Goal: Task Accomplishment & Management: Complete application form

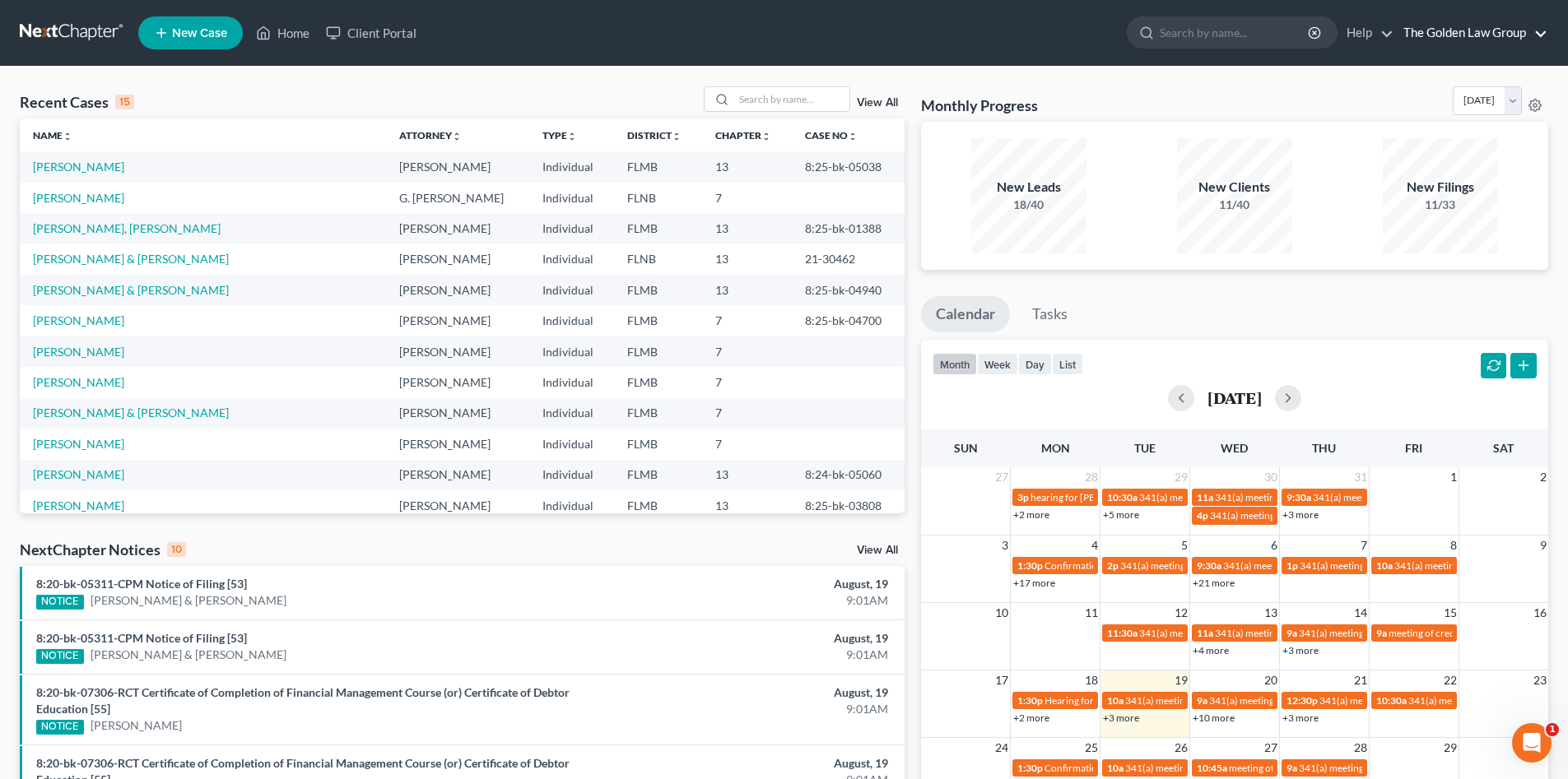
click at [1481, 34] on link "The Golden Law Group" at bounding box center [1471, 32] width 153 height 29
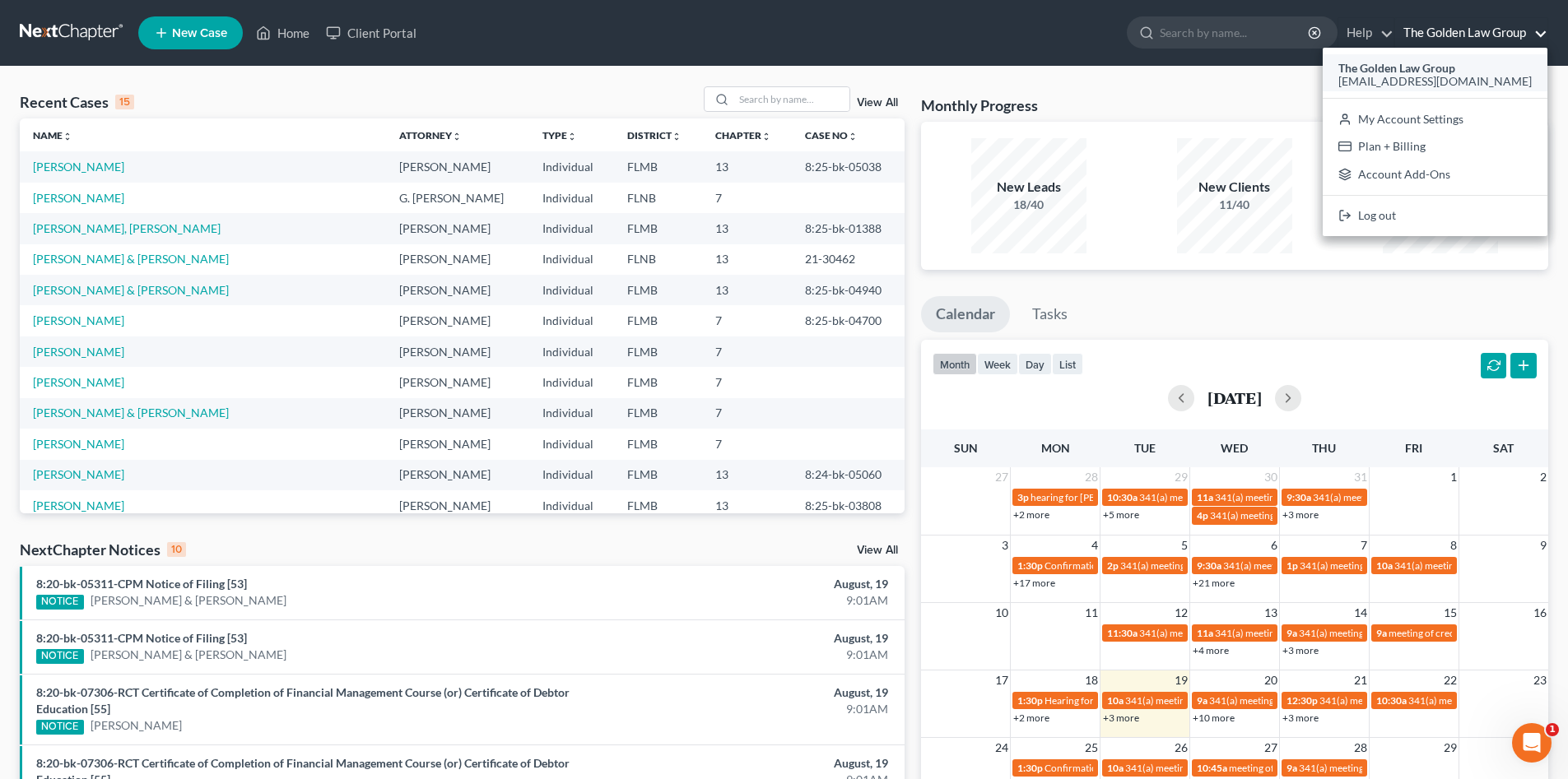
click at [1446, 78] on span "[EMAIL_ADDRESS][DOMAIN_NAME]" at bounding box center [1435, 81] width 193 height 14
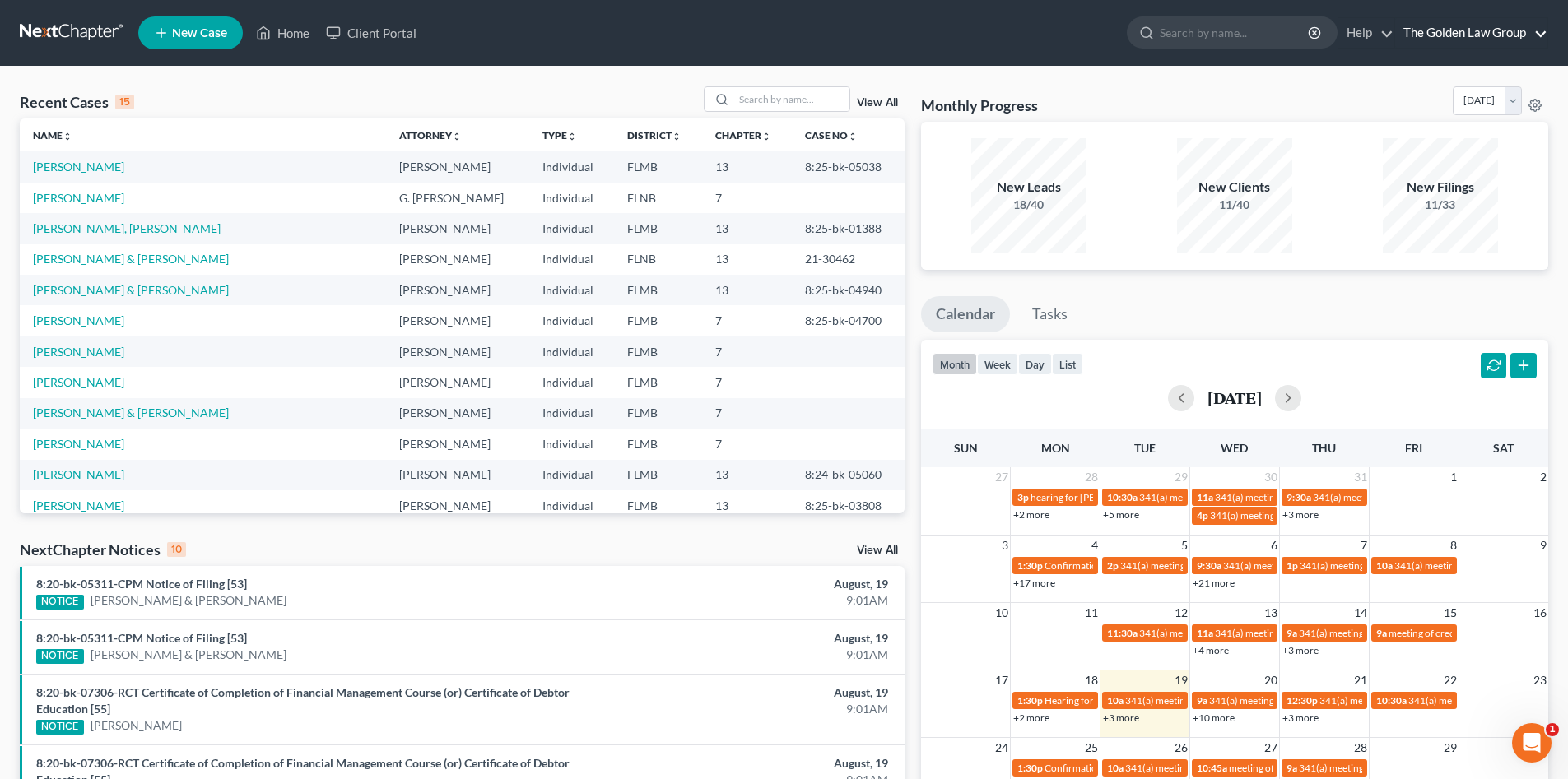
click at [1456, 28] on link "The Golden Law Group" at bounding box center [1471, 32] width 153 height 29
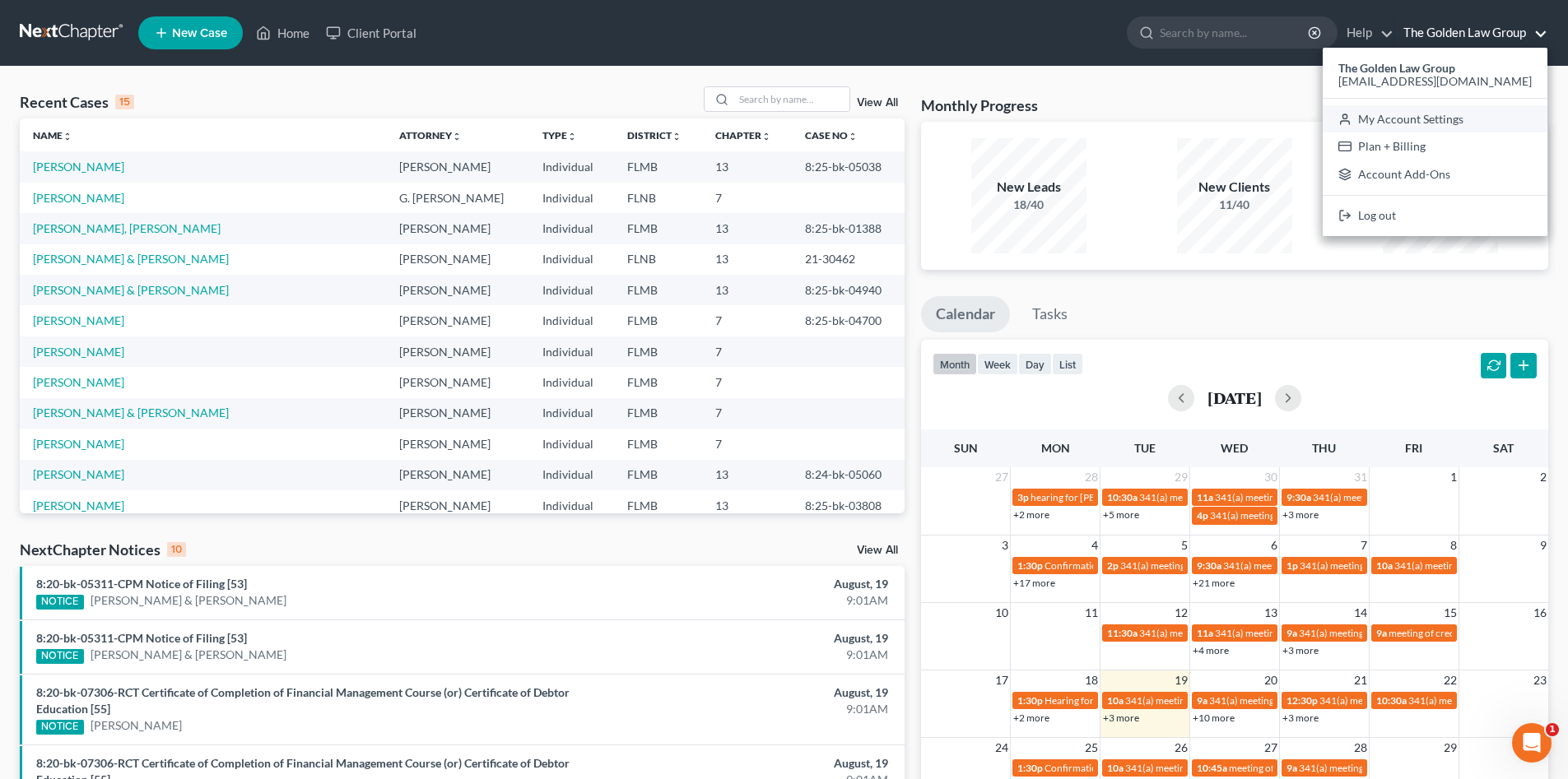
click at [1473, 116] on link "My Account Settings" at bounding box center [1434, 119] width 225 height 28
select select "24"
select select "9"
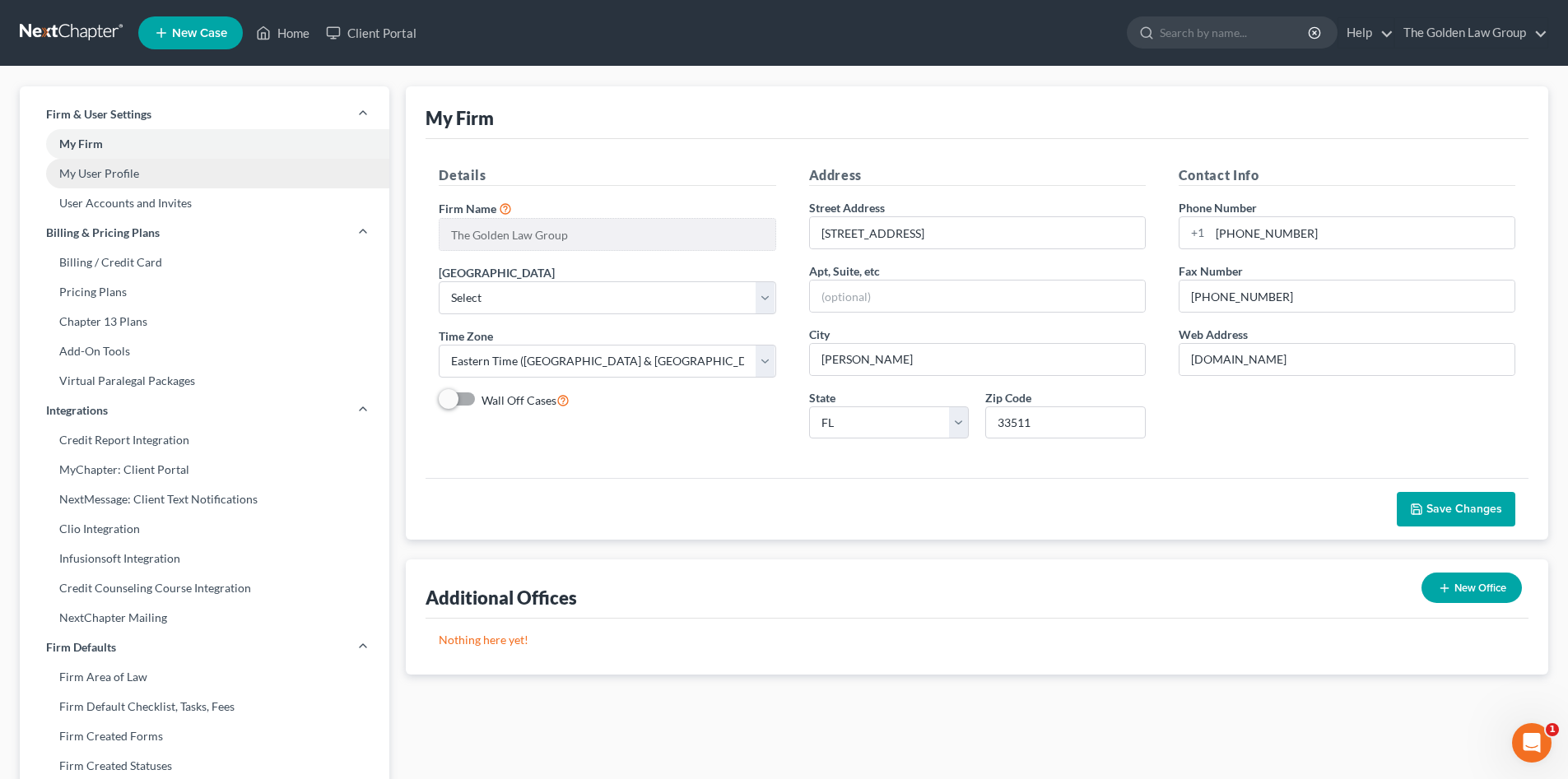
click at [146, 172] on link "My User Profile" at bounding box center [205, 173] width 370 height 29
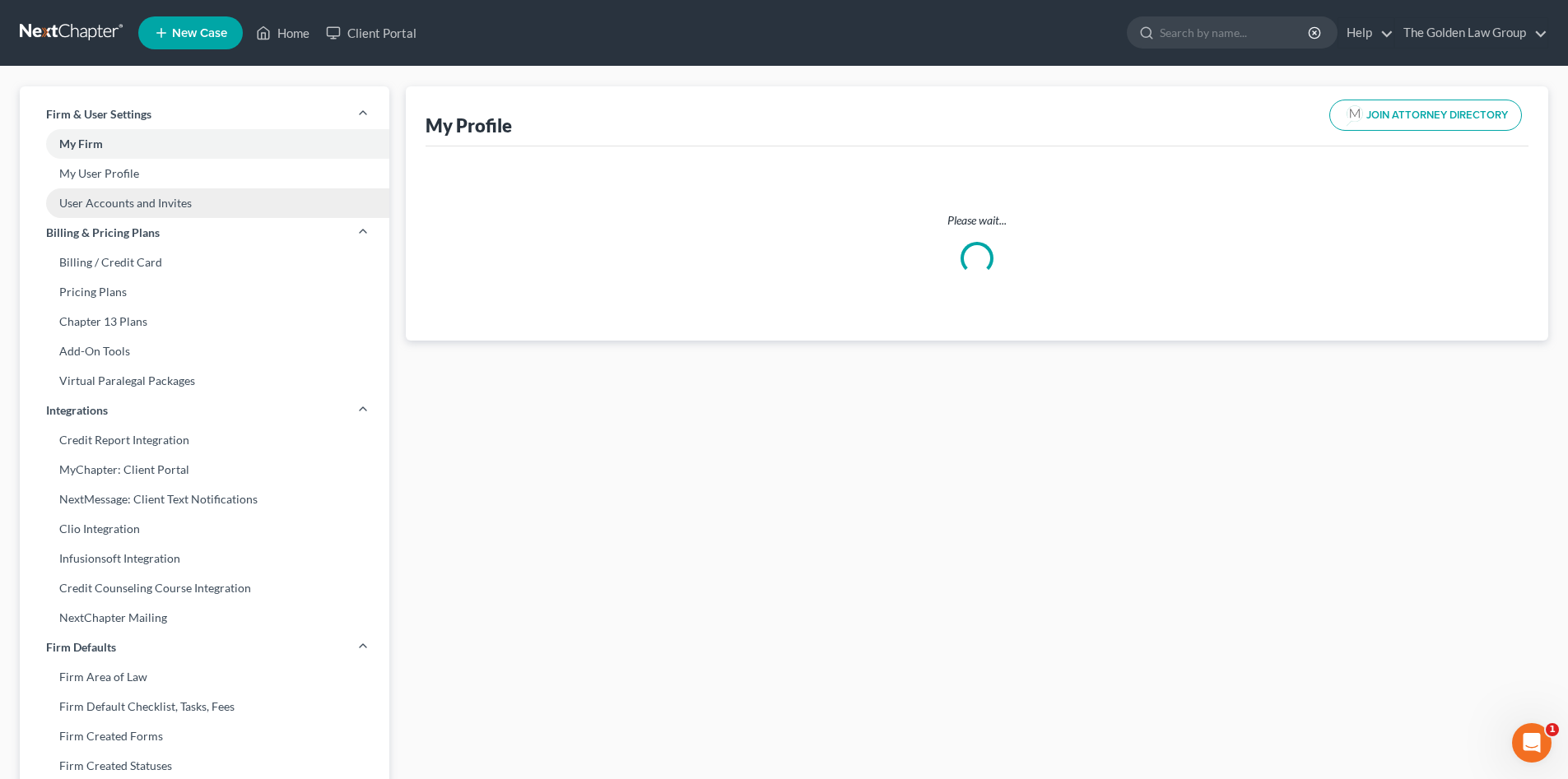
select select "9"
select select "16"
select select "attorney"
select select "0"
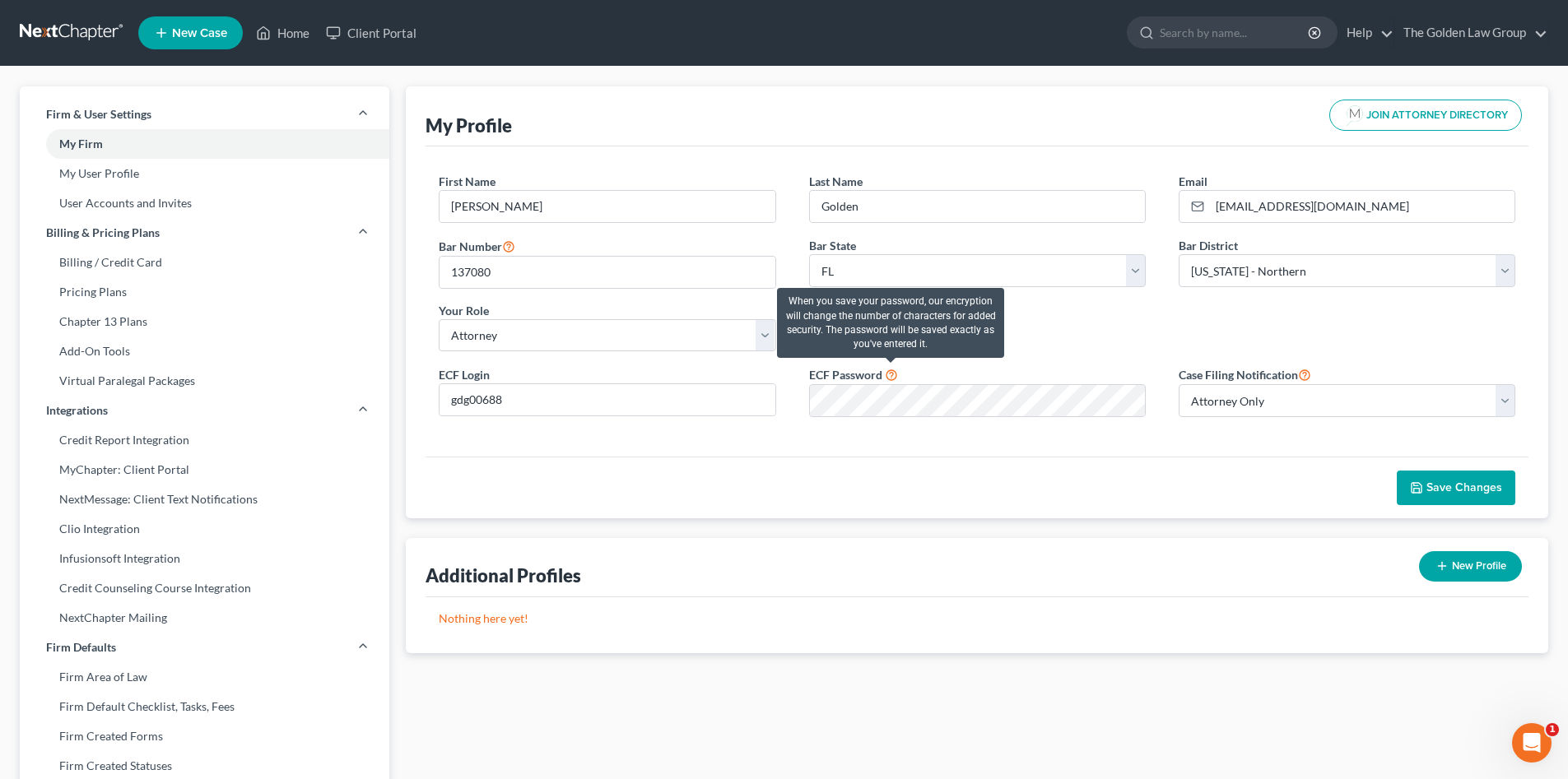
click at [889, 375] on icon at bounding box center [891, 373] width 13 height 15
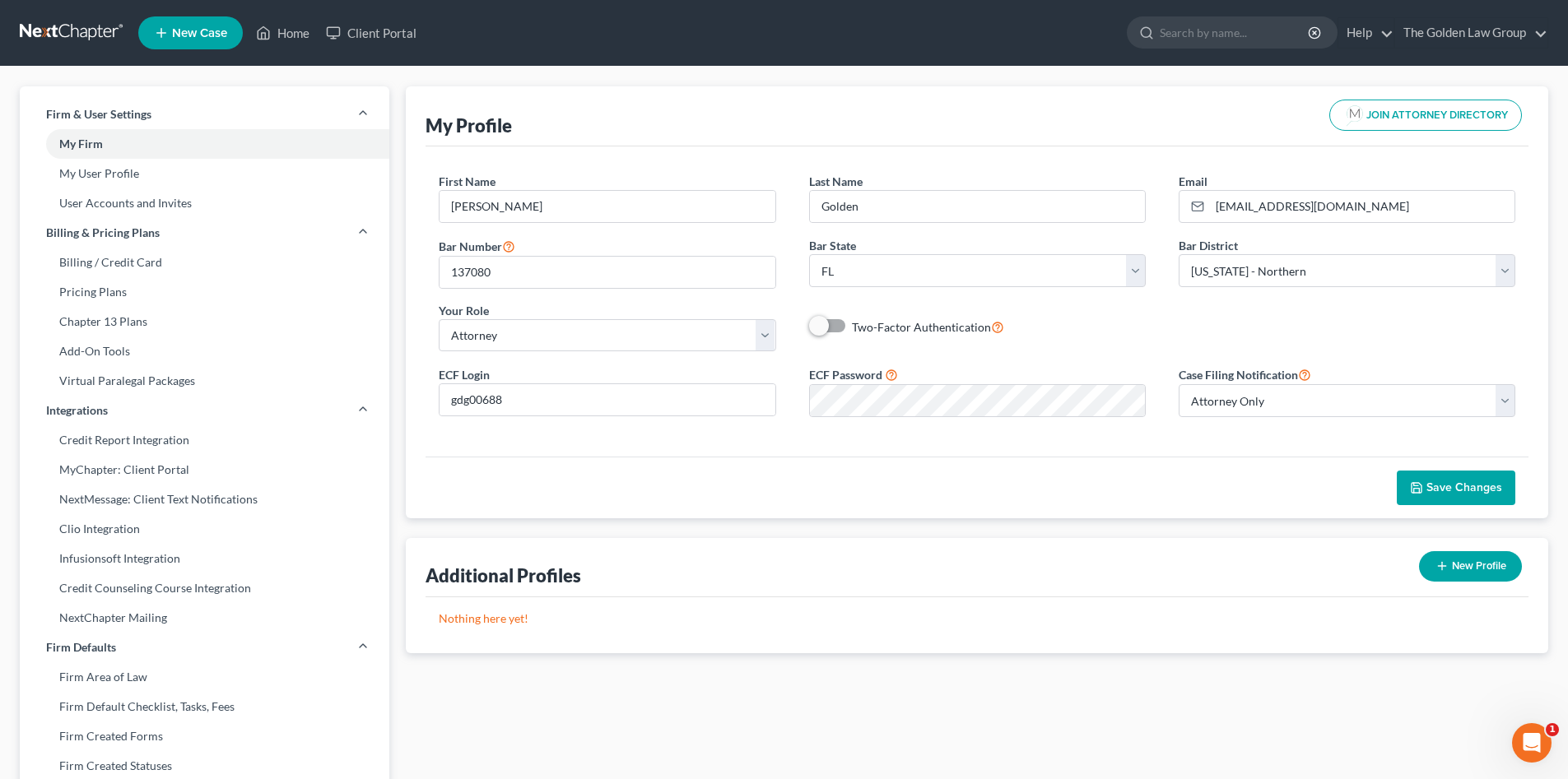
click at [745, 468] on div "Save Changes" at bounding box center [976, 487] width 1103 height 62
click at [796, 406] on div "ECF Password" at bounding box center [977, 390] width 370 height 52
drag, startPoint x: 1295, startPoint y: 478, endPoint x: 1334, endPoint y: 487, distance: 40.0
click at [1300, 478] on div "Save Changes" at bounding box center [976, 487] width 1103 height 62
select select "16"
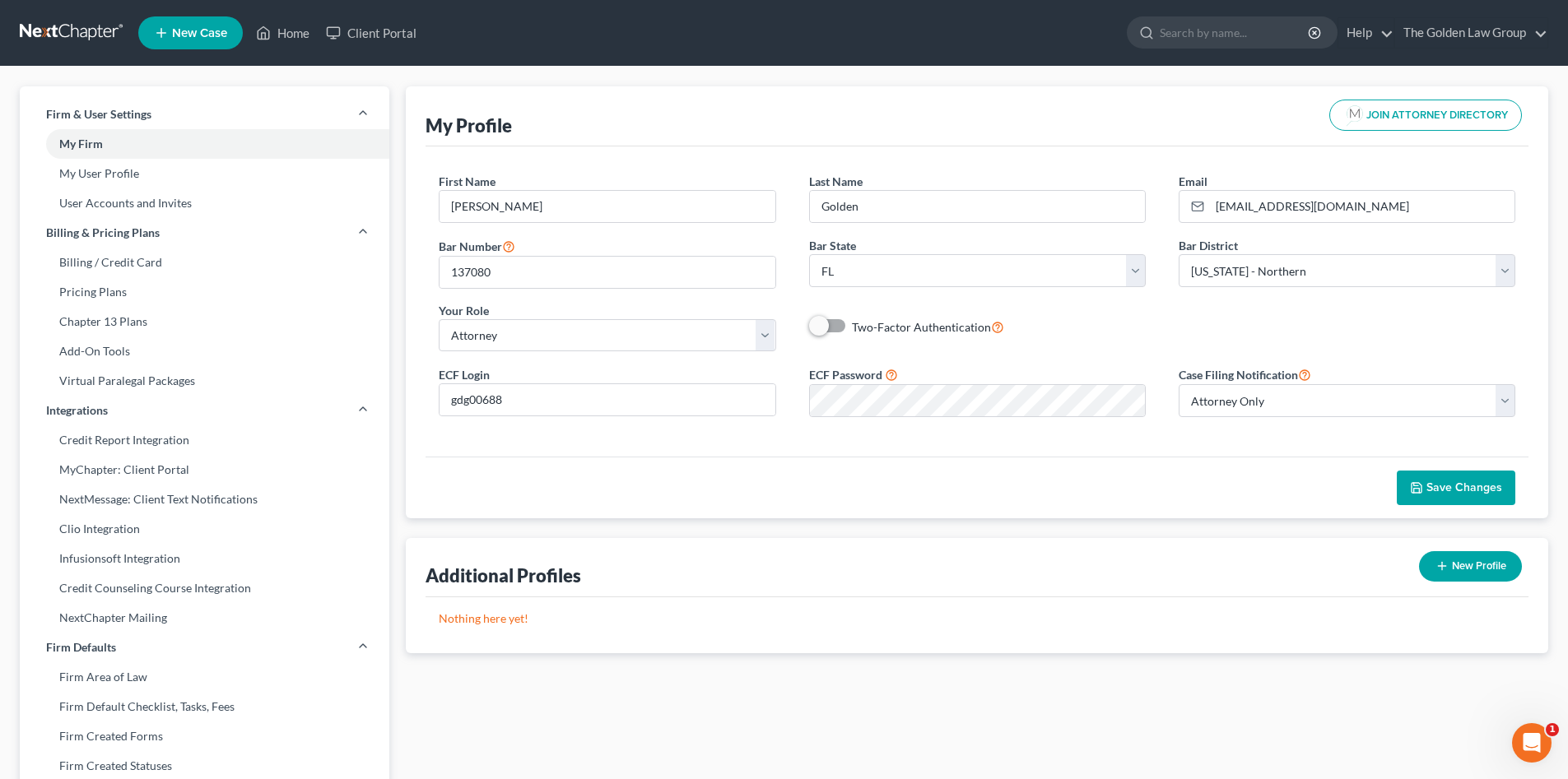
select select "24"
select select "9"
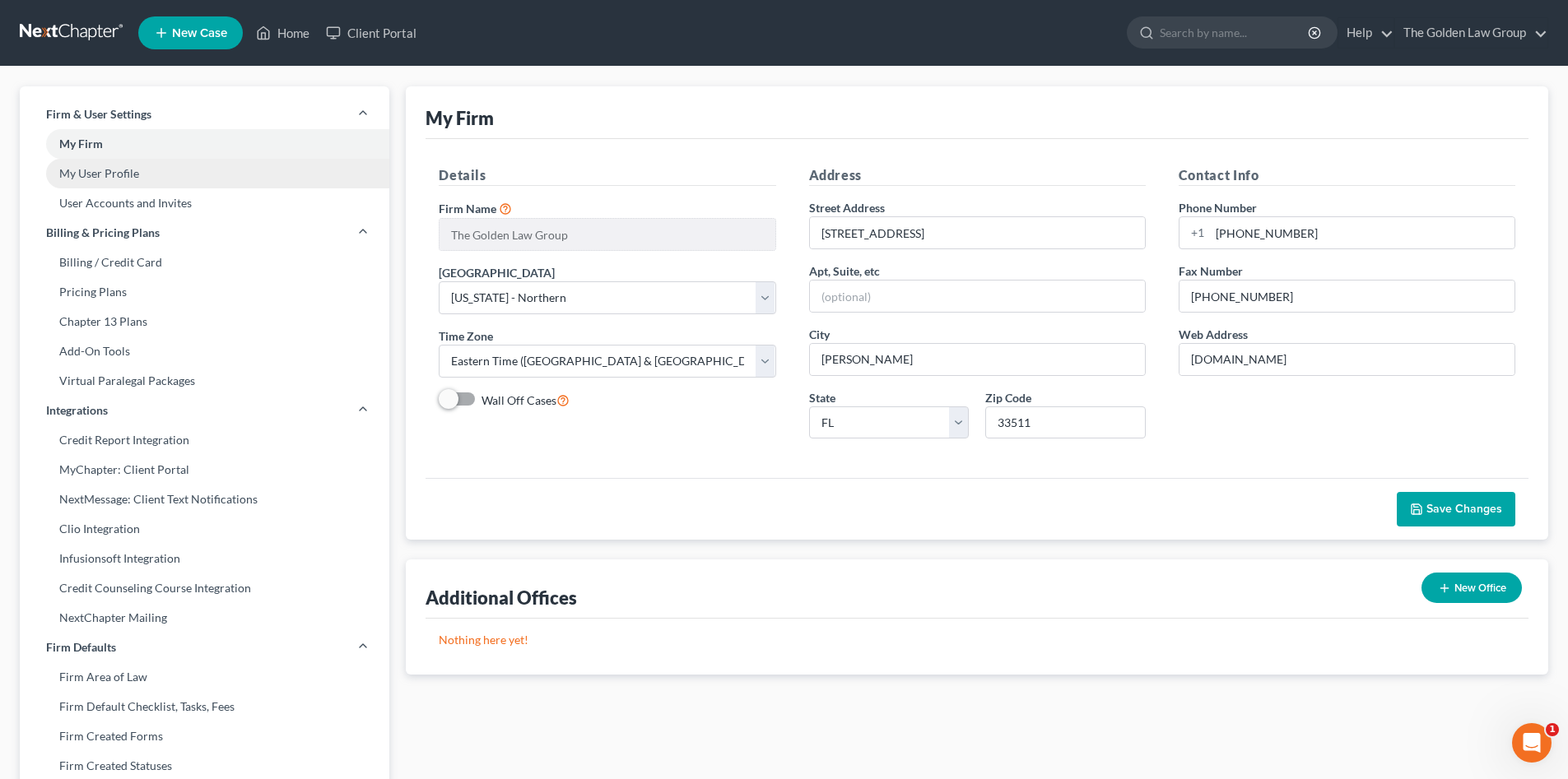
click at [130, 168] on link "My User Profile" at bounding box center [205, 173] width 370 height 29
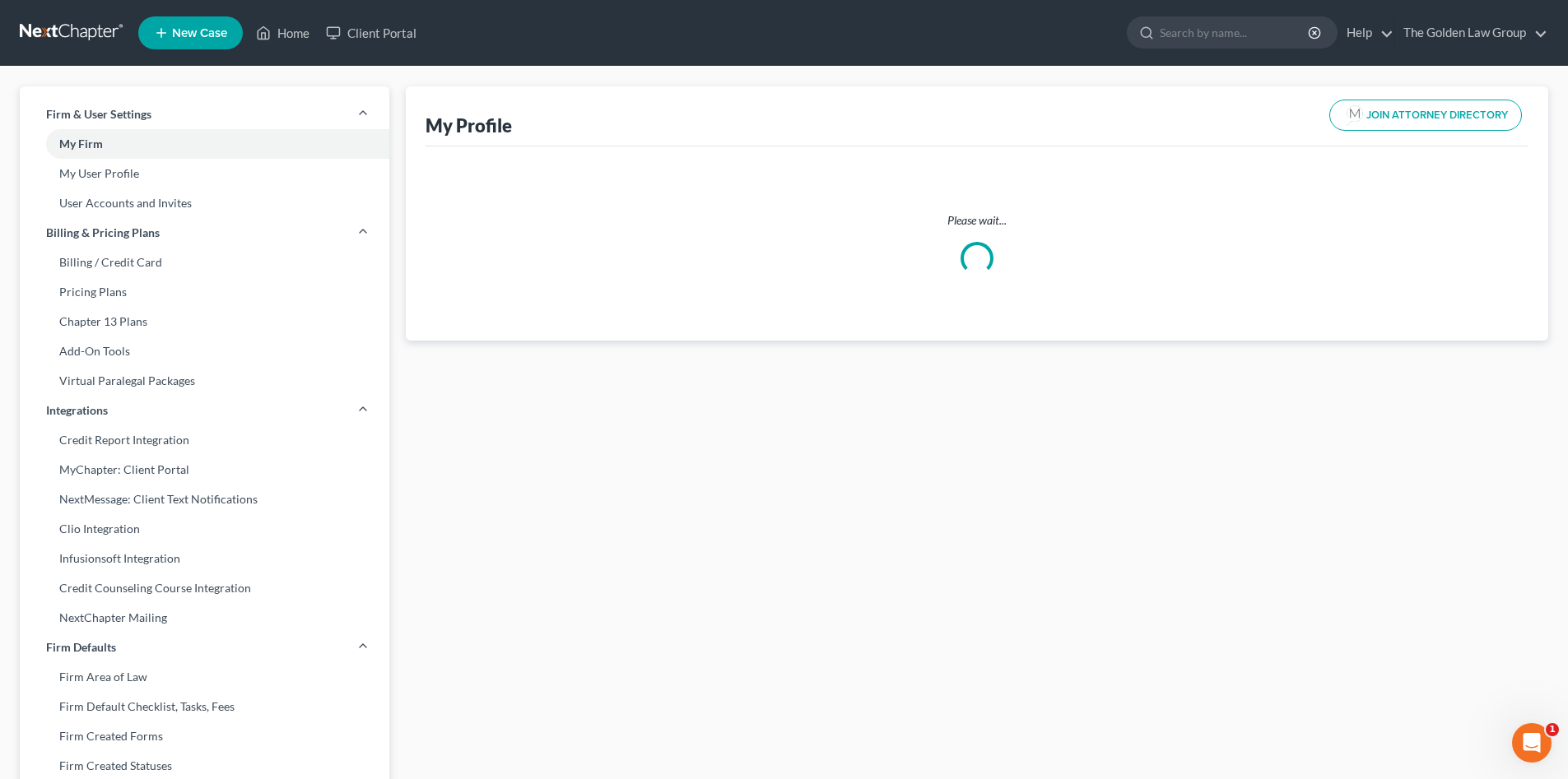
select select "9"
select select "16"
select select "attorney"
select select "0"
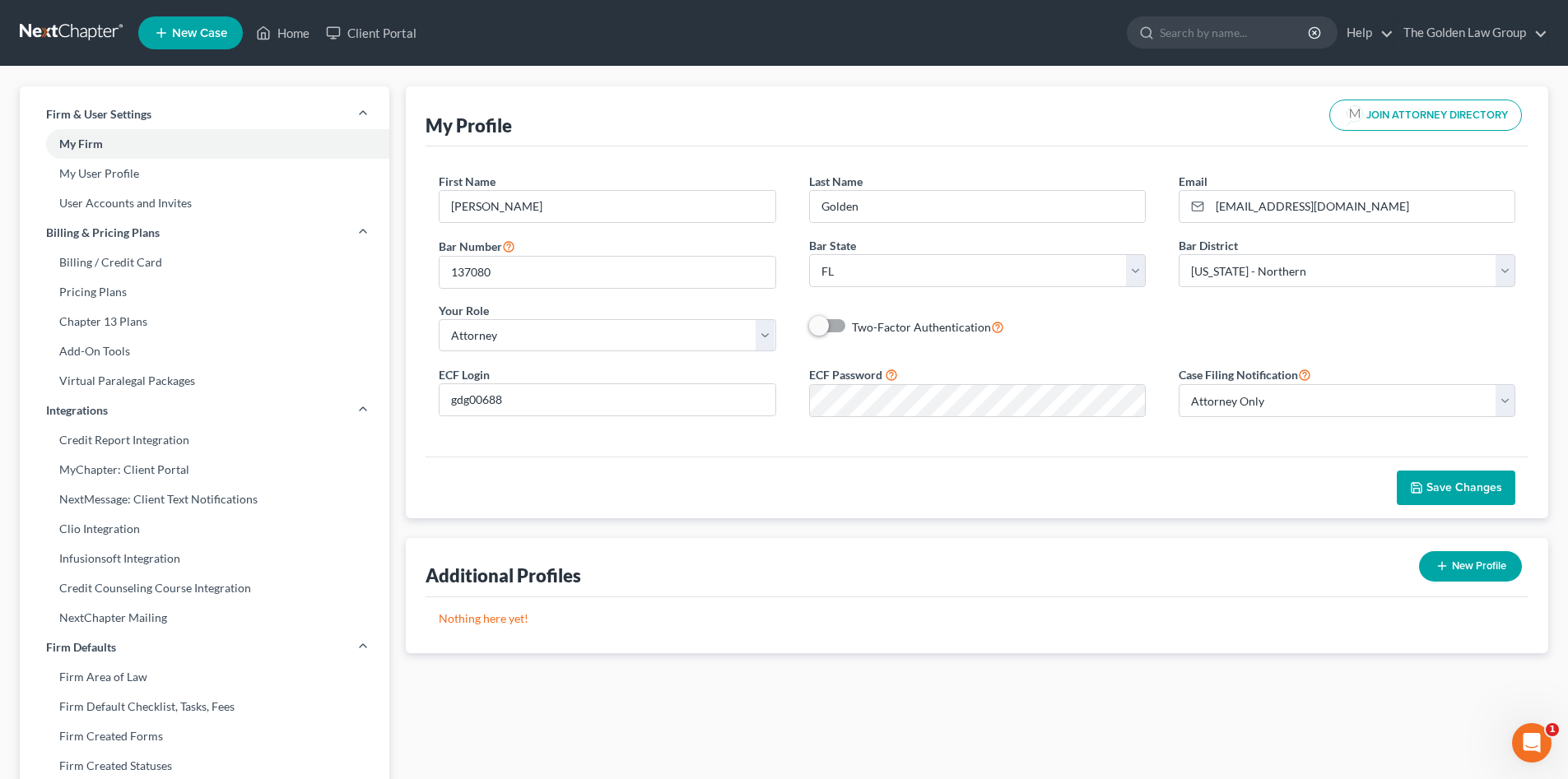
click at [838, 457] on div "Save Changes" at bounding box center [976, 487] width 1103 height 62
click at [936, 447] on div "First Name * G. Donald Last Name * Golden Email * don@brandonlawyer.com Bar Num…" at bounding box center [976, 301] width 1103 height 310
click at [114, 264] on link "Billing / Credit Card" at bounding box center [205, 262] width 370 height 29
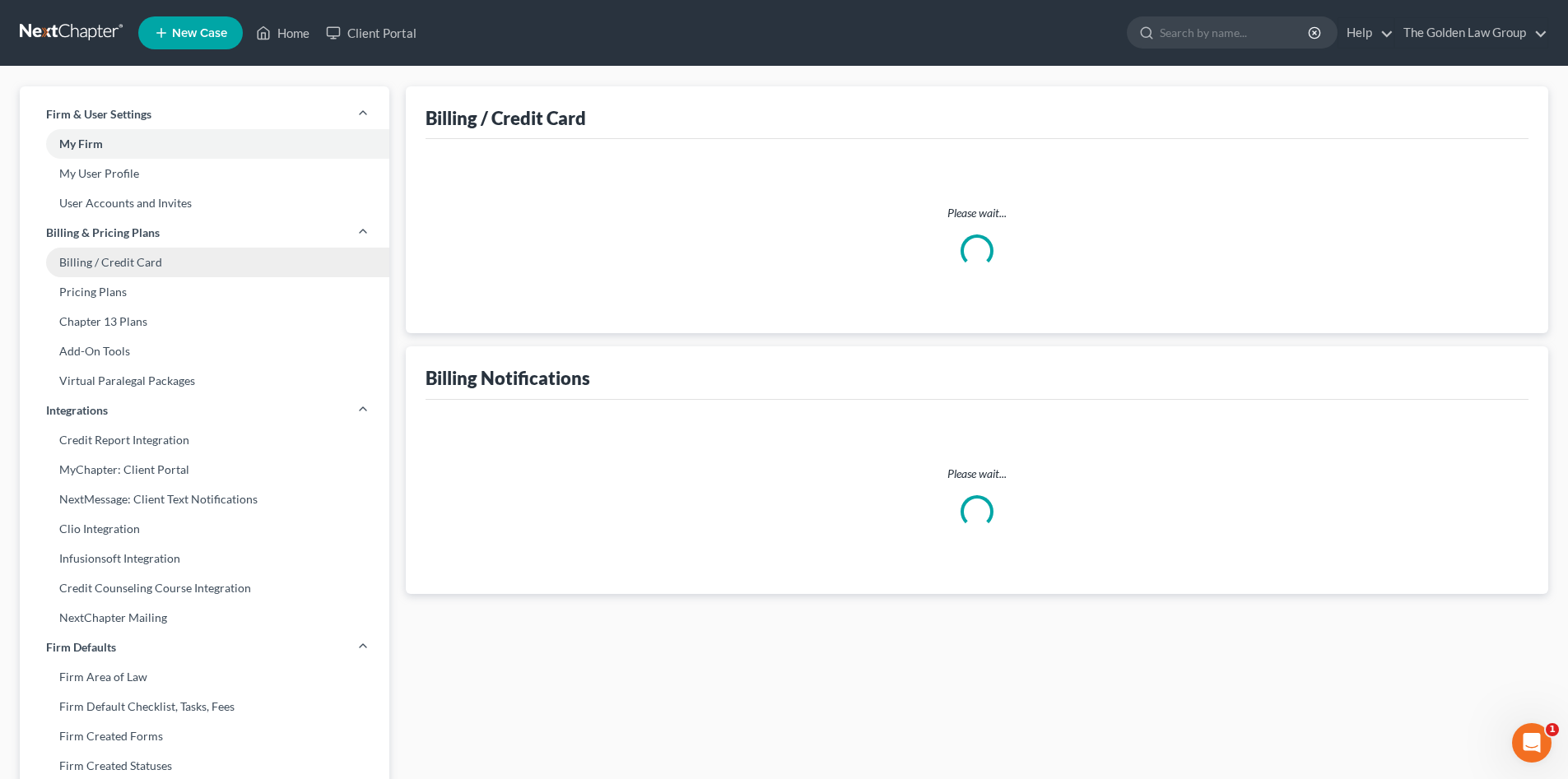
select select "9"
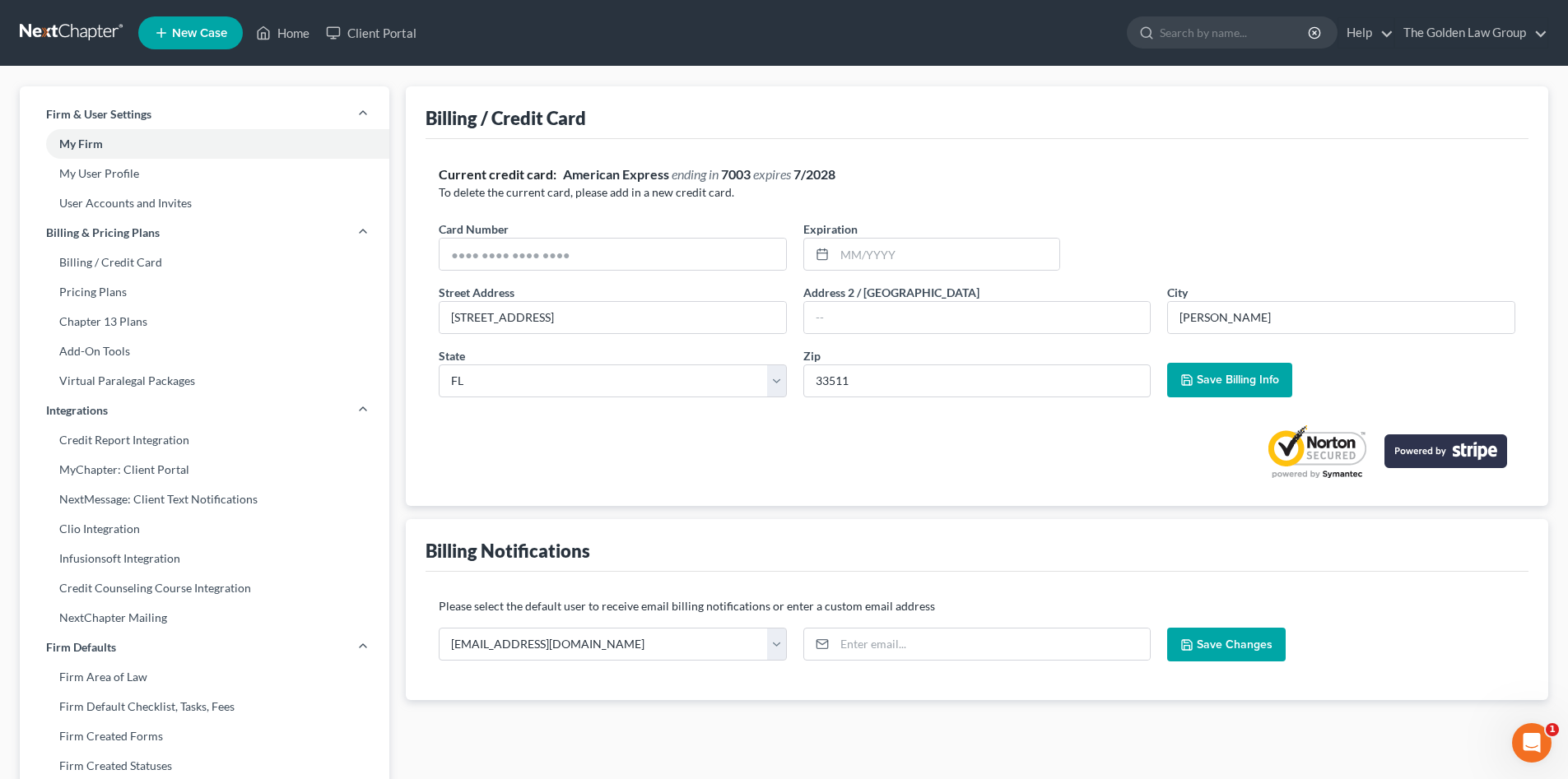
click at [61, 34] on link at bounding box center [72, 32] width 105 height 29
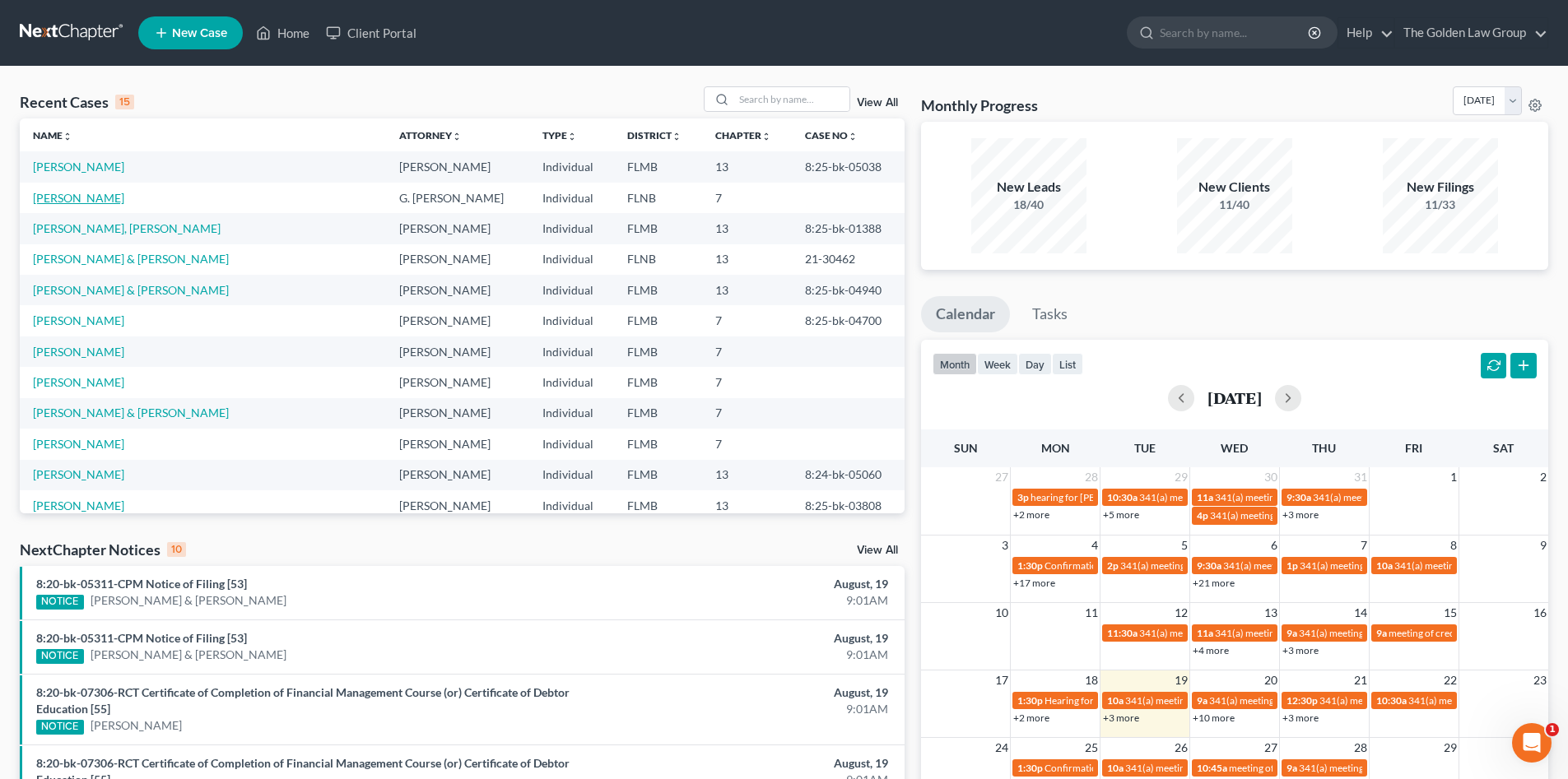
click at [97, 196] on link "[PERSON_NAME]" at bounding box center [79, 197] width 91 height 14
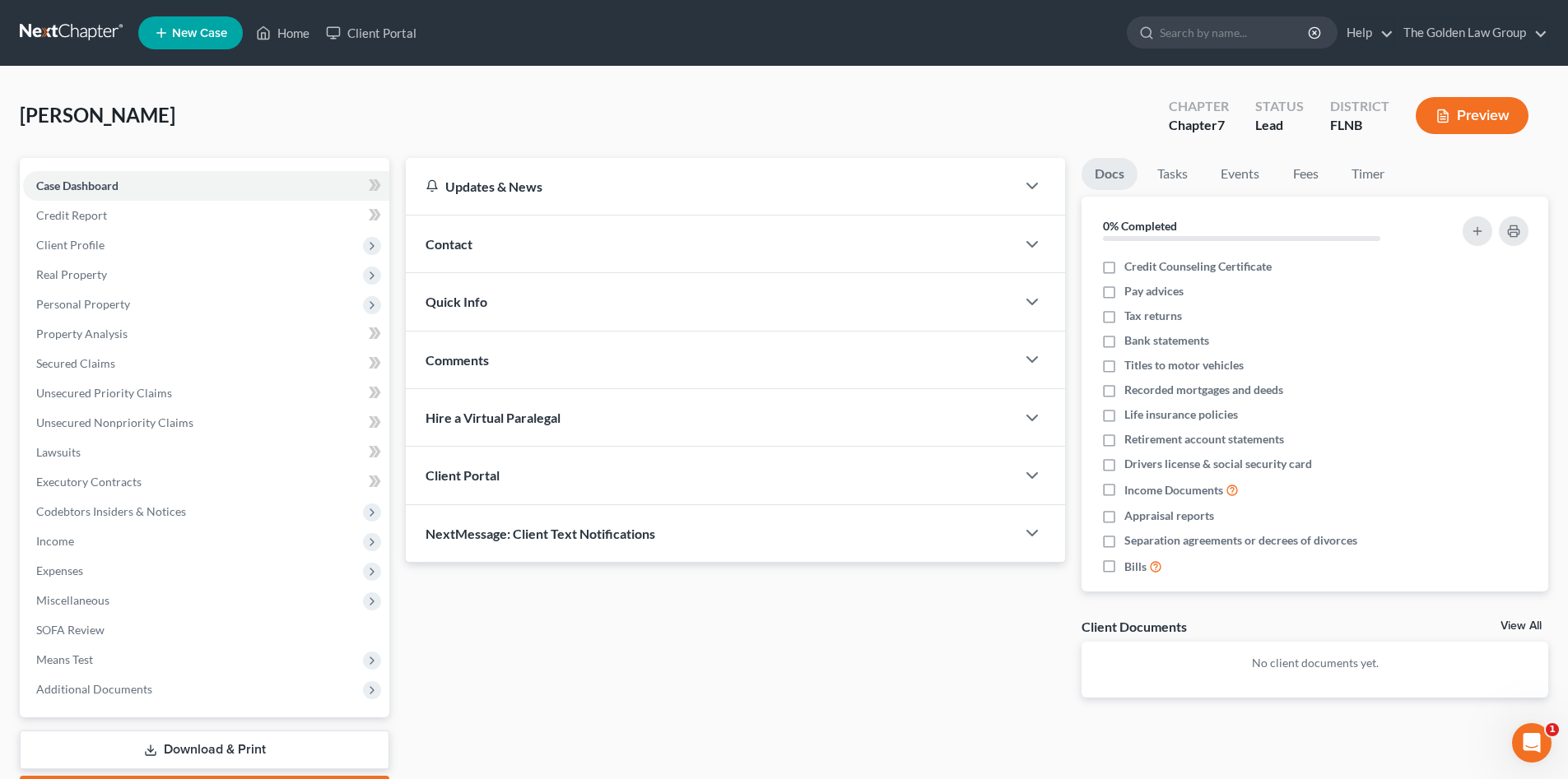
scroll to position [96, 0]
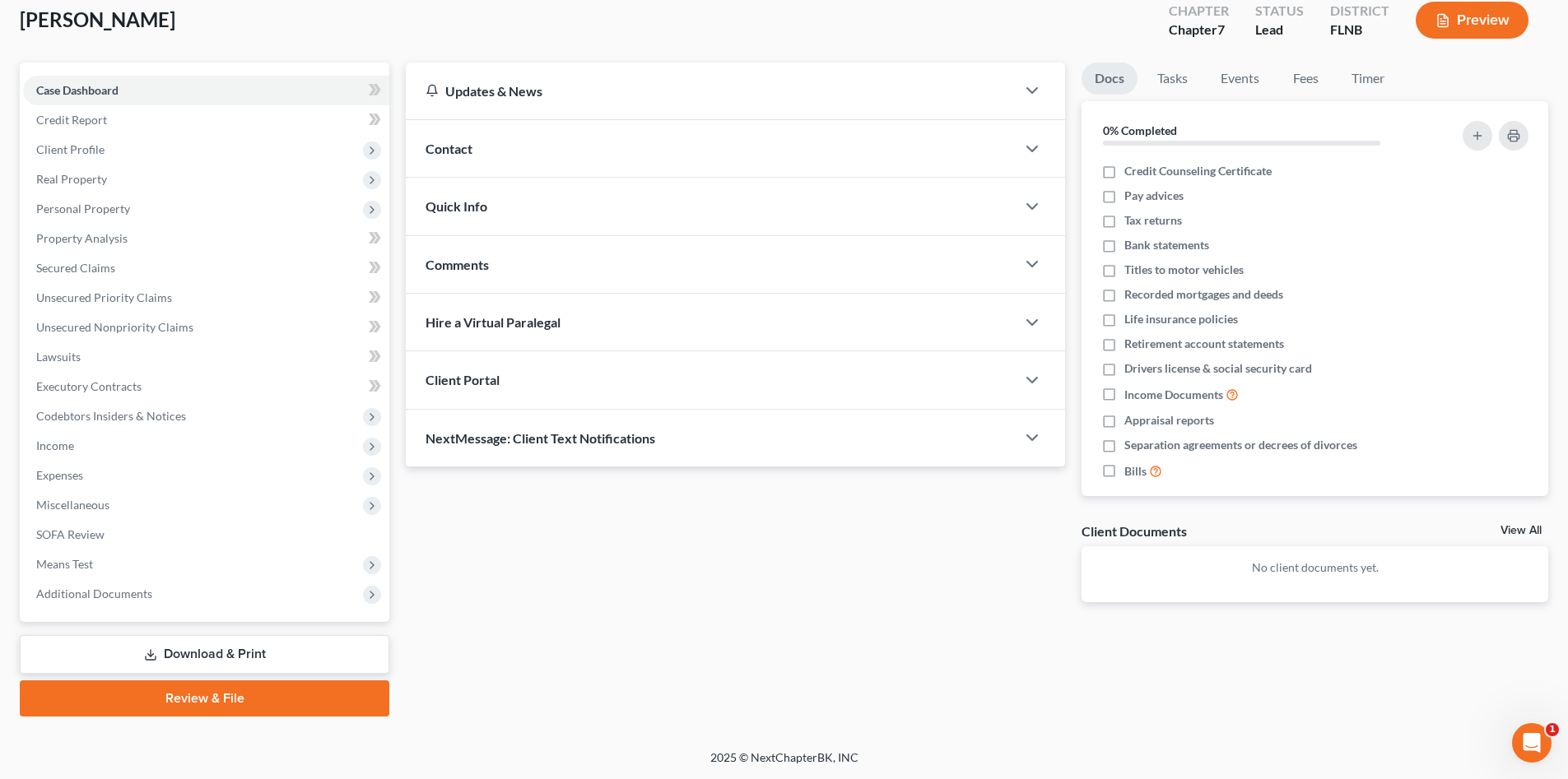
click at [216, 696] on link "Review & File" at bounding box center [205, 698] width 370 height 36
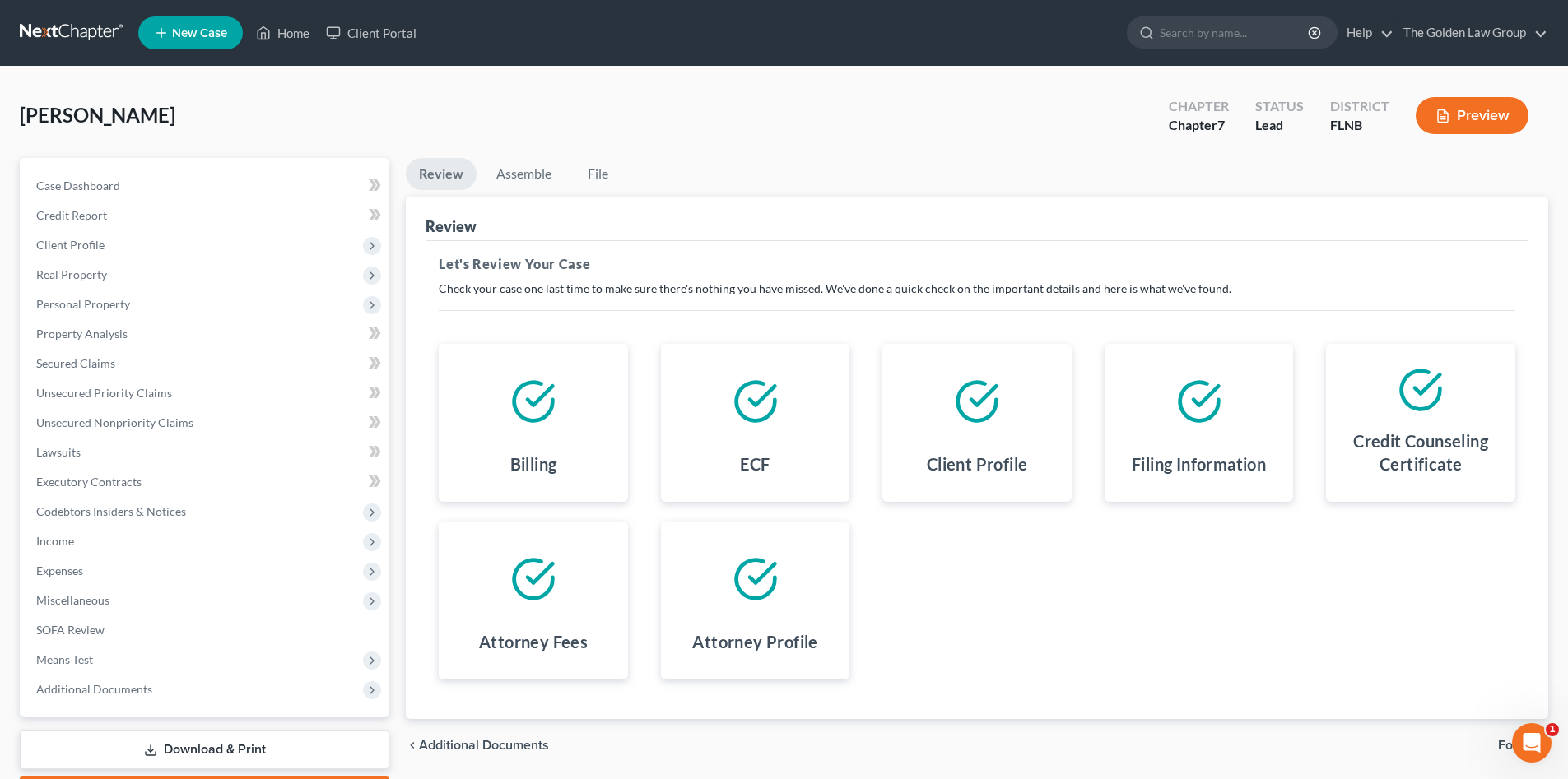
scroll to position [96, 0]
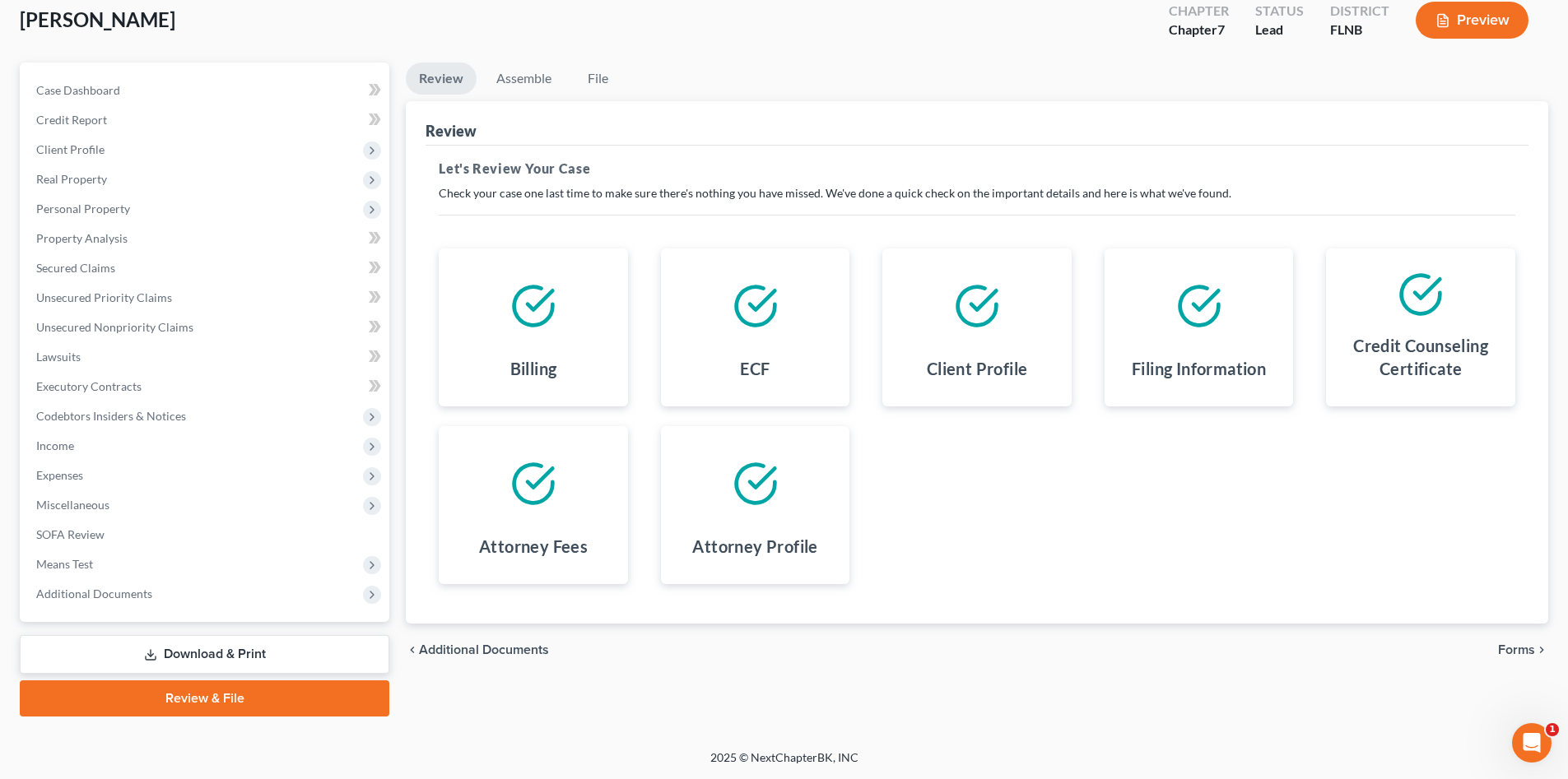
click at [1518, 651] on span "Forms" at bounding box center [1516, 650] width 37 height 13
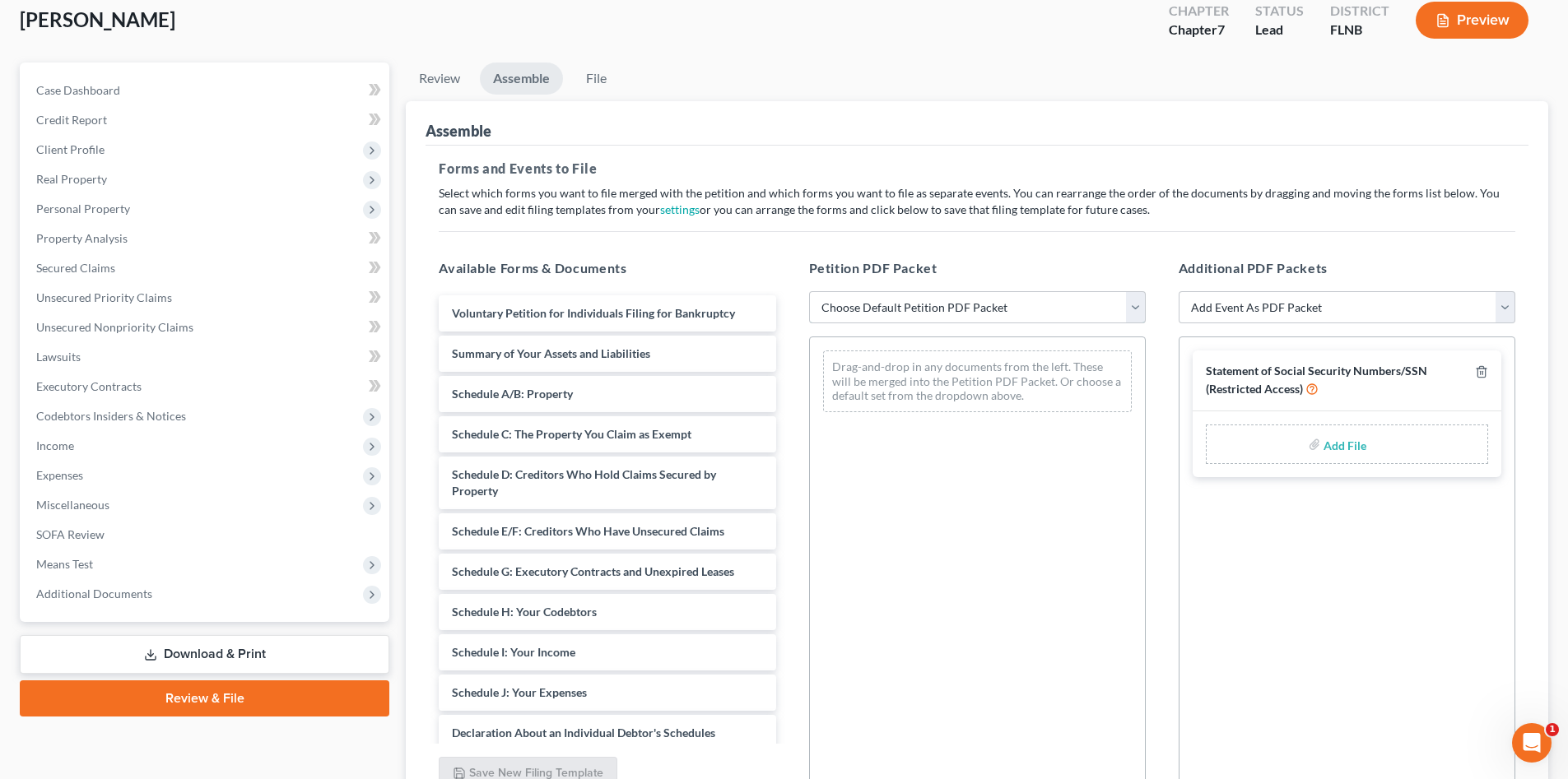
click at [859, 299] on select "Choose Default Petition PDF Packet Complete Bankruptcy Petition (all forms and …" at bounding box center [976, 307] width 337 height 33
select select "0"
click at [809, 291] on select "Choose Default Petition PDF Packet Complete Bankruptcy Petition (all forms and …" at bounding box center [976, 307] width 337 height 33
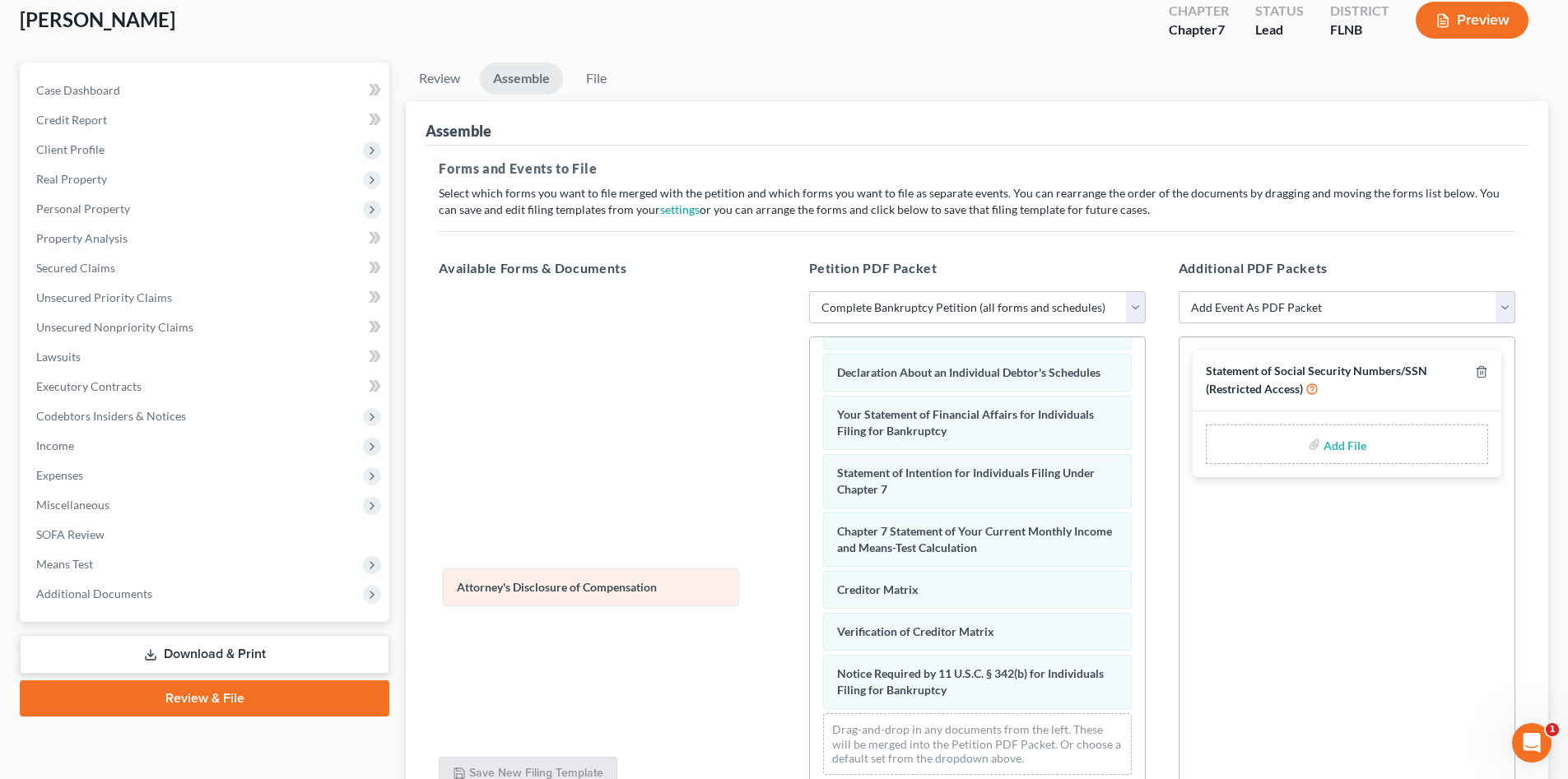
scroll to position [482, 0]
drag, startPoint x: 990, startPoint y: 688, endPoint x: 580, endPoint y: 557, distance: 430.4
click at [810, 557] on div "Attorney's Disclosure of Compensation Voluntary Petition for Individuals Filing…" at bounding box center [976, 330] width 335 height 916
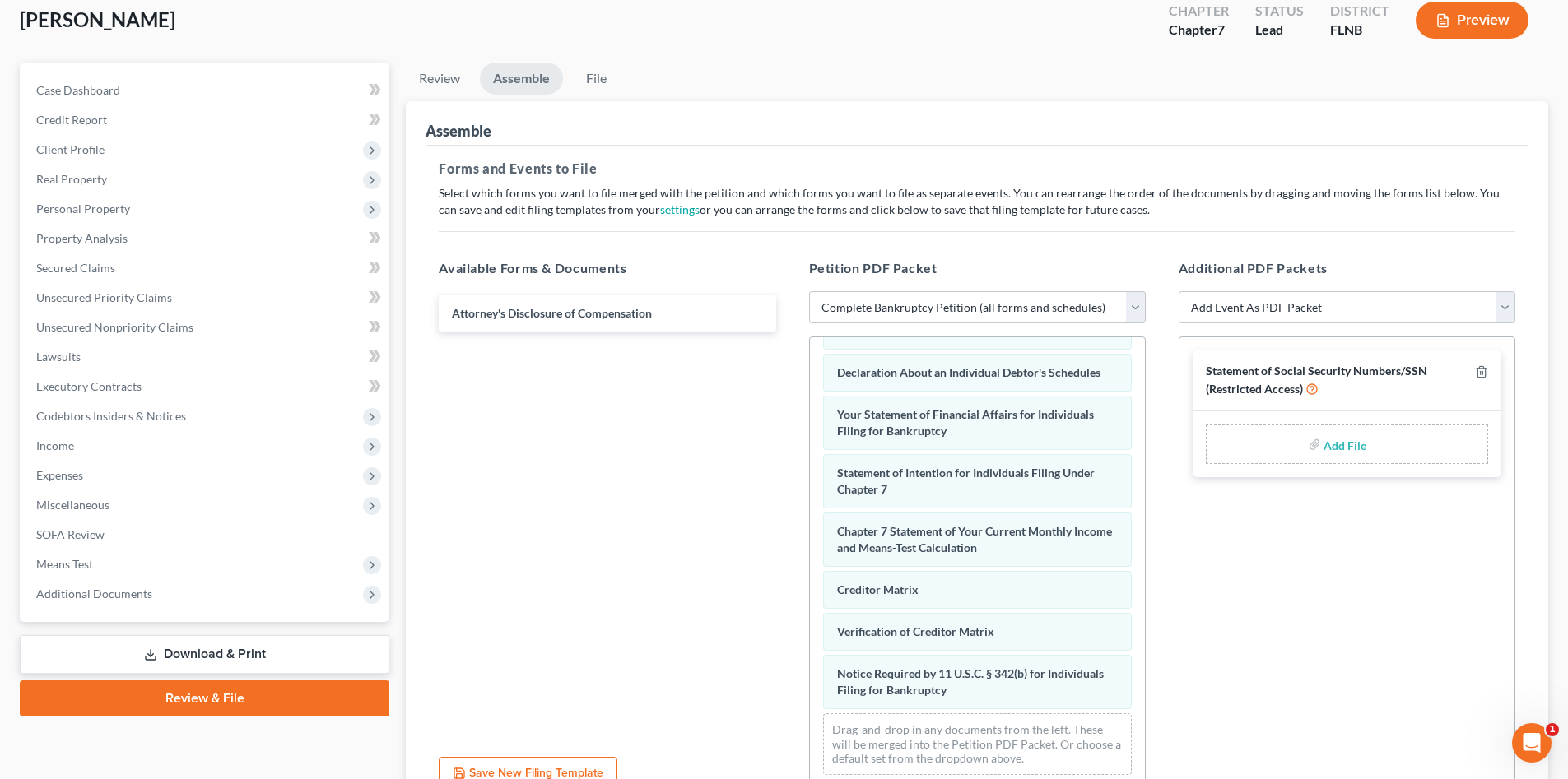
scroll to position [253, 0]
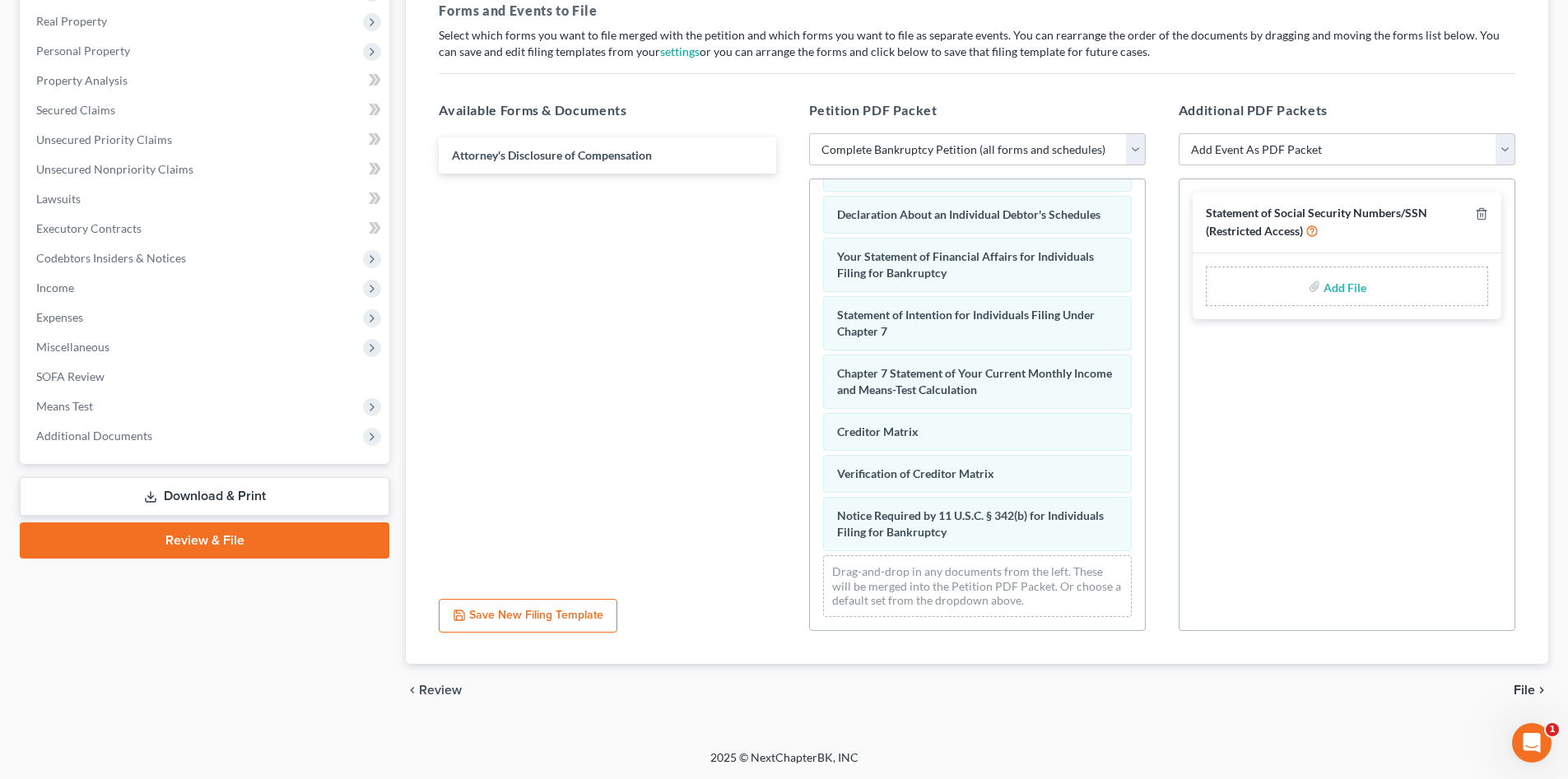
click at [1519, 685] on span "File" at bounding box center [1524, 690] width 22 height 13
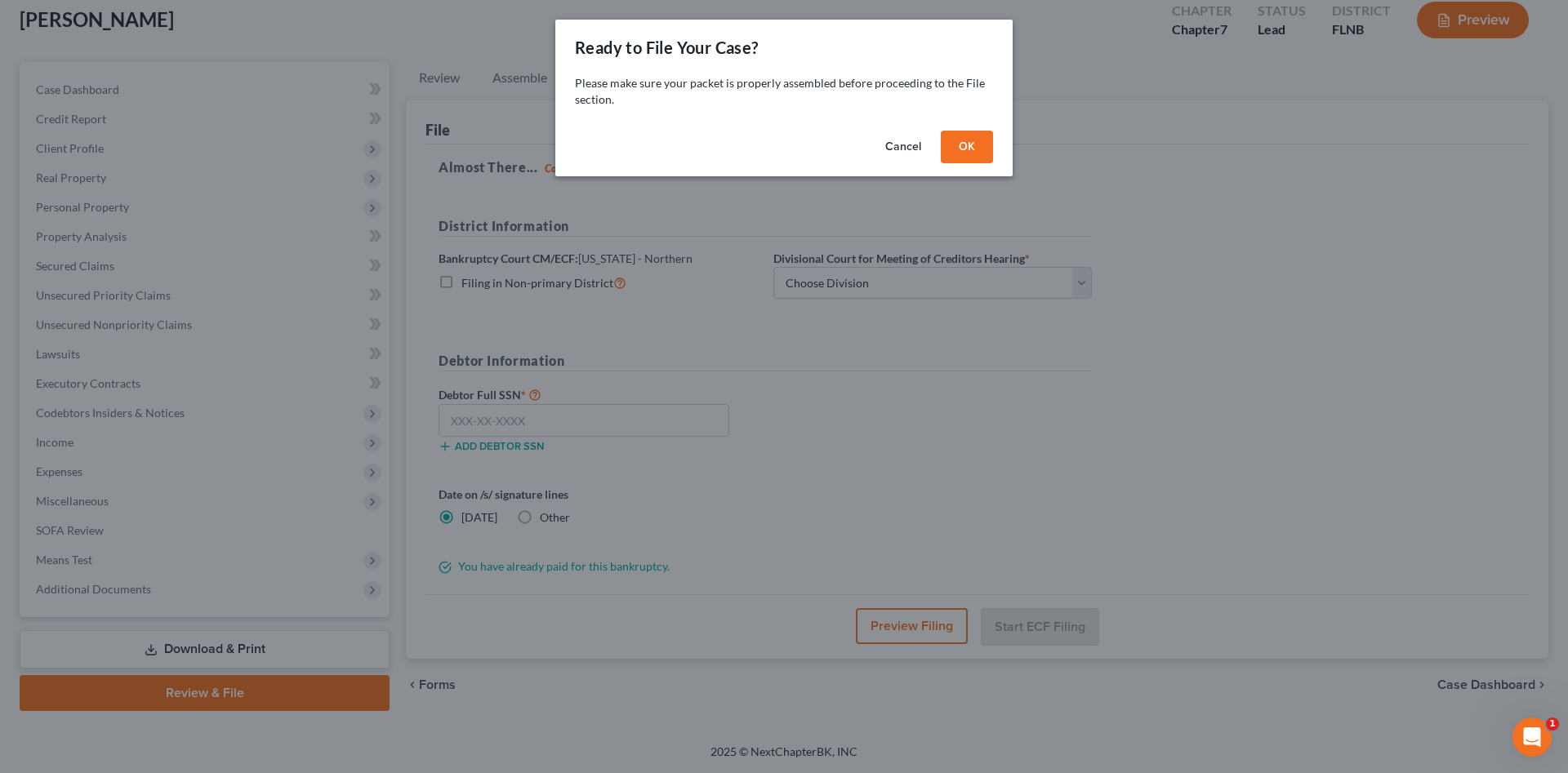
click at [972, 139] on button "OK" at bounding box center [967, 147] width 53 height 33
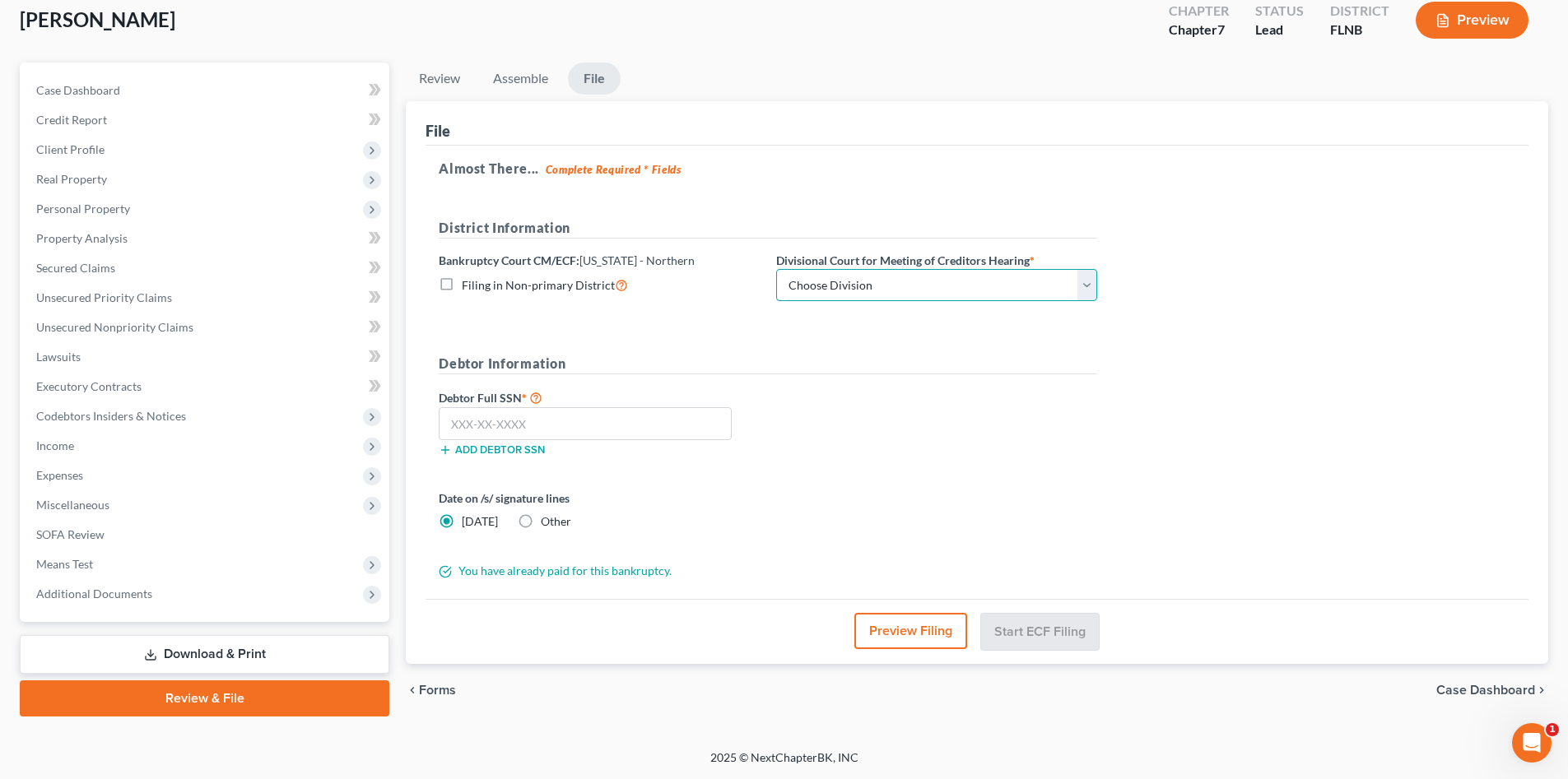
click at [912, 289] on select "Choose Division Gainesville Panama city Pensacola Tallahassee" at bounding box center [937, 285] width 321 height 33
select select "3"
click at [776, 269] on select "Choose Division Gainesville Panama city Pensacola Tallahassee" at bounding box center [937, 285] width 321 height 33
click at [649, 442] on div "Add debtor SSN" at bounding box center [599, 447] width 337 height 16
click at [657, 420] on input "text" at bounding box center [585, 424] width 293 height 33
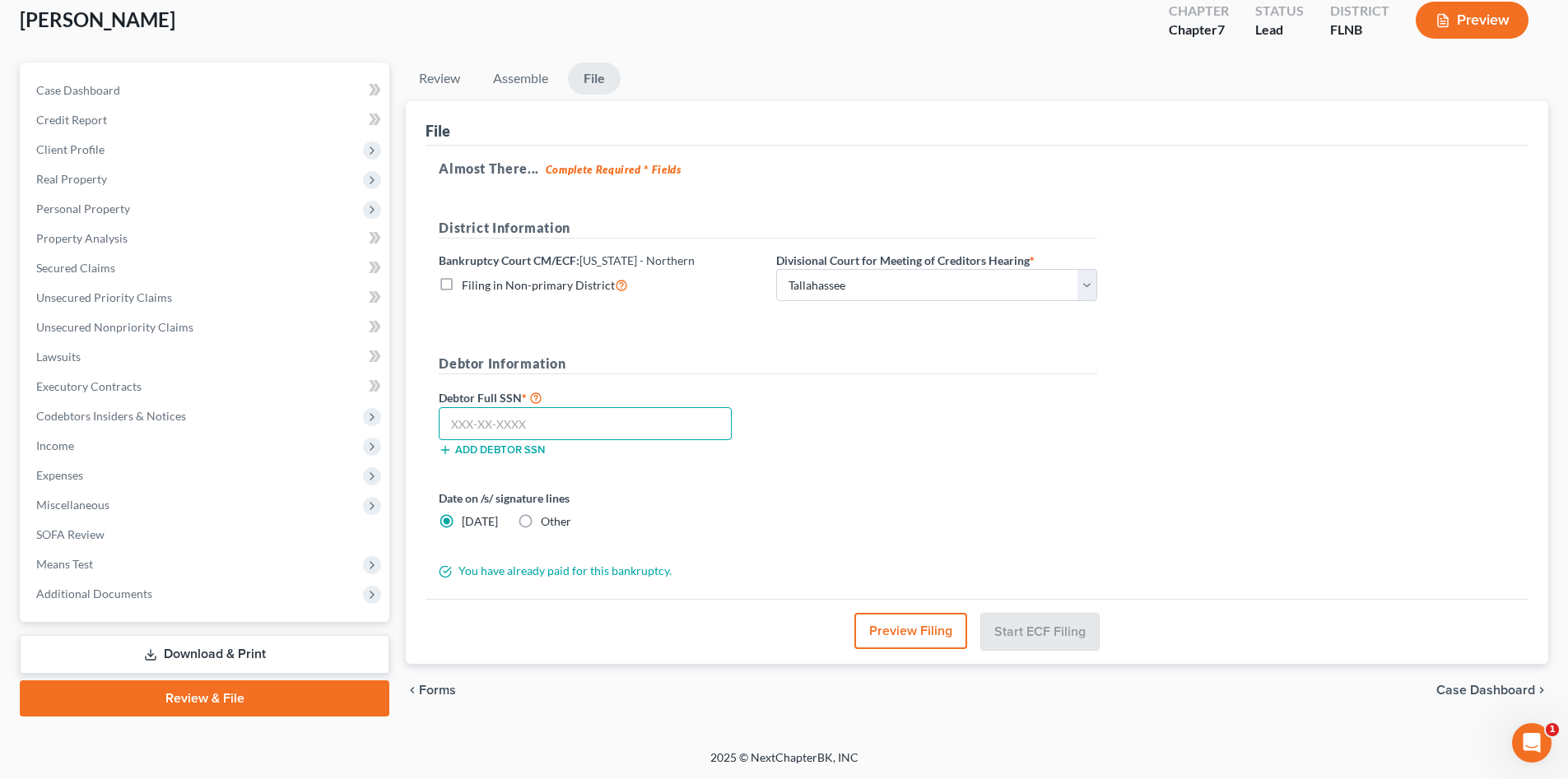
drag, startPoint x: 472, startPoint y: 418, endPoint x: 458, endPoint y: 425, distance: 15.7
click at [472, 418] on input "text" at bounding box center [585, 424] width 293 height 33
type input "595-15-6707"
click at [908, 476] on form "District Information Bankruptcy Court CM/ECF: Florida - Northern Filing in Non-…" at bounding box center [768, 399] width 659 height 362
click at [462, 286] on label "Filing in Non-primary District" at bounding box center [544, 285] width 166 height 19
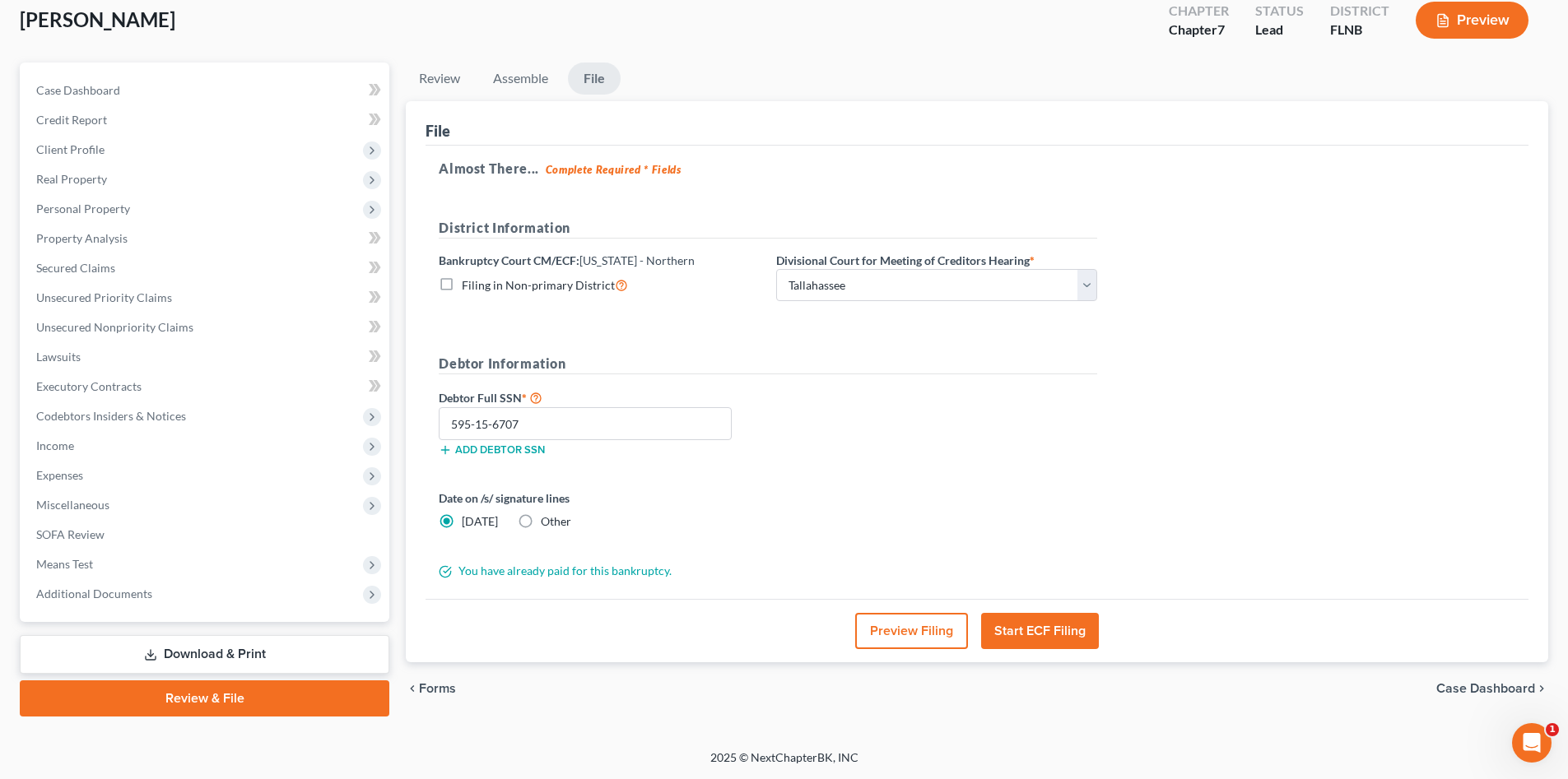
click at [468, 286] on input "Filing in Non-primary District" at bounding box center [473, 281] width 10 height 10
checkbox input "true"
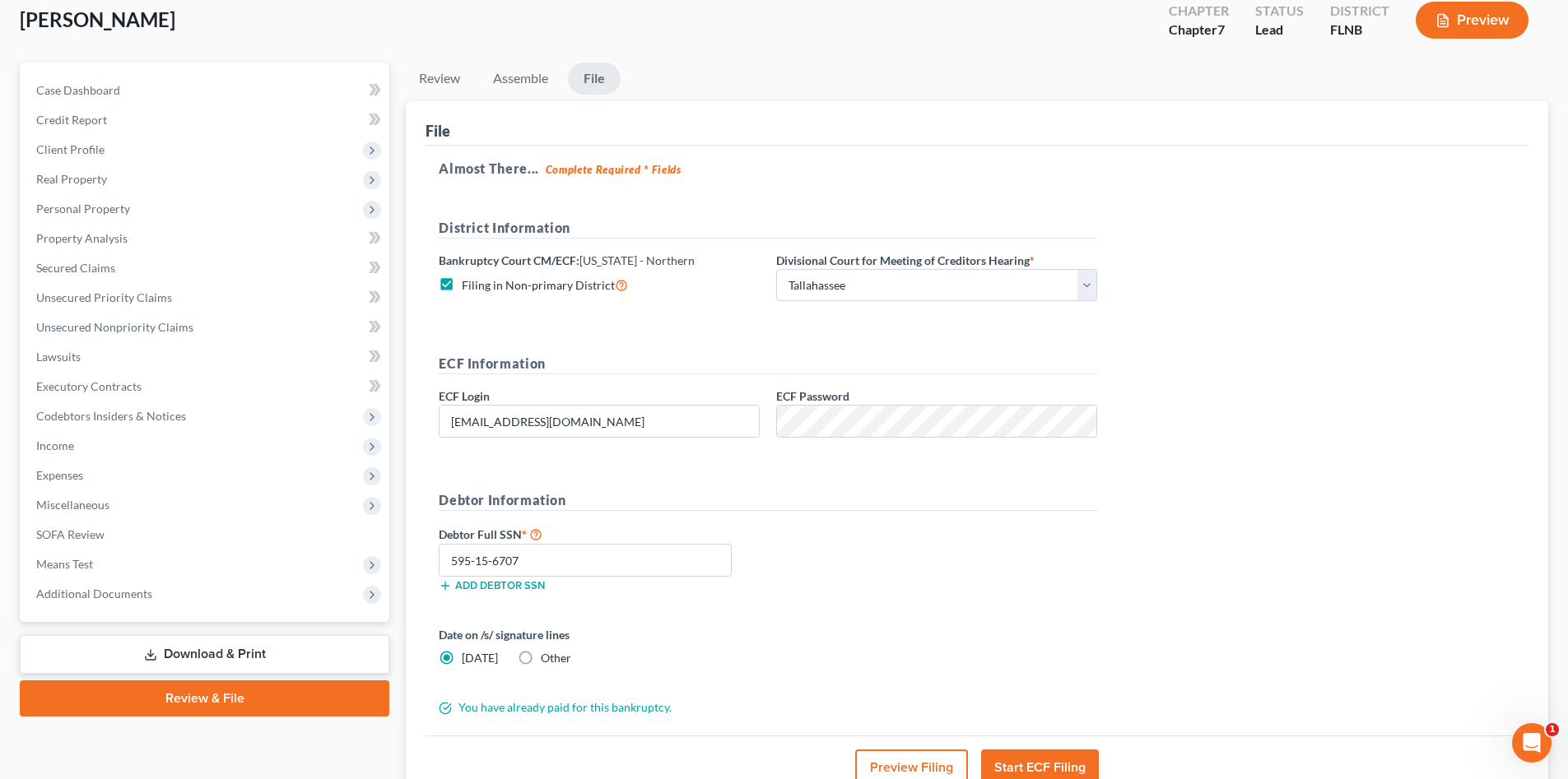
click at [618, 478] on form "District Information Bankruptcy Court CM/ECF: Florida - Northern Filing in Non-…" at bounding box center [768, 466] width 659 height 498
drag, startPoint x: 601, startPoint y: 417, endPoint x: 379, endPoint y: 412, distance: 222.1
click at [379, 412] on div "Petition Navigation Case Dashboard Payments Invoices Payments Payments Credit R…" at bounding box center [784, 457] width 1545 height 789
click at [777, 524] on div "Debtor Full SSN * 595-15-6707 Add debtor SSN" at bounding box center [768, 565] width 675 height 82
drag, startPoint x: 592, startPoint y: 421, endPoint x: 411, endPoint y: 410, distance: 181.3
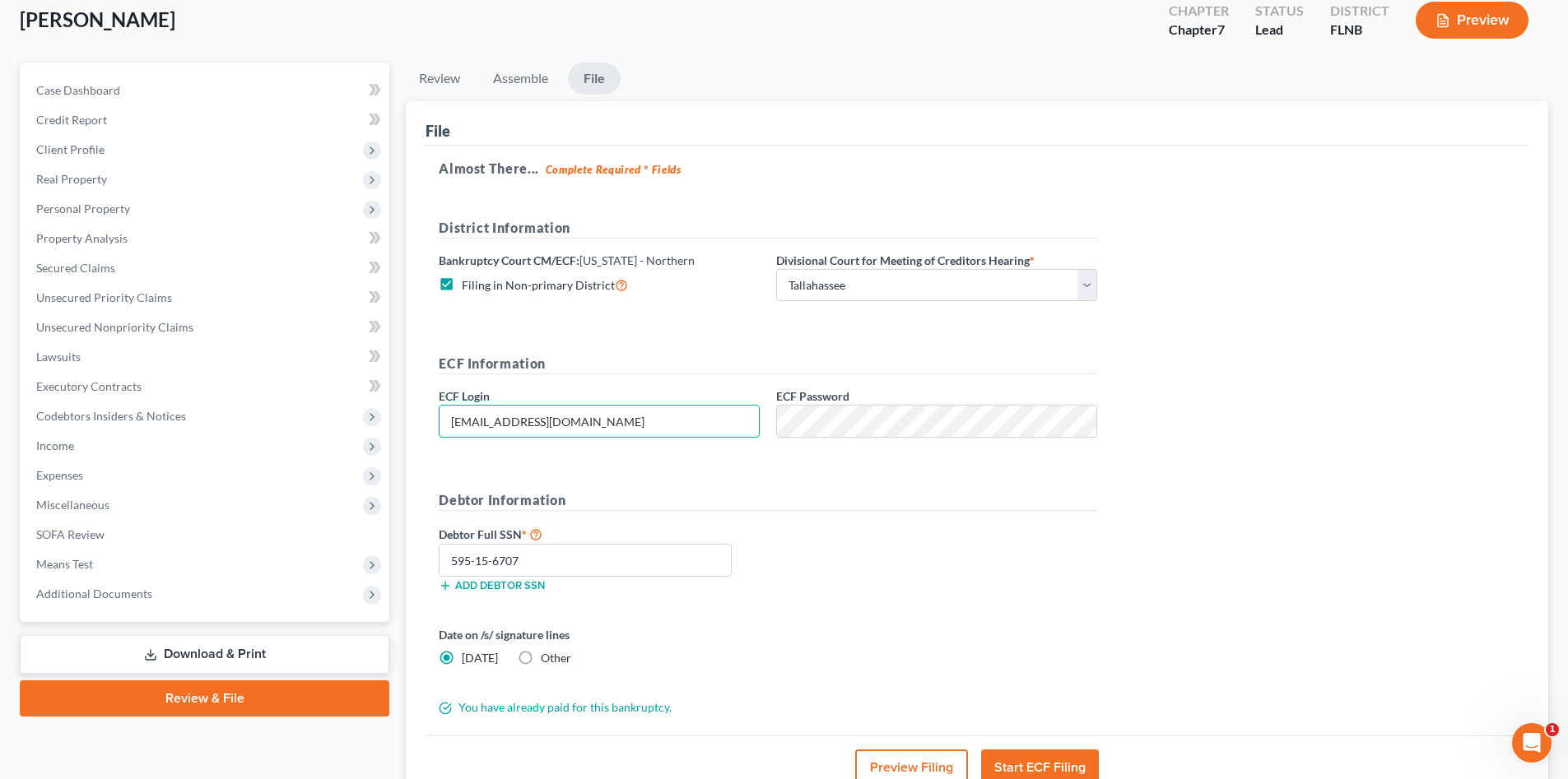
click at [411, 410] on div "File Almost There... Complete Required * Fields District Information Bankruptcy…" at bounding box center [976, 450] width 1142 height 697
type input "gdg00688"
click at [1276, 536] on div "Almost There... Complete Required * Fields District Information Bankruptcy Cour…" at bounding box center [976, 441] width 1103 height 589
click at [714, 396] on div "ECF Information ECF Login gdg00688 ECF Password" at bounding box center [768, 402] width 675 height 97
click at [675, 465] on form "District Information Bankruptcy Court CM/ECF: Florida - Northern Filing in Non-…" at bounding box center [768, 466] width 659 height 498
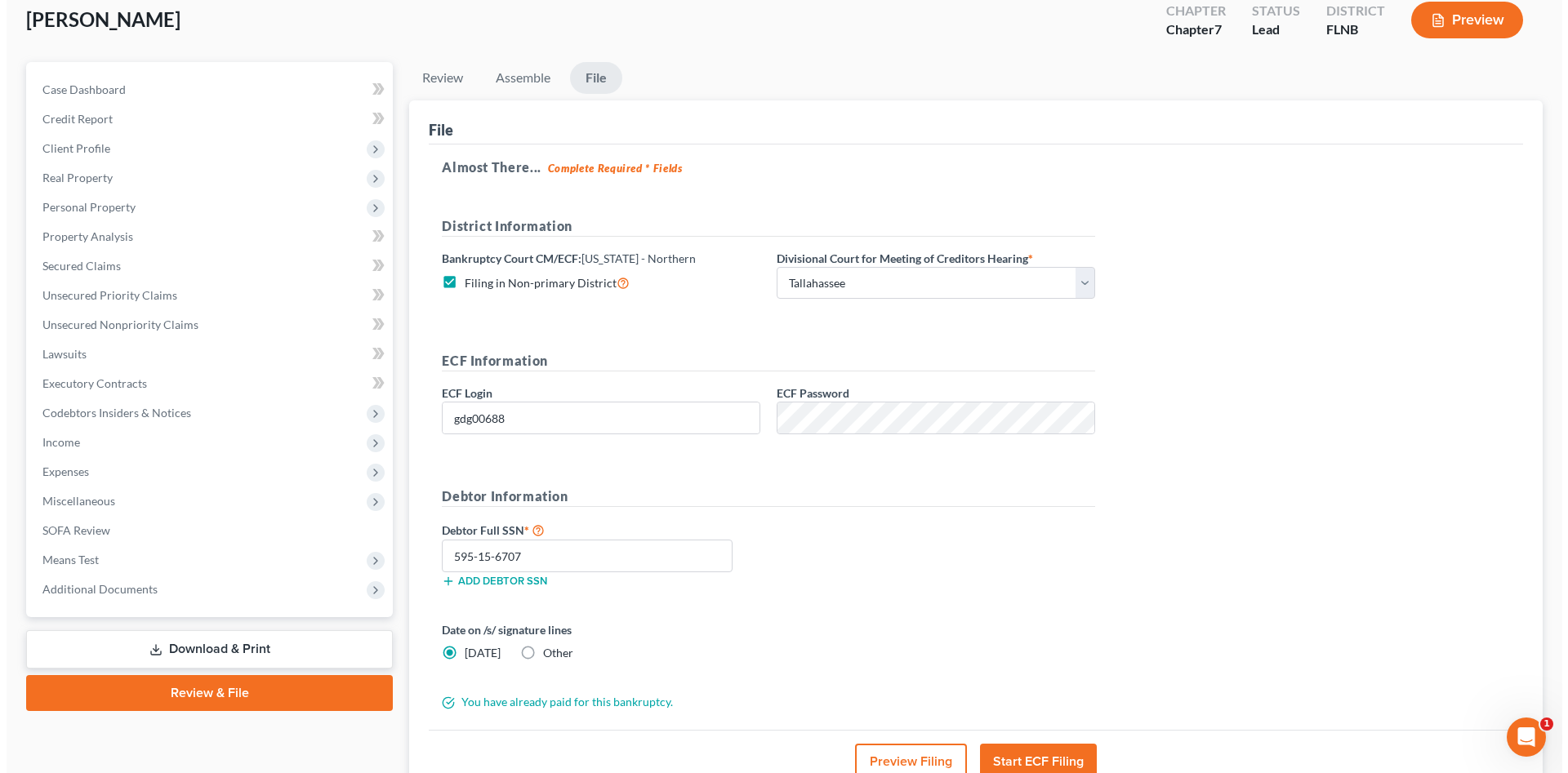
scroll to position [203, 0]
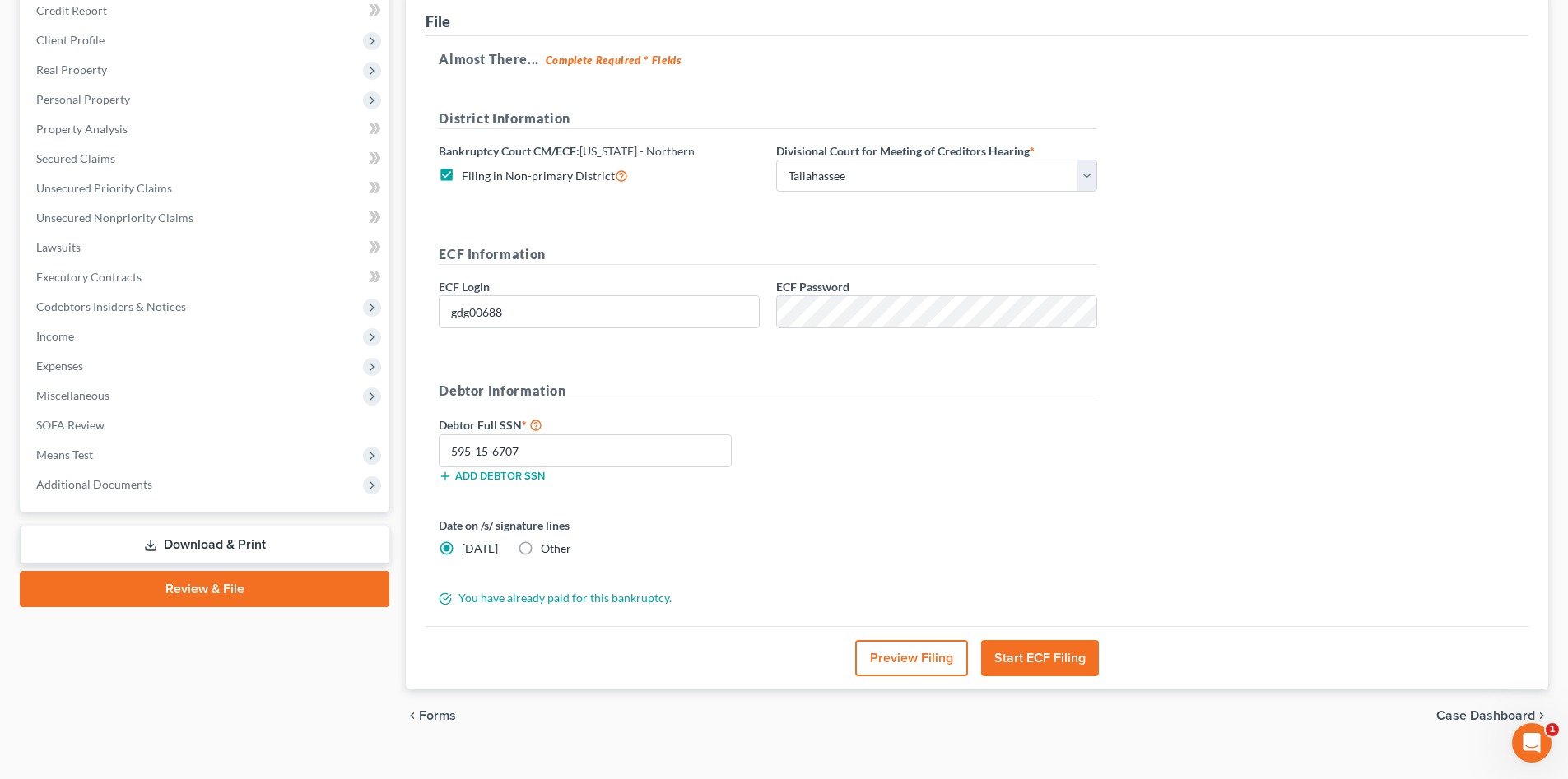
click at [1058, 657] on button "Start ECF Filing" at bounding box center [1040, 658] width 118 height 36
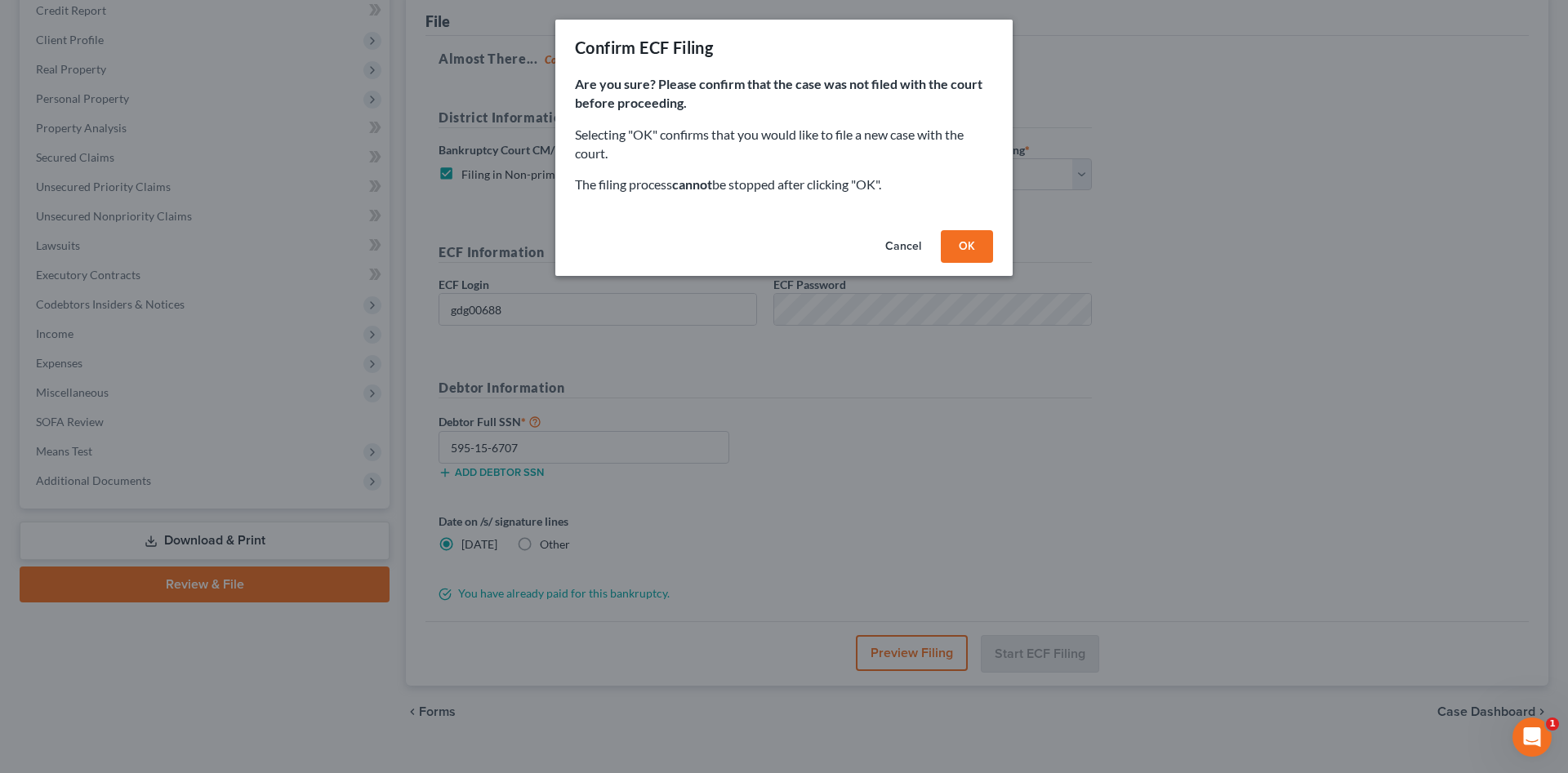
click at [958, 245] on button "OK" at bounding box center [967, 246] width 53 height 33
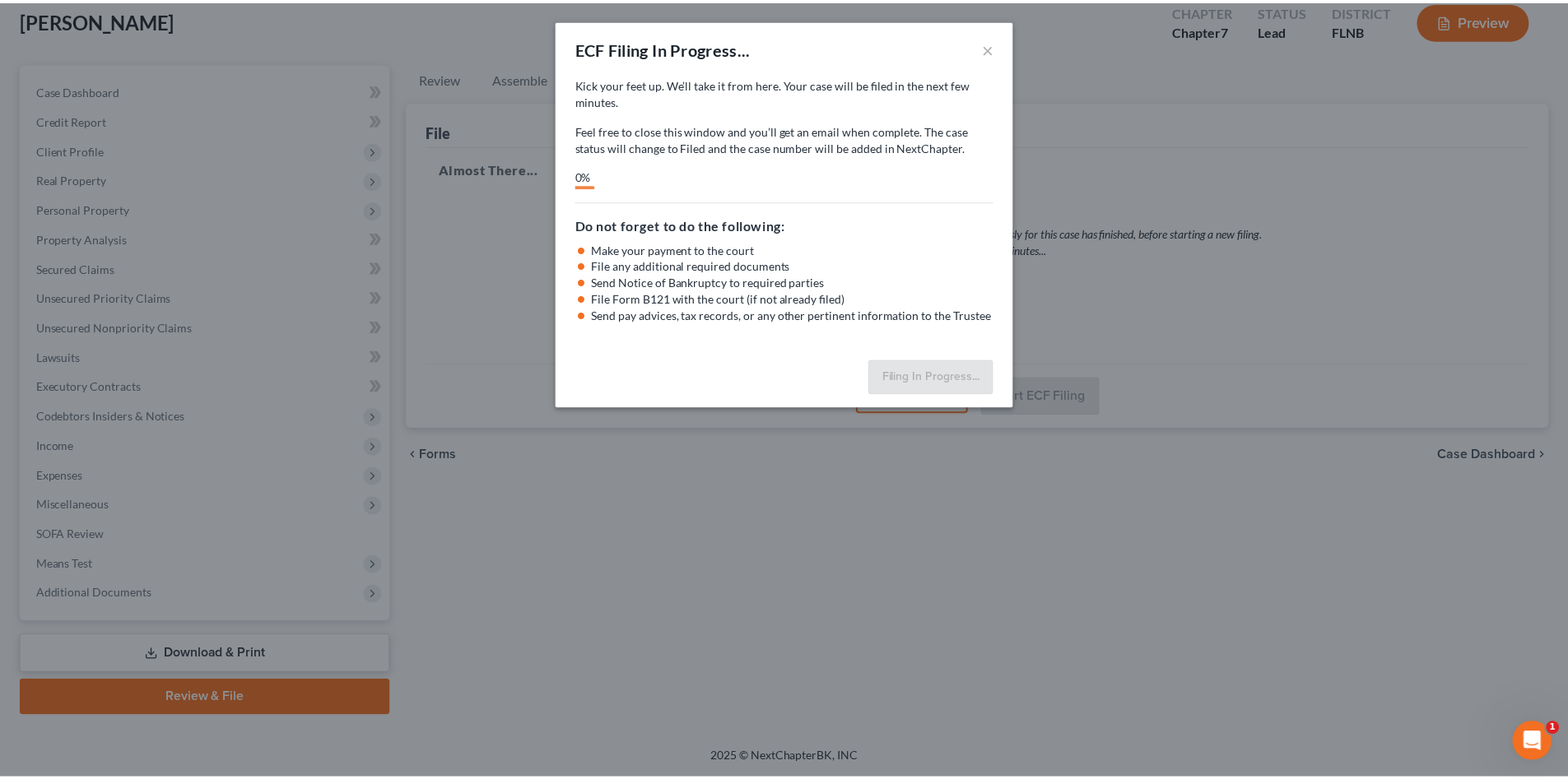
scroll to position [96, 0]
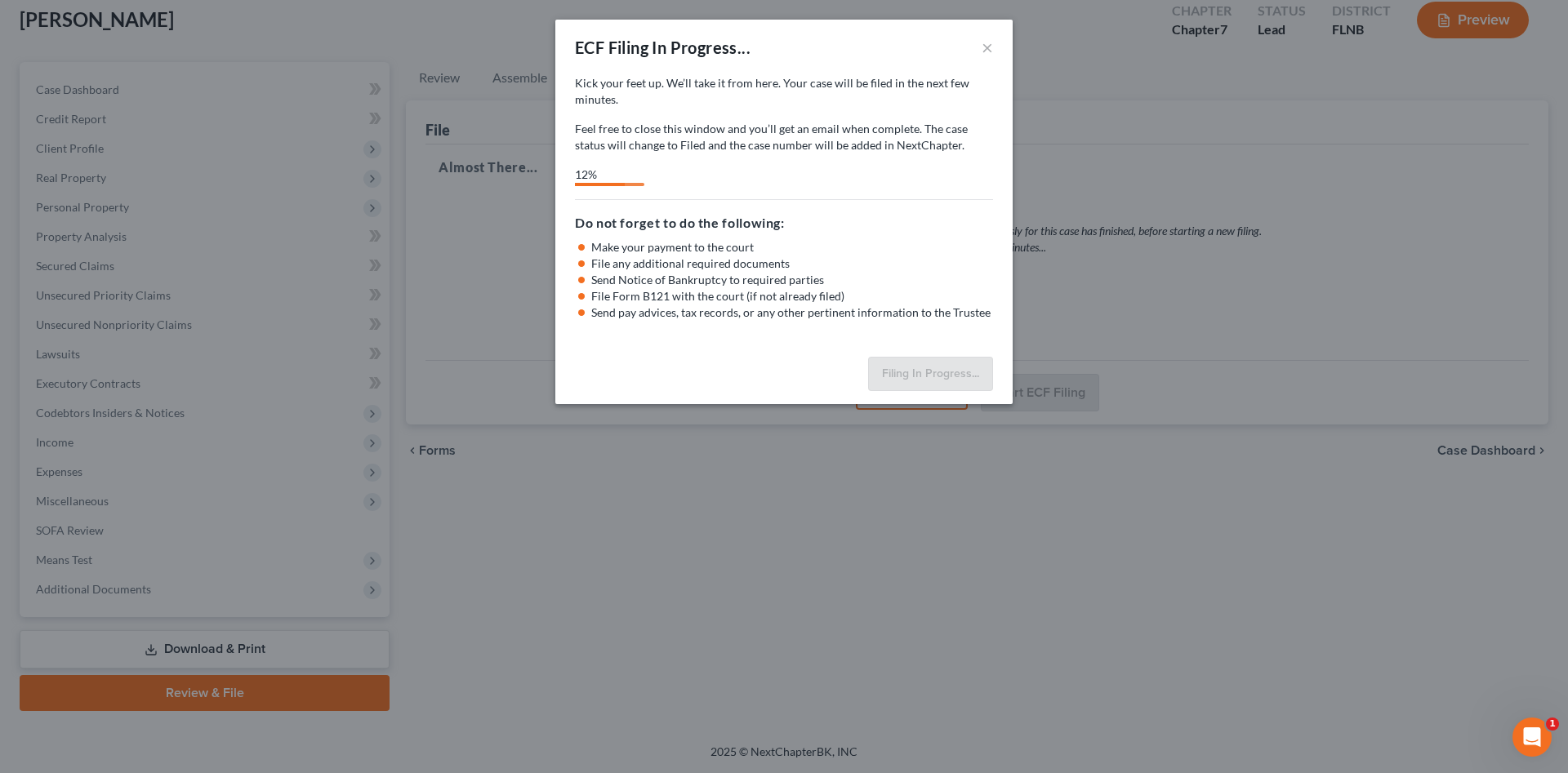
select select "3"
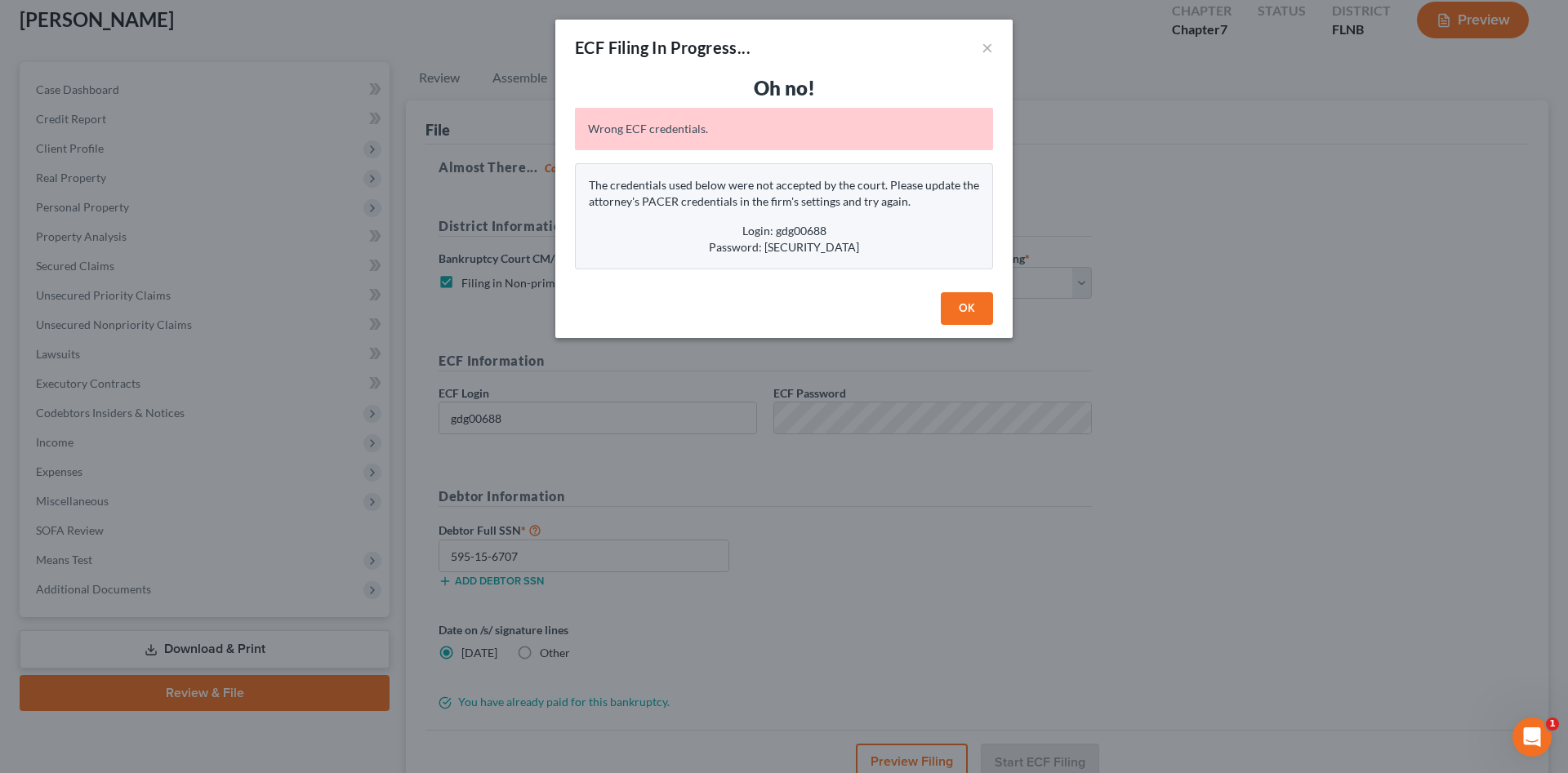
click at [989, 474] on div "ECF Filing In Progress... × Oh no! Wrong ECF credentials. The credentials used …" at bounding box center [784, 386] width 1568 height 773
click at [958, 308] on button "OK" at bounding box center [967, 308] width 53 height 33
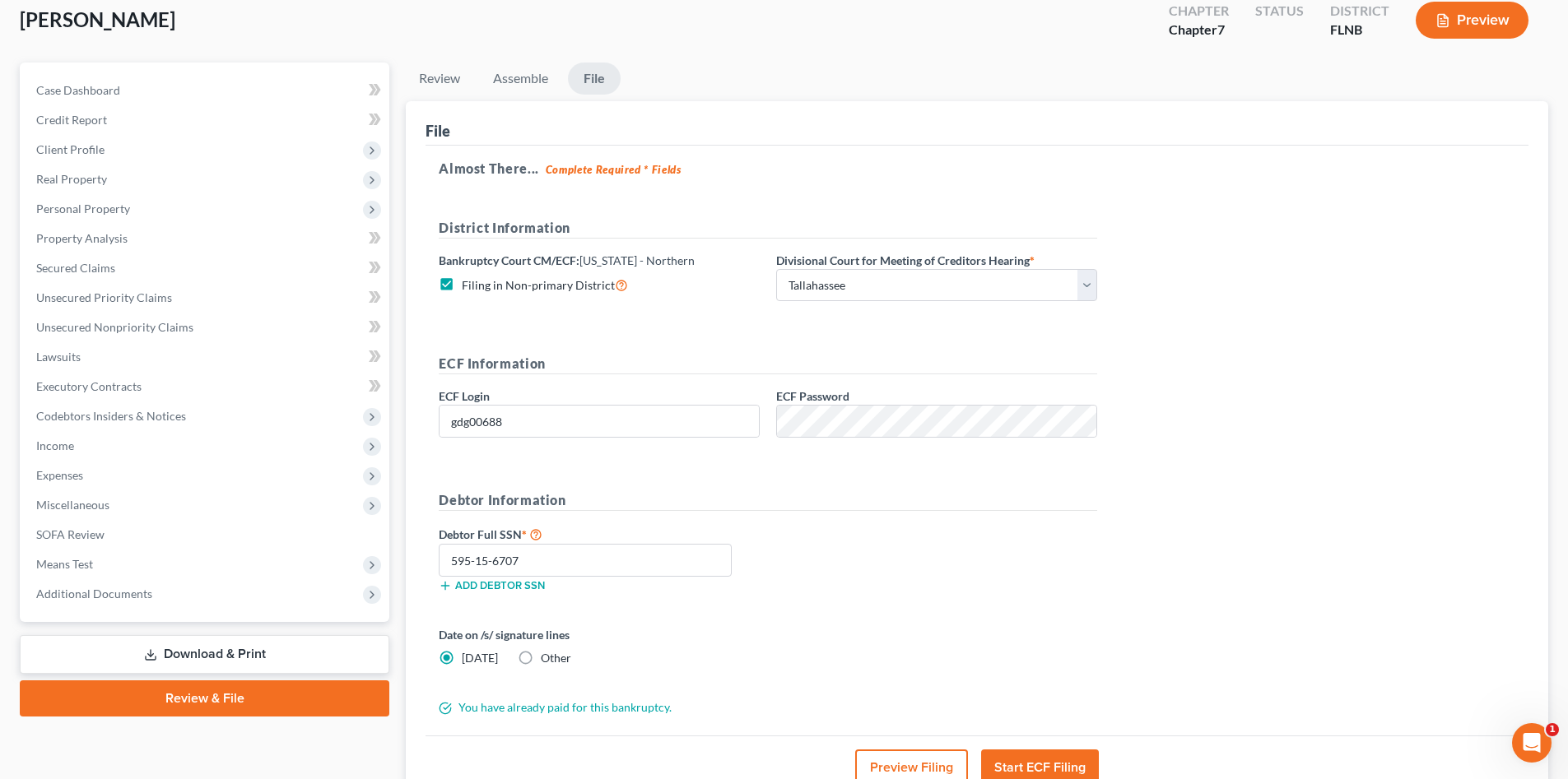
click at [1293, 411] on div "Almost There... Complete Required * Fields District Information Bankruptcy Cour…" at bounding box center [976, 441] width 1103 height 589
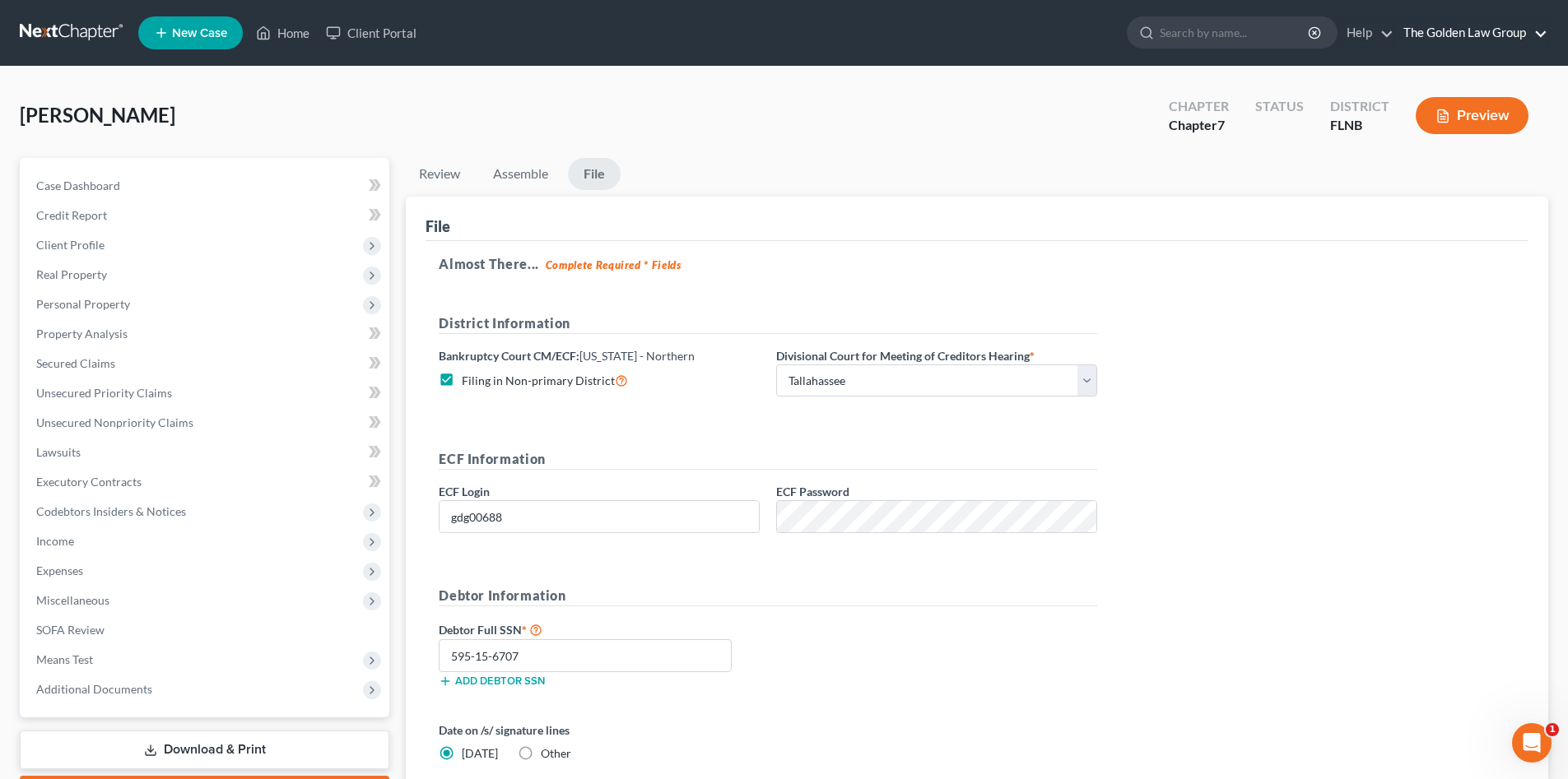
click at [1462, 28] on link "The Golden Law Group" at bounding box center [1471, 32] width 153 height 29
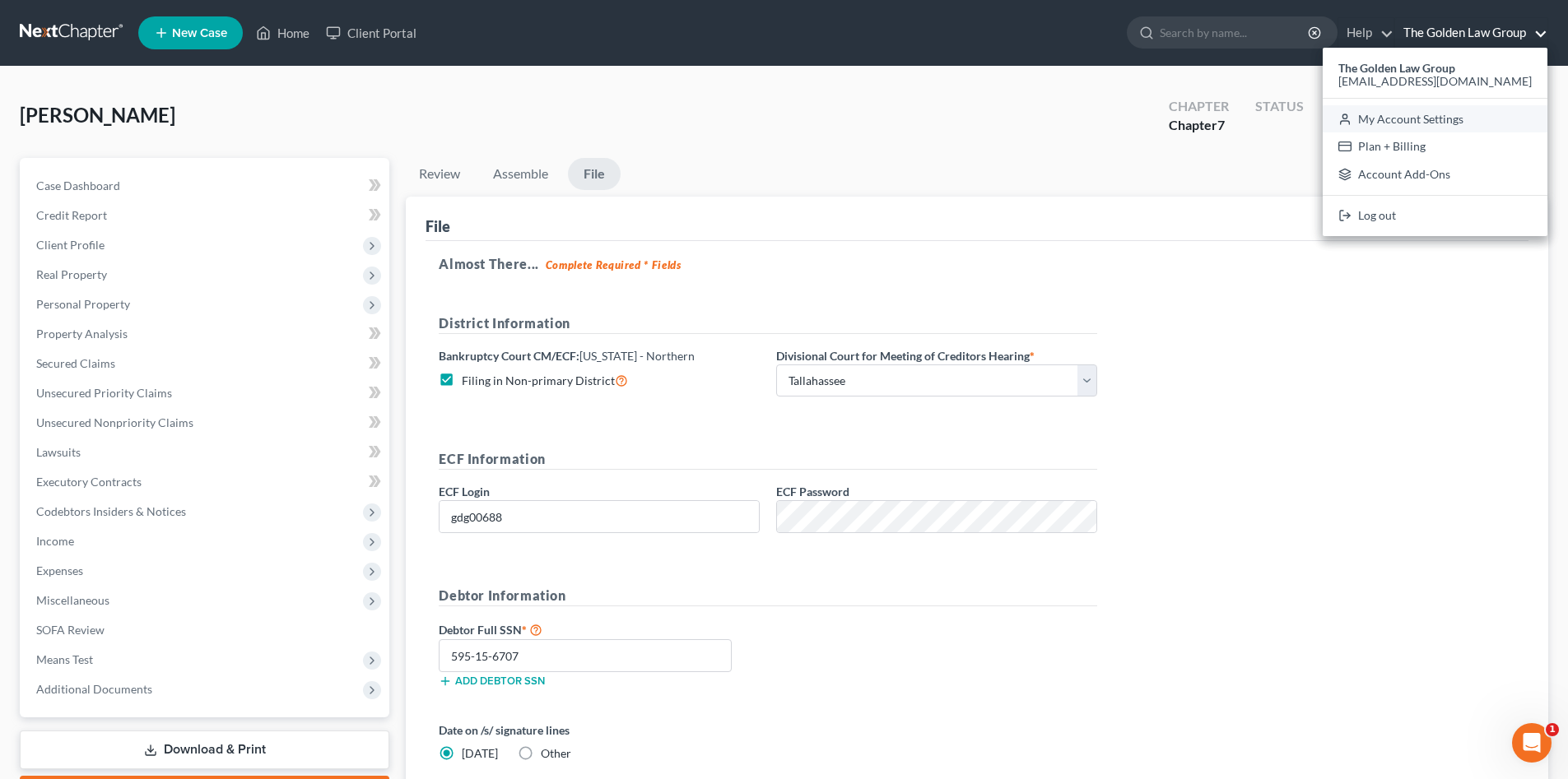
click at [1470, 115] on link "My Account Settings" at bounding box center [1434, 119] width 225 height 28
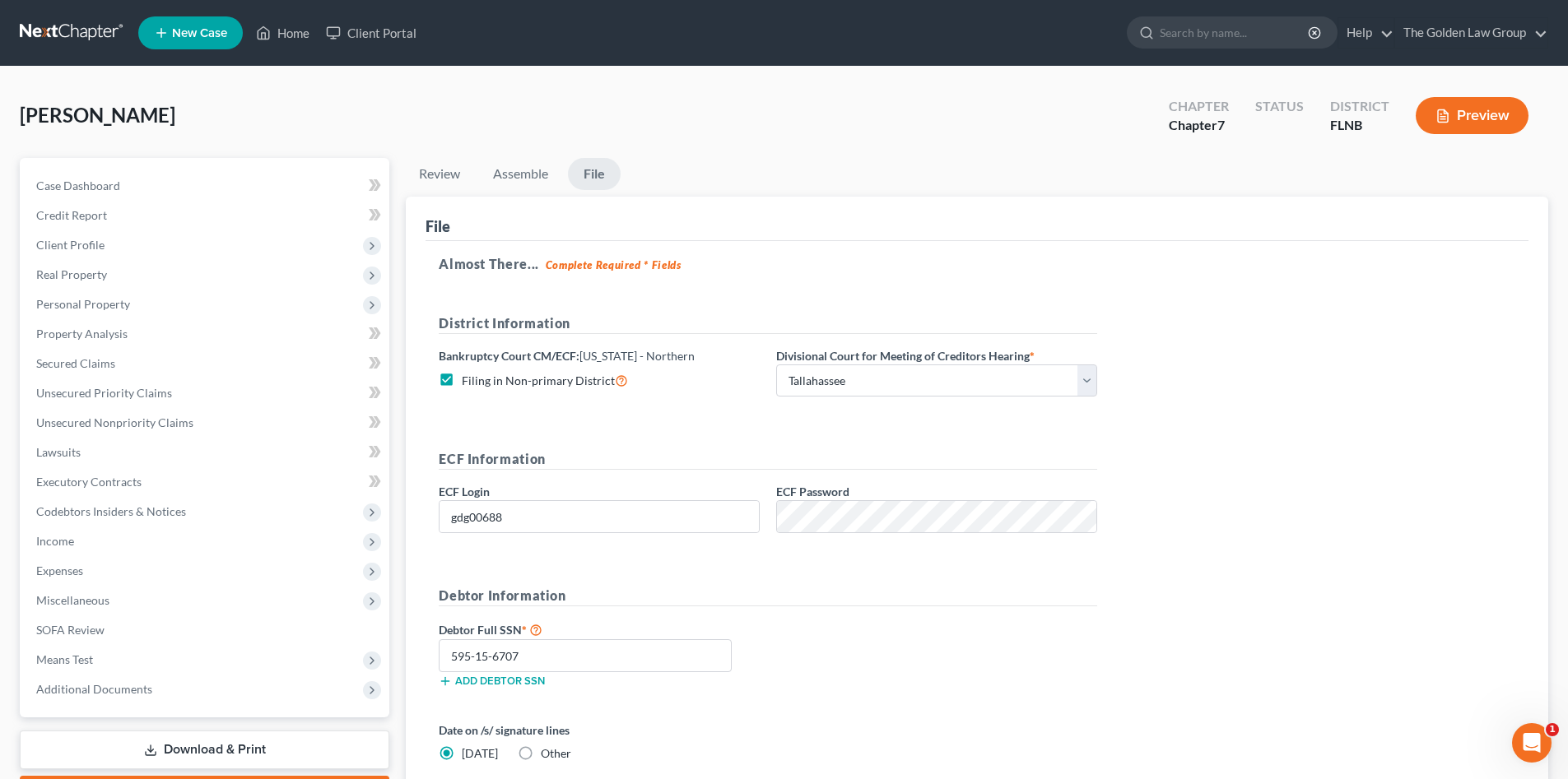
select select "24"
select select "9"
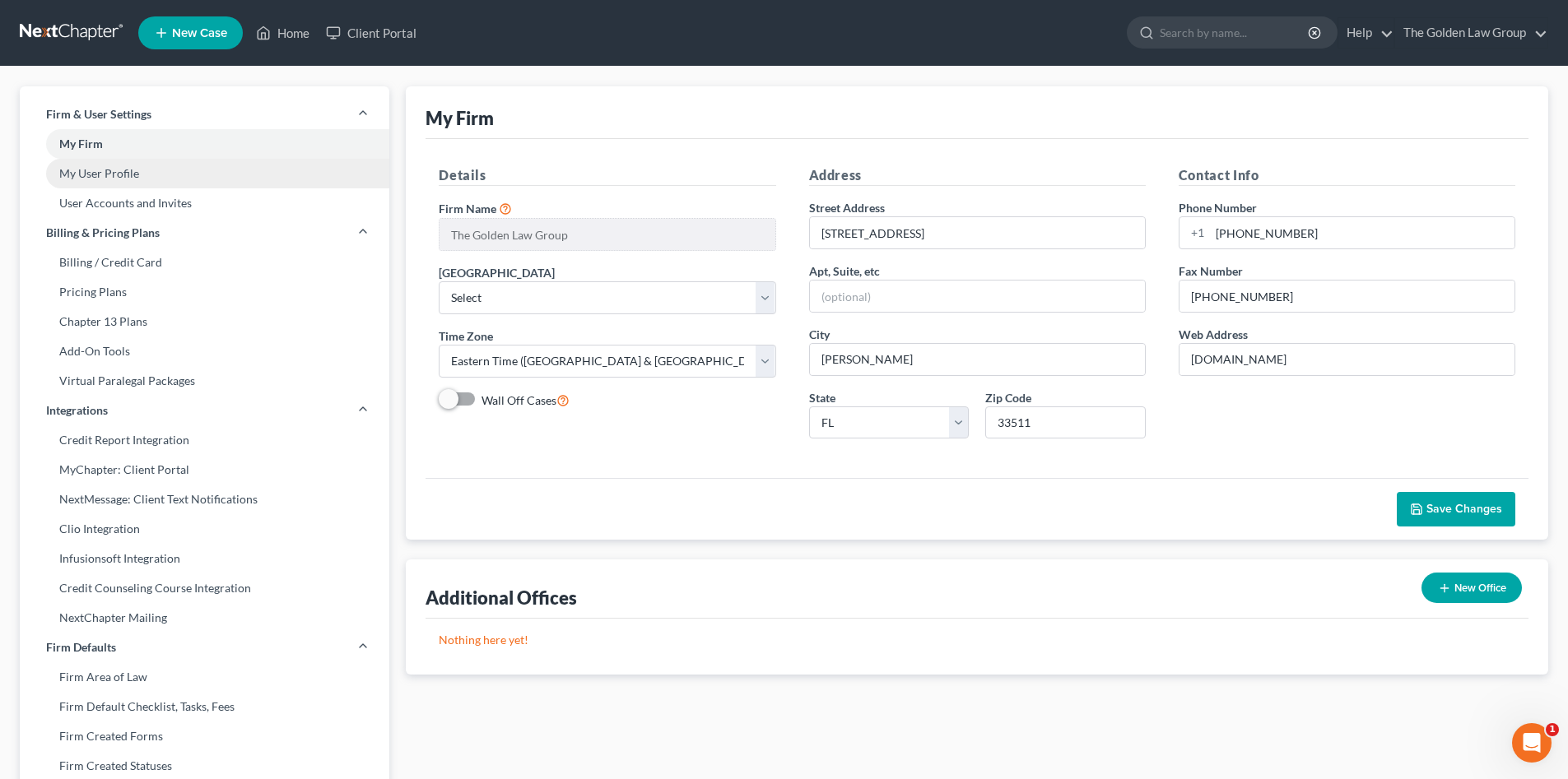
click at [160, 172] on link "My User Profile" at bounding box center [205, 173] width 370 height 29
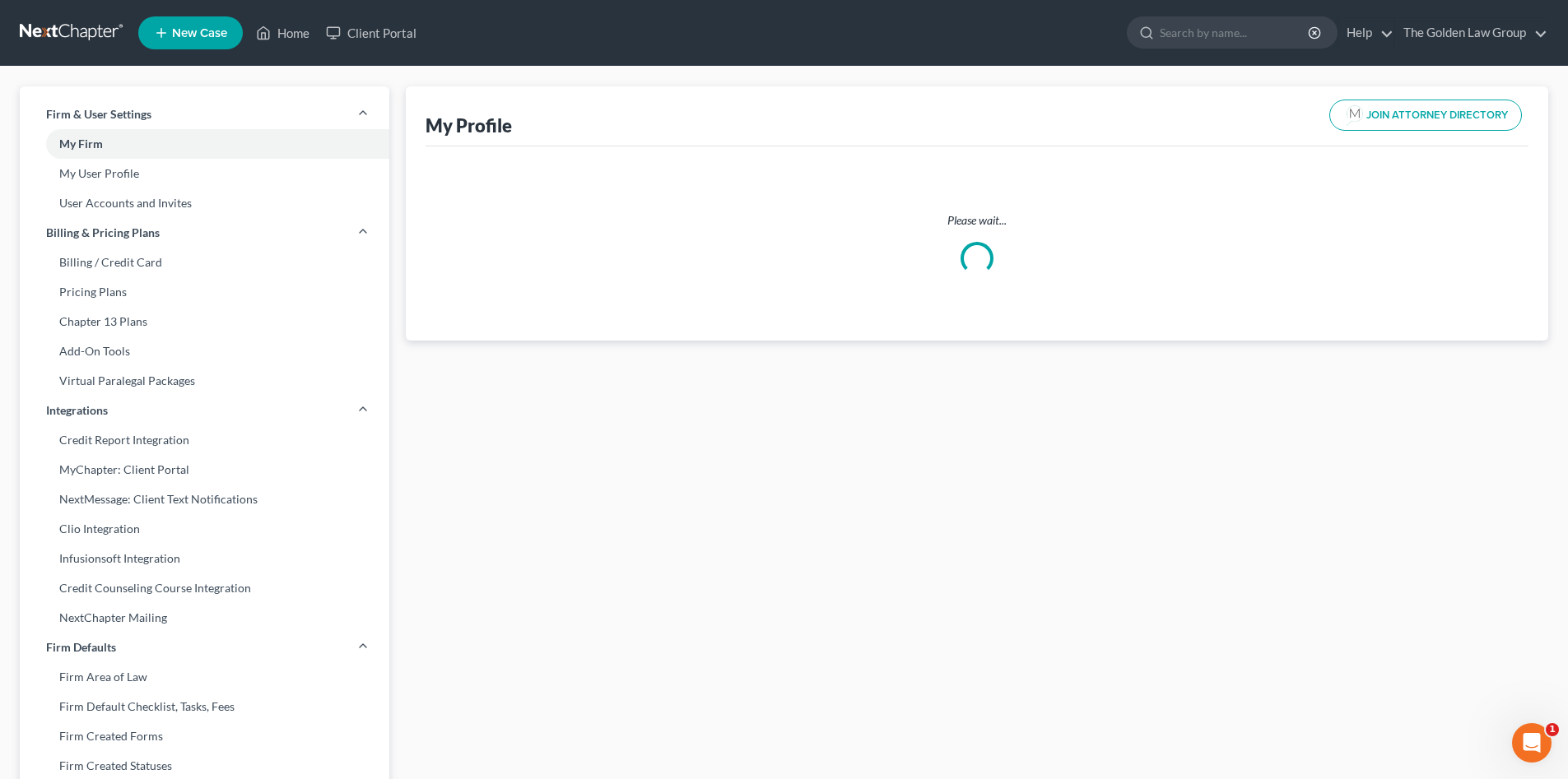
select select "9"
select select "16"
select select "attorney"
select select "0"
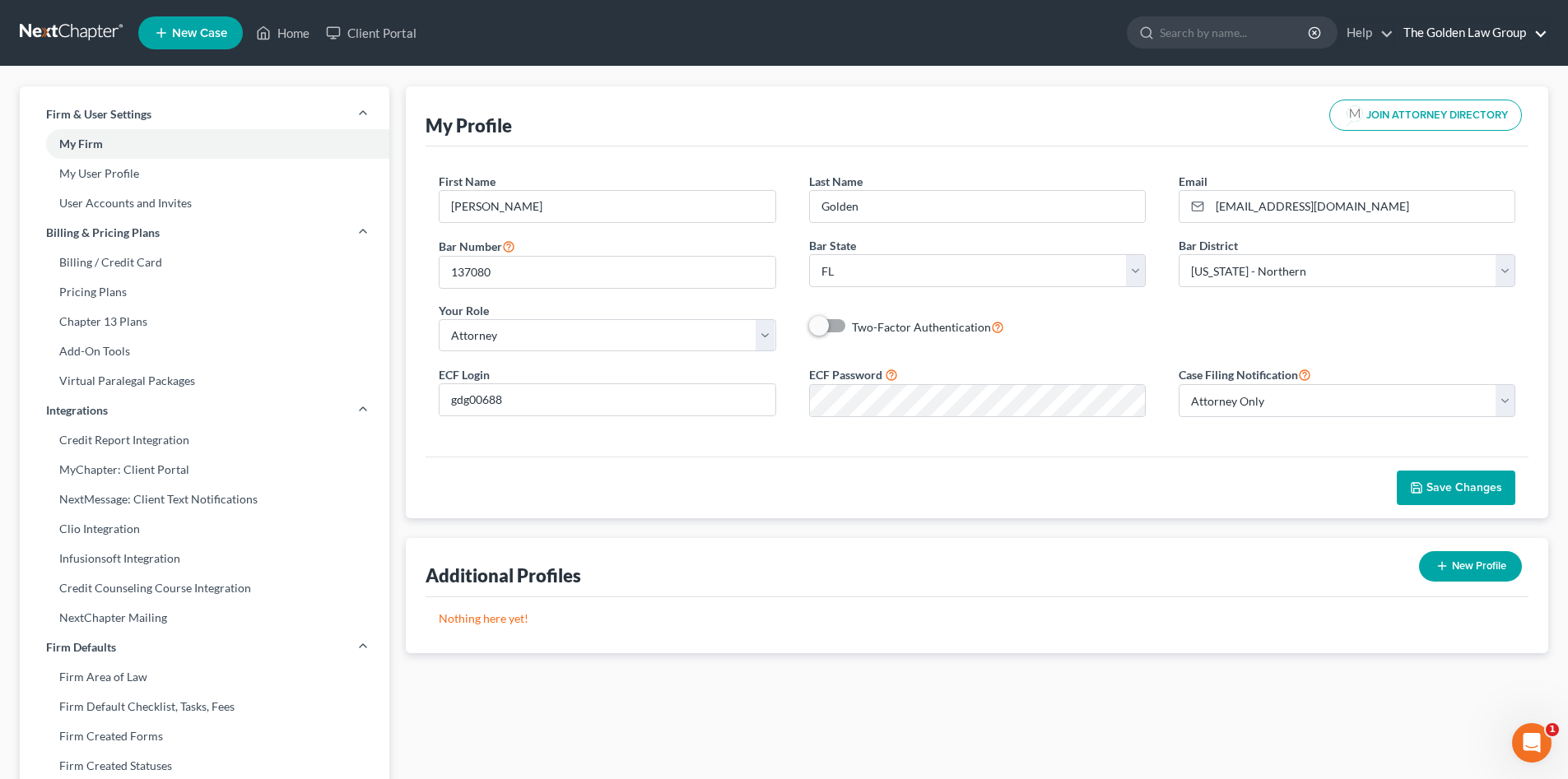
click at [1490, 29] on link "The Golden Law Group" at bounding box center [1471, 32] width 153 height 29
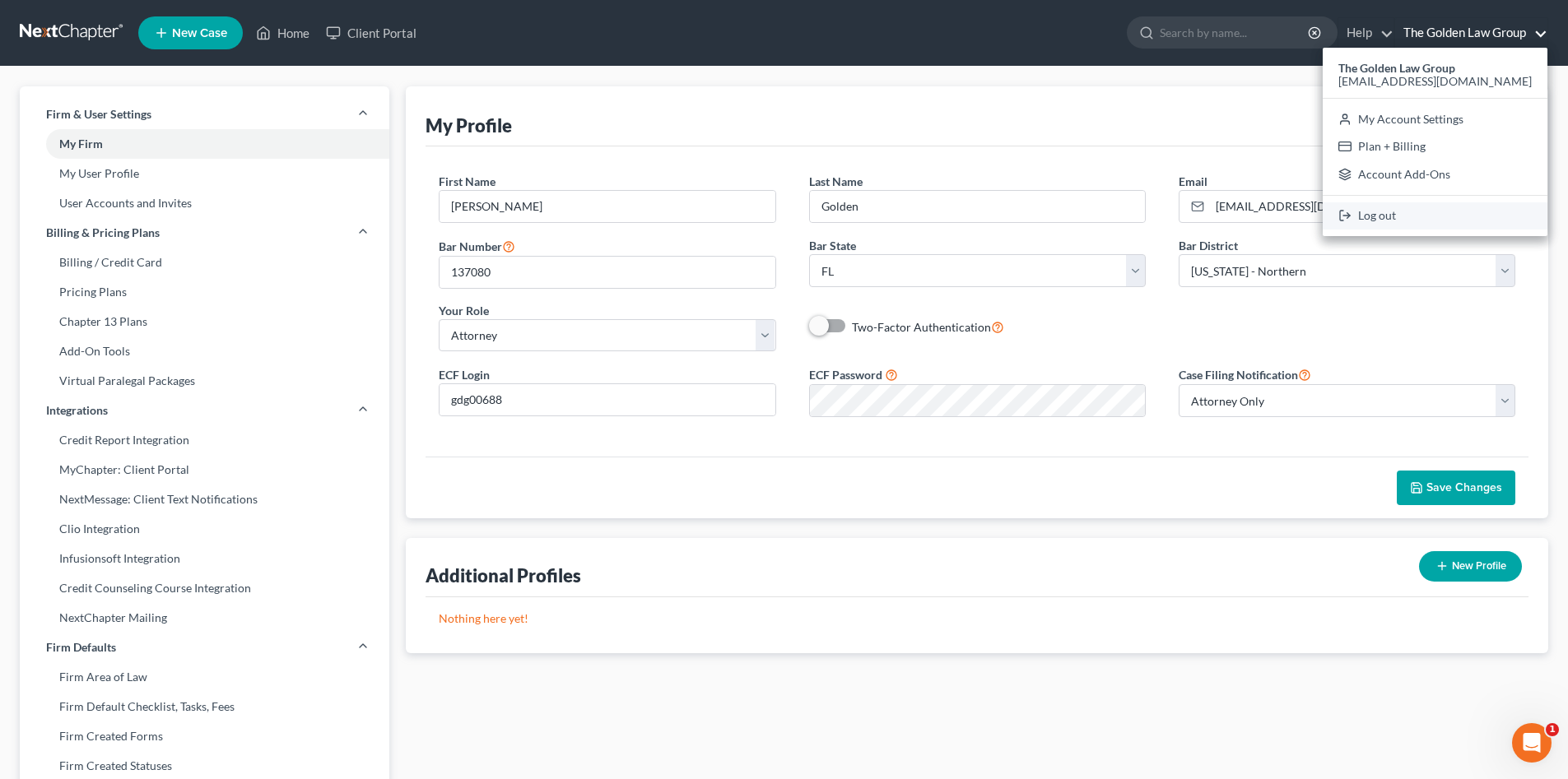
click at [1468, 220] on link "Log out" at bounding box center [1434, 217] width 225 height 28
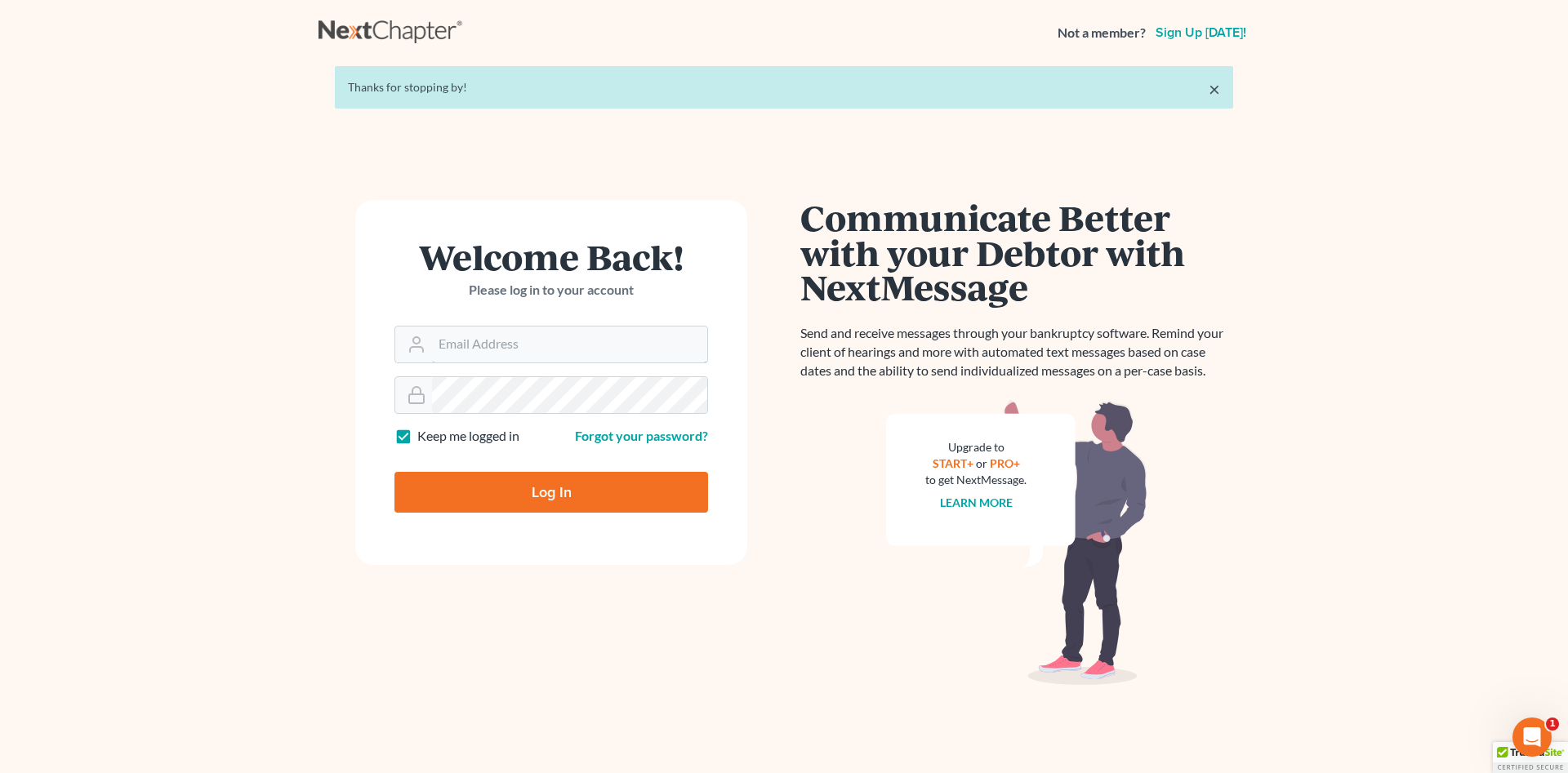
type input "[EMAIL_ADDRESS][DOMAIN_NAME]"
drag, startPoint x: 537, startPoint y: 489, endPoint x: 584, endPoint y: 478, distance: 48.3
click at [536, 489] on input "Log In" at bounding box center [550, 492] width 313 height 40
type input "Thinking..."
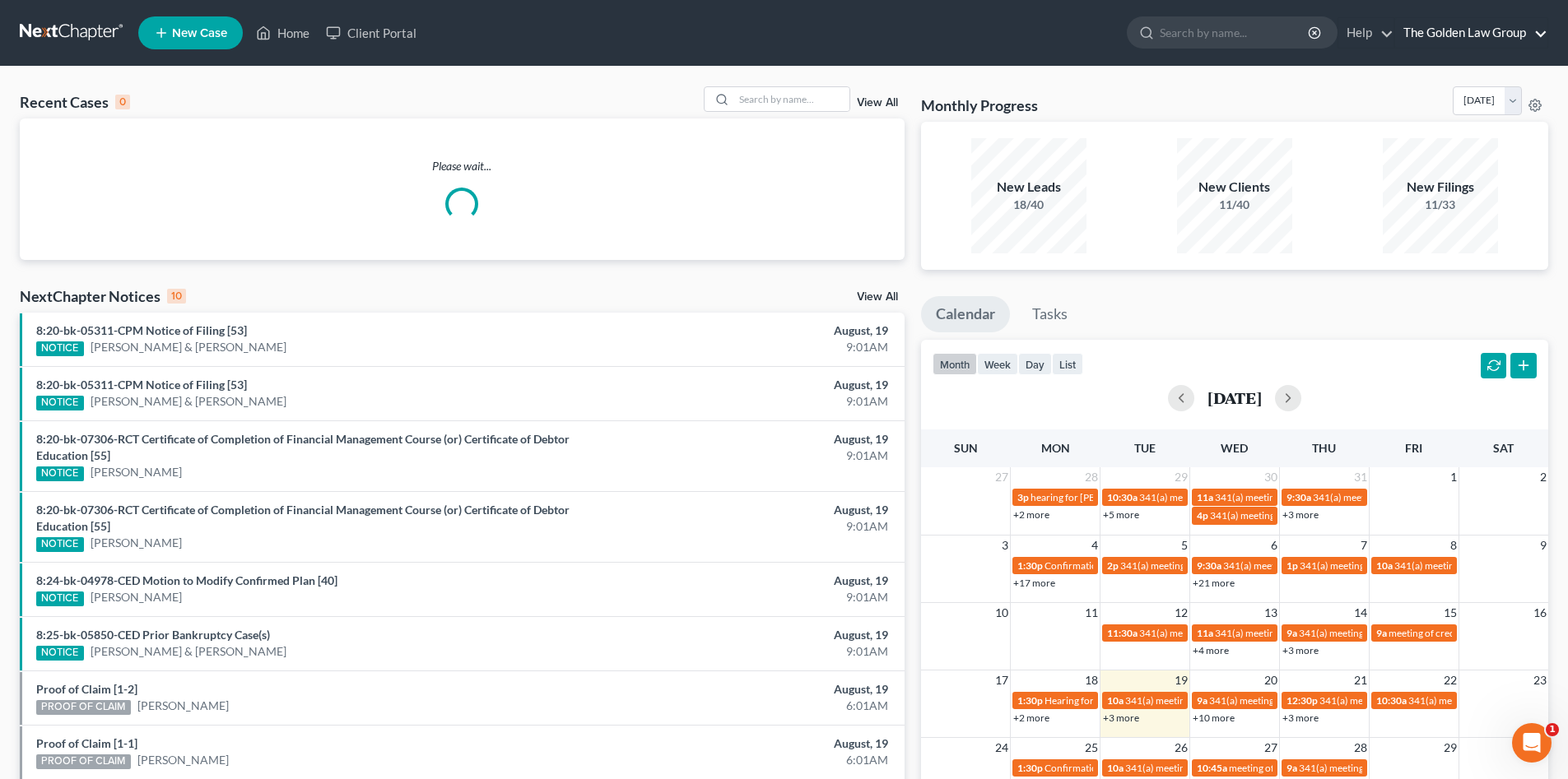
click at [1446, 43] on link "The Golden Law Group" at bounding box center [1471, 32] width 153 height 29
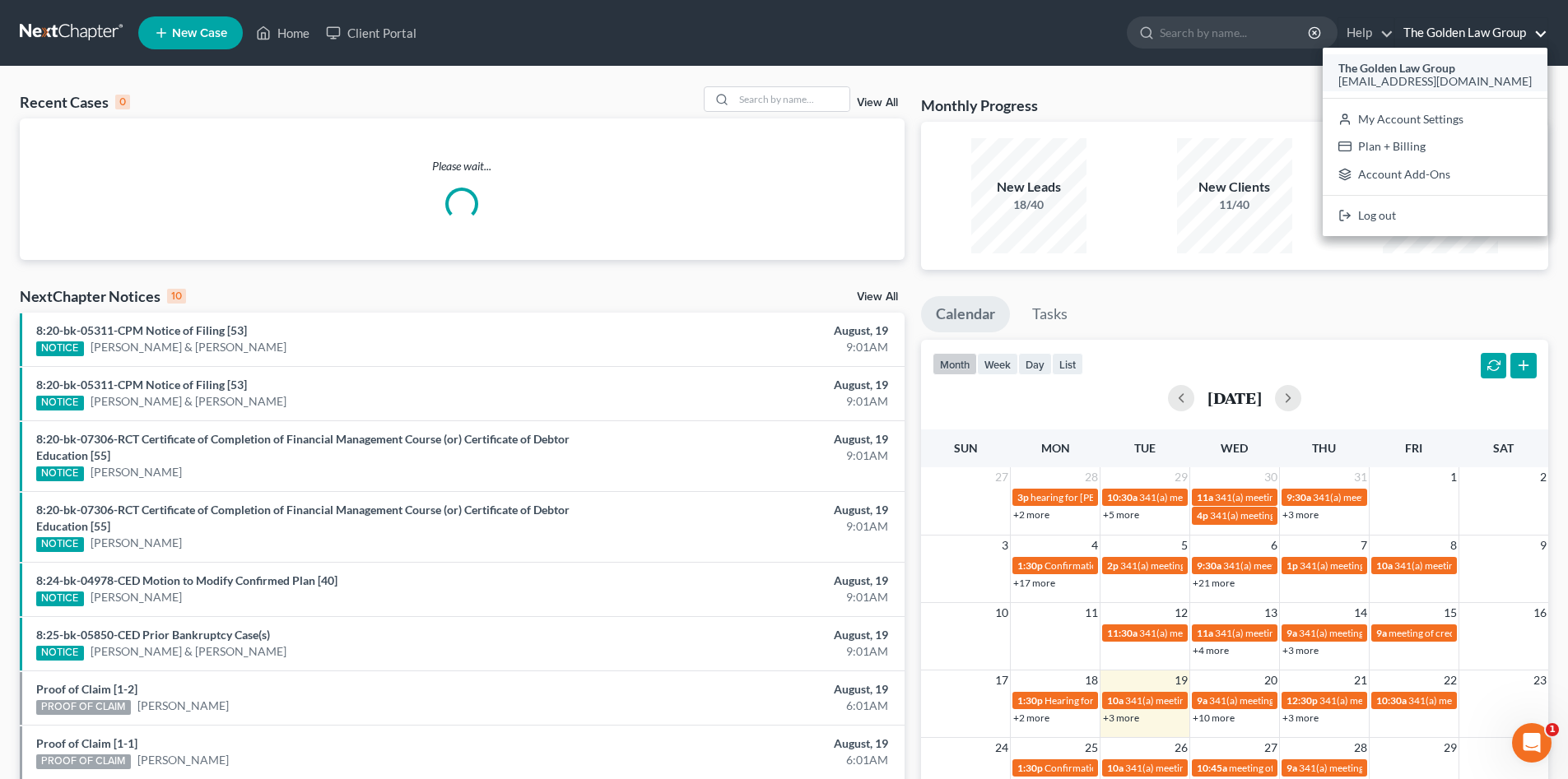
click at [1448, 63] on strong "The Golden Law Group" at bounding box center [1396, 67] width 117 height 14
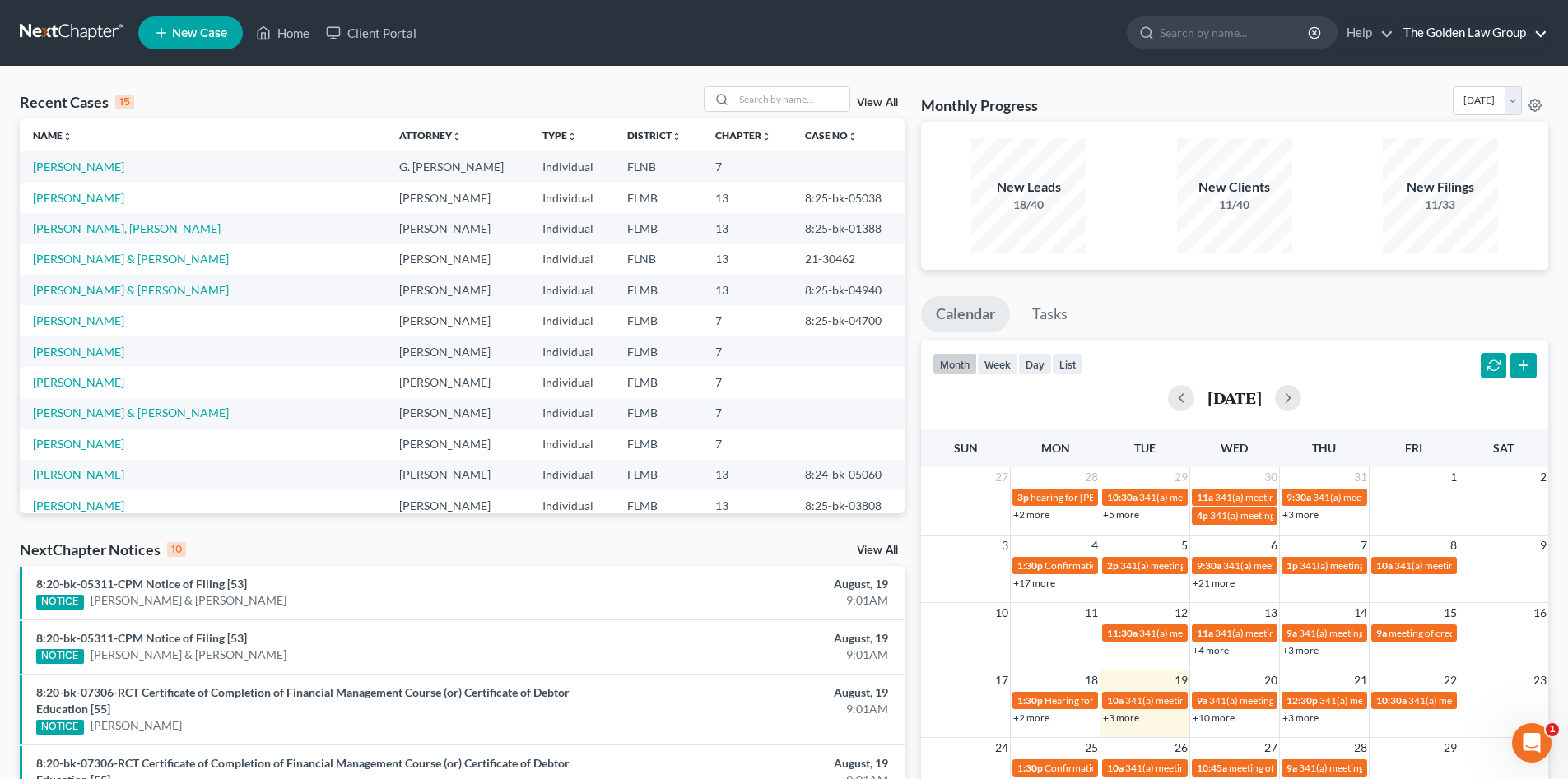
click at [1425, 34] on link "The Golden Law Group" at bounding box center [1471, 32] width 153 height 29
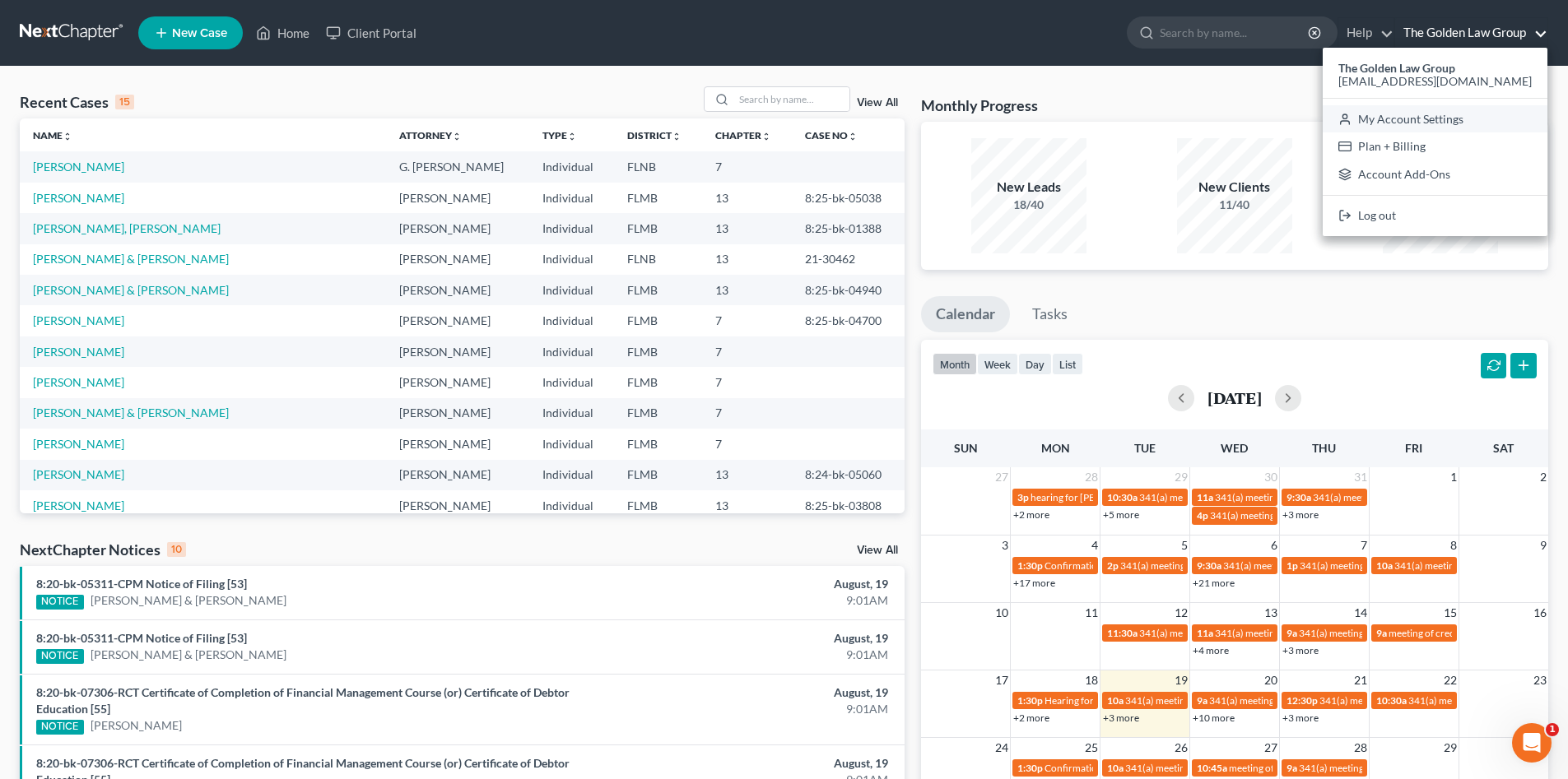
click at [1445, 123] on link "My Account Settings" at bounding box center [1434, 119] width 225 height 28
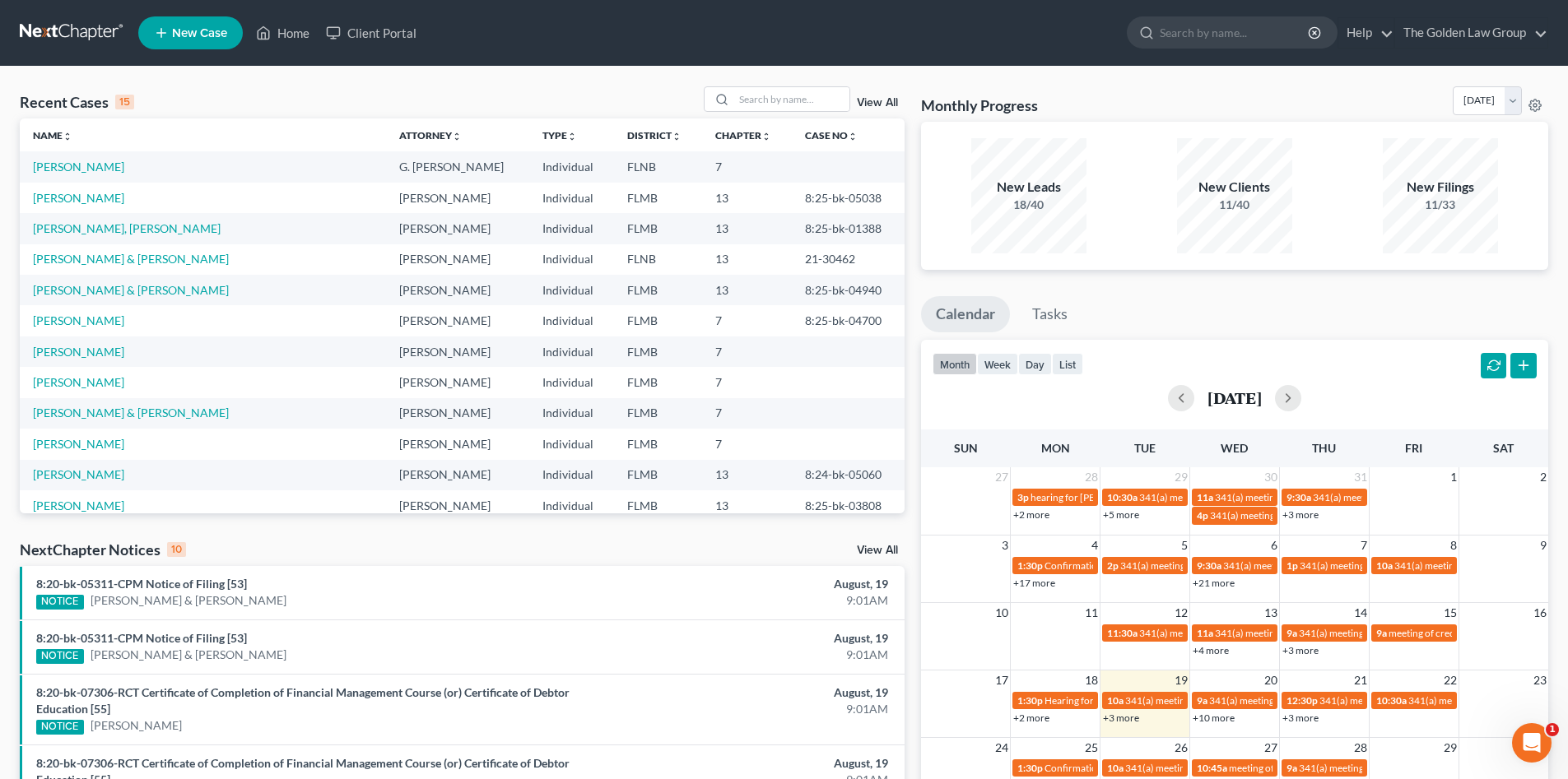
select select "24"
select select "9"
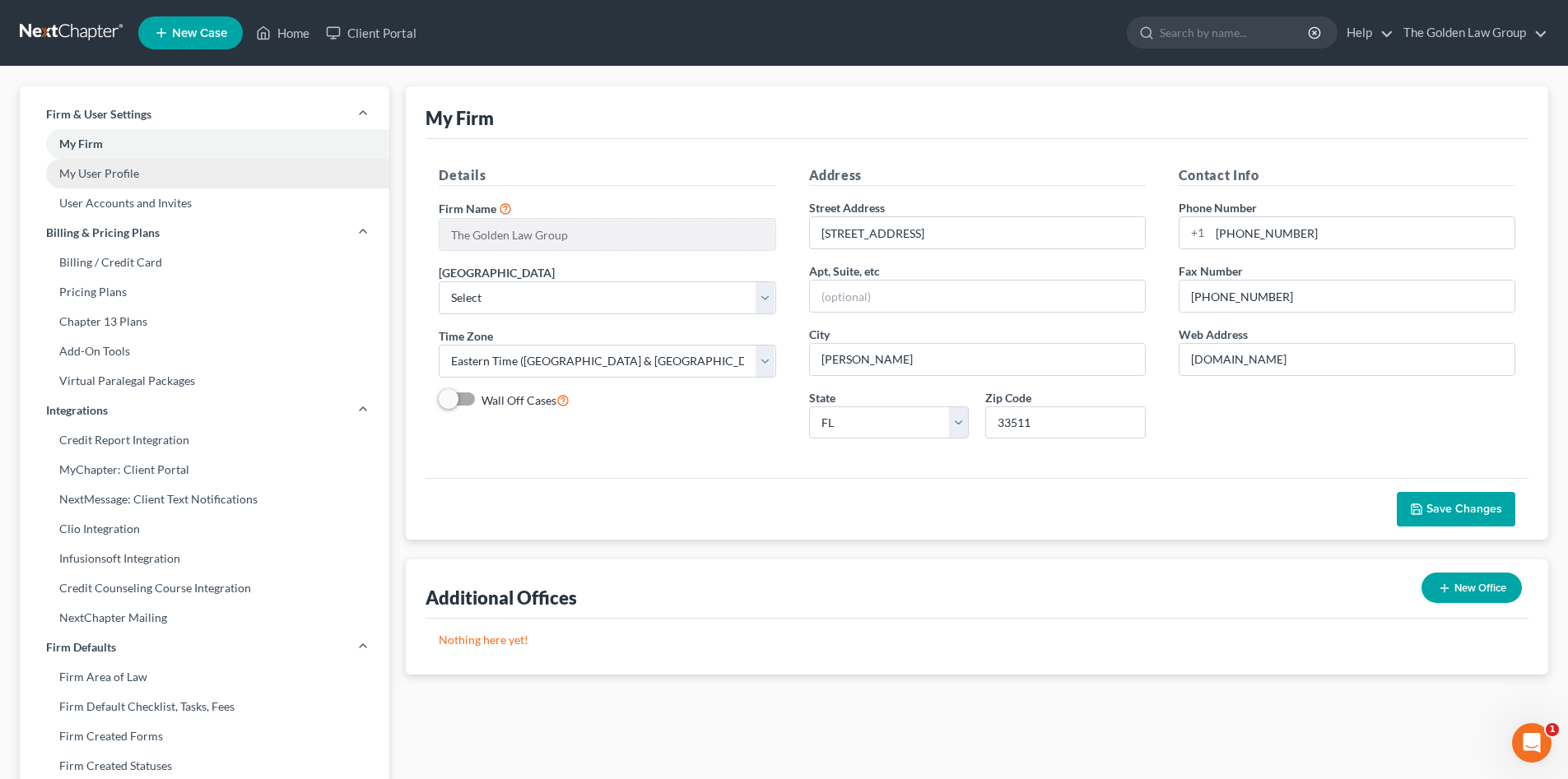
click at [100, 168] on link "My User Profile" at bounding box center [205, 173] width 370 height 29
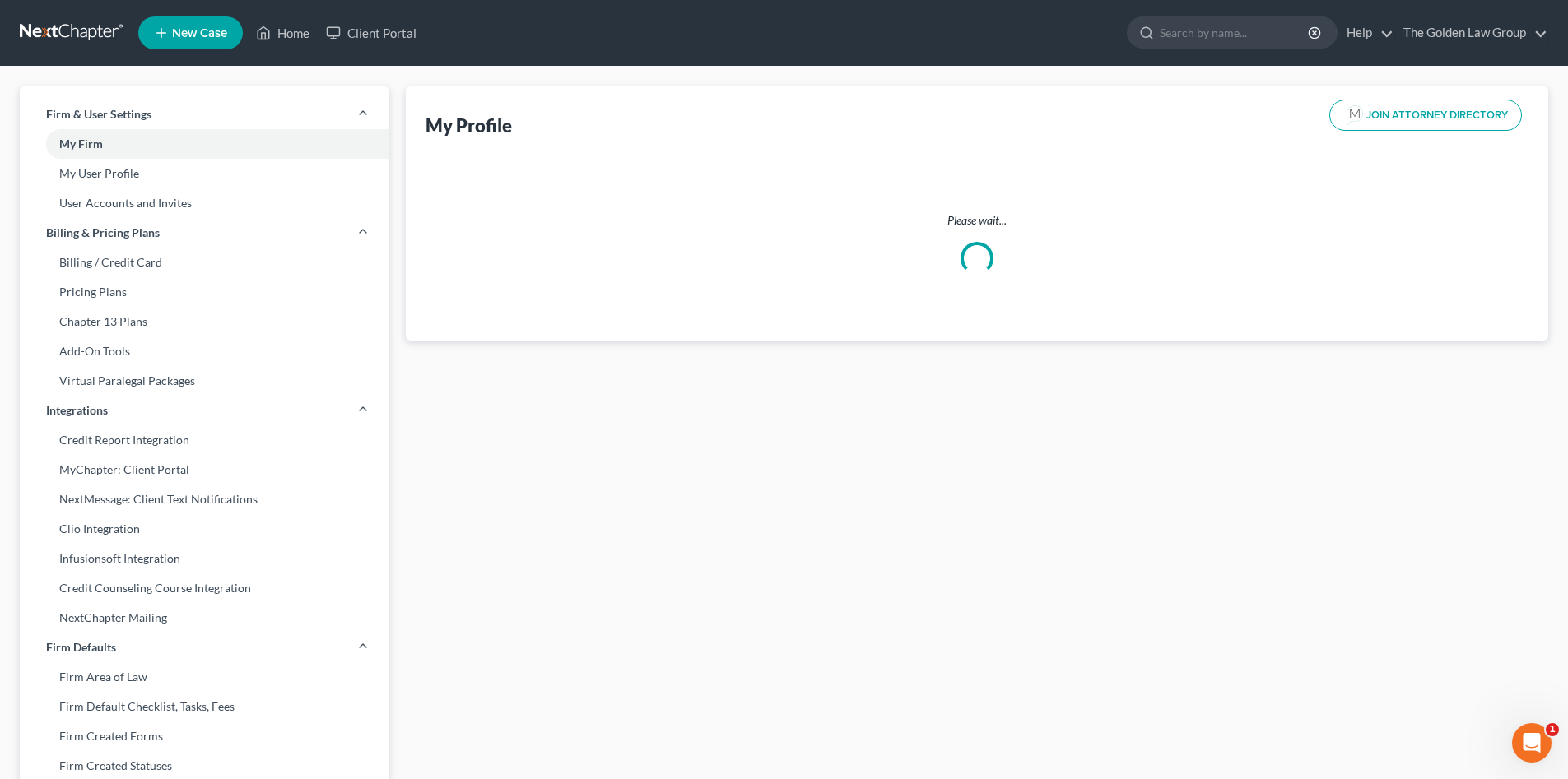
select select "9"
select select "16"
select select "attorney"
select select "0"
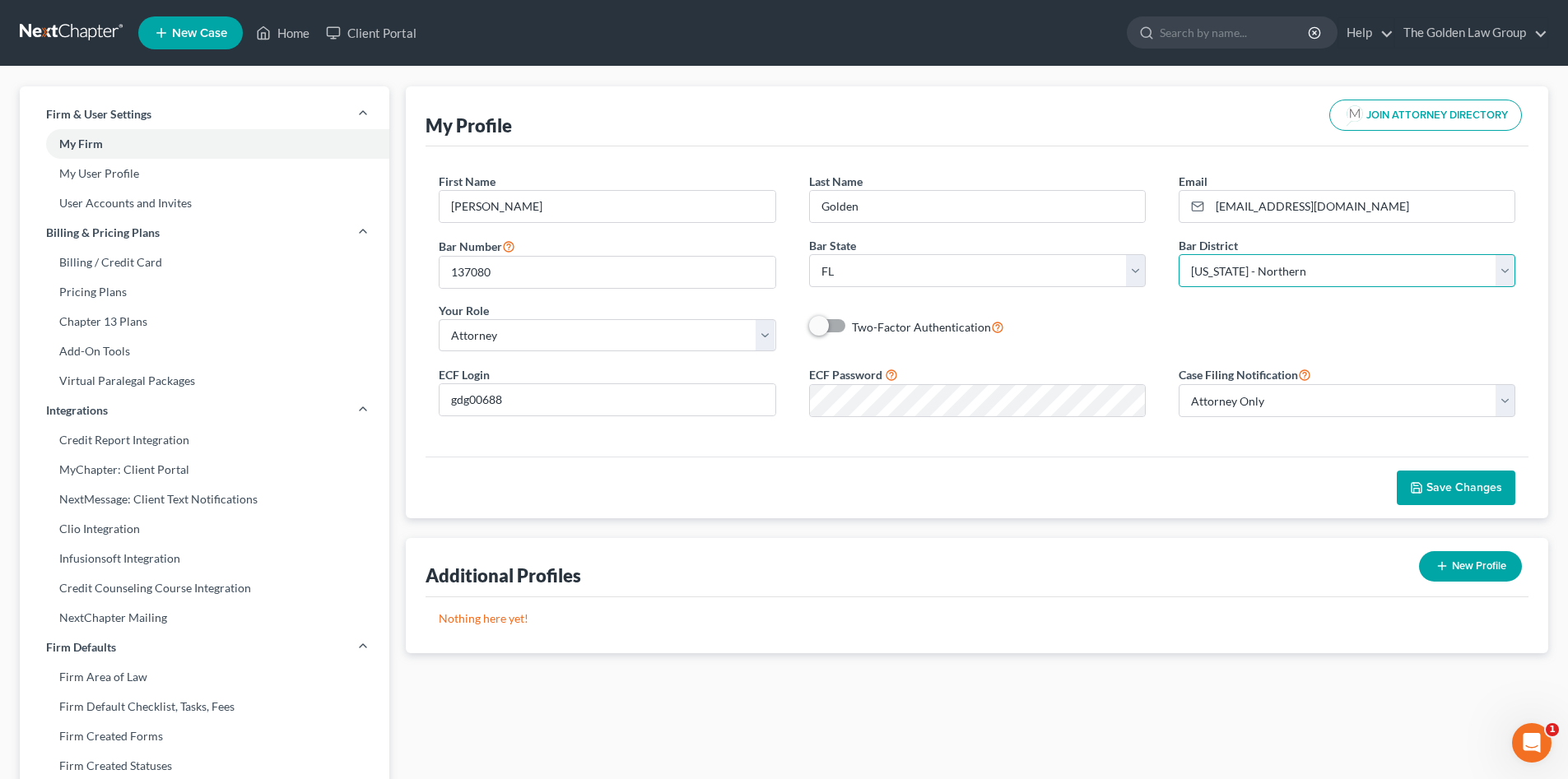
click at [1346, 272] on select "Select Alabama - Middle Alabama - Northern Alabama - Southern Alaska Arizona Ar…" at bounding box center [1346, 270] width 337 height 33
select select "15"
click at [1178, 254] on select "Select Alabama - Middle Alabama - Northern Alabama - Southern Alaska Arizona Ar…" at bounding box center [1346, 270] width 337 height 33
drag, startPoint x: 1182, startPoint y: 565, endPoint x: 1500, endPoint y: 516, distance: 321.8
click at [1197, 560] on div "Additional Profiles New Profile" at bounding box center [976, 568] width 1103 height 60
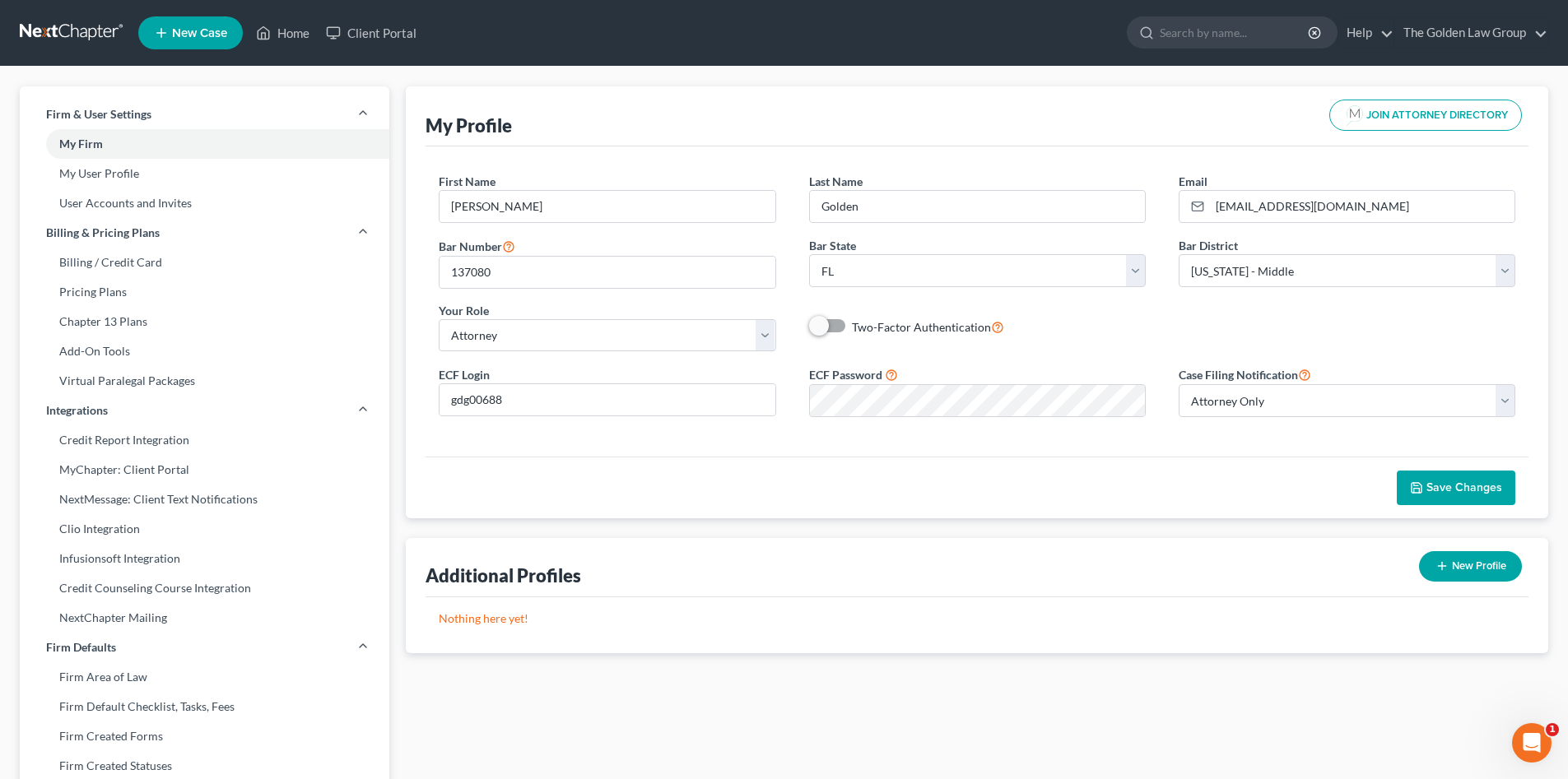
click at [1490, 490] on span "Save Changes" at bounding box center [1465, 487] width 76 height 14
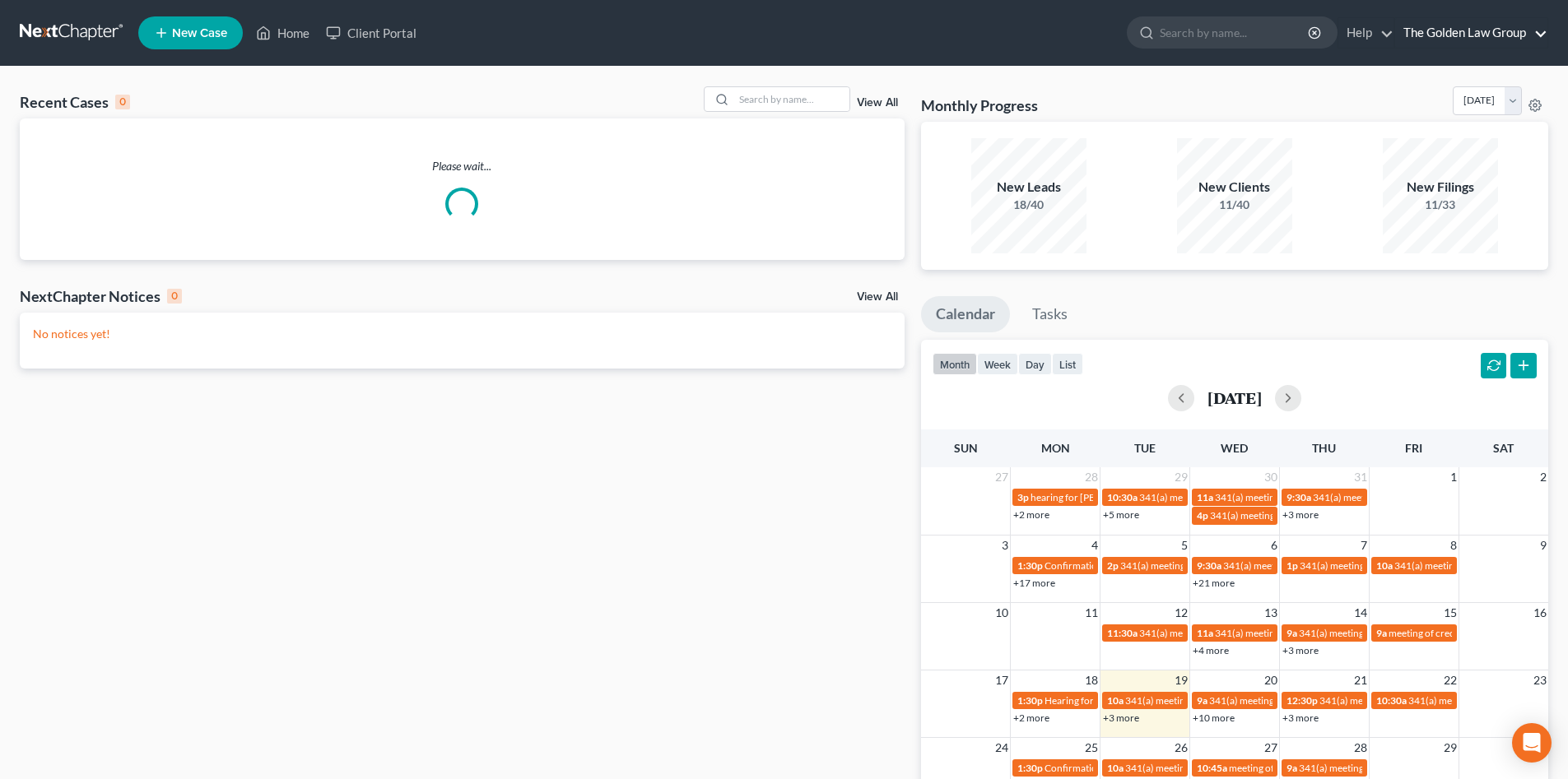
click at [1427, 31] on link "The Golden Law Group" at bounding box center [1471, 32] width 153 height 29
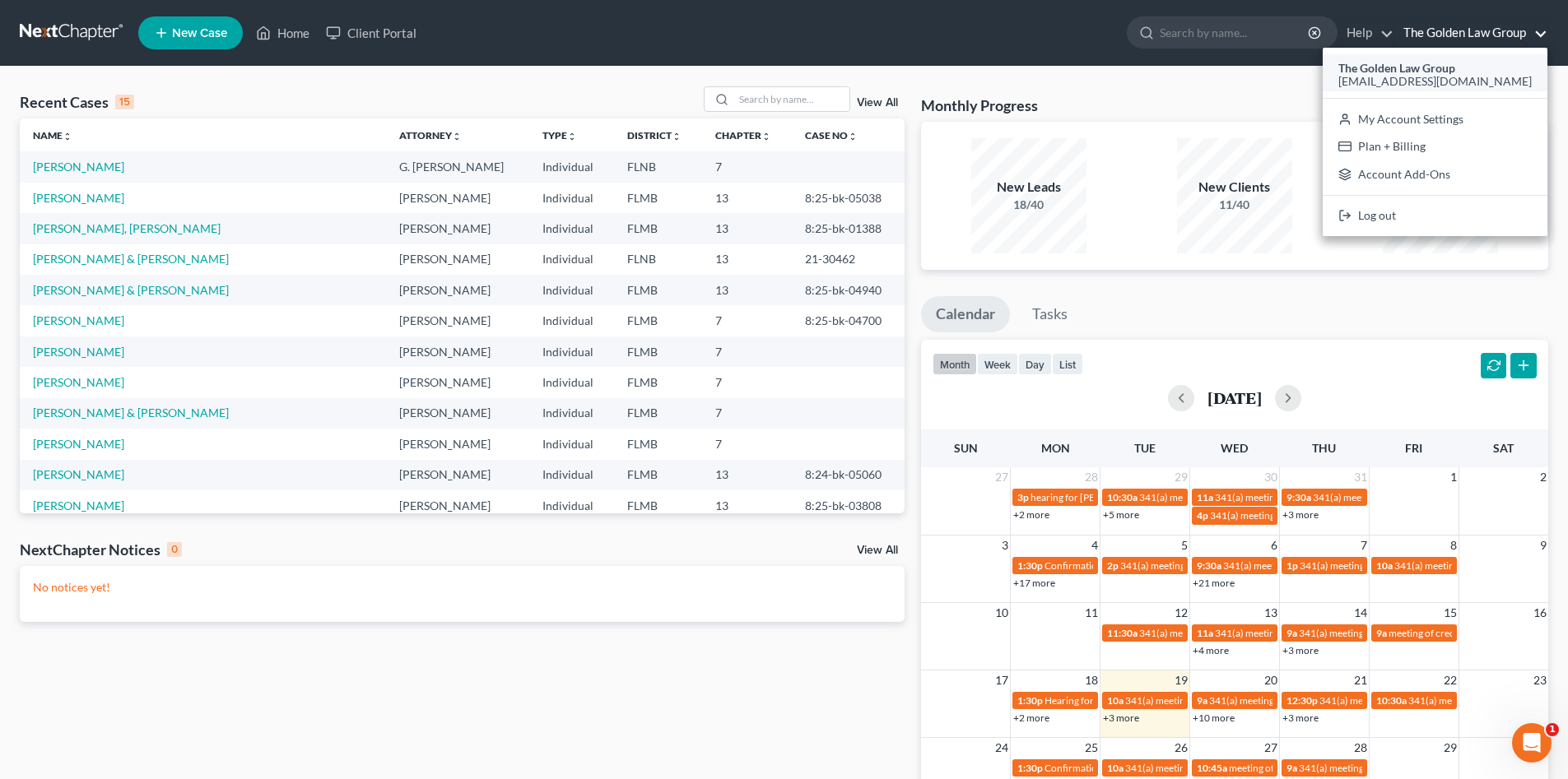
click at [1441, 65] on strong "The Golden Law Group" at bounding box center [1396, 67] width 117 height 14
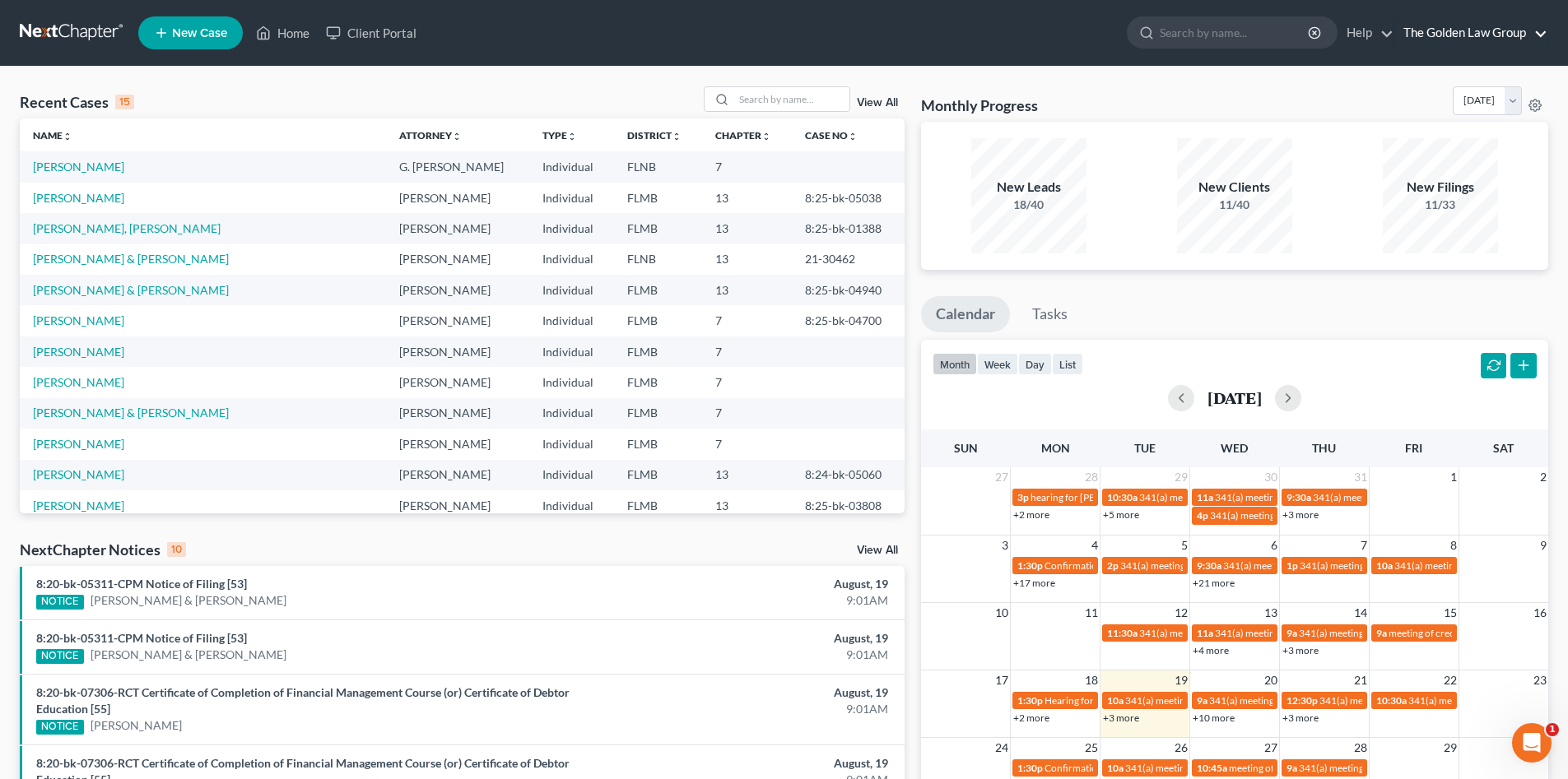
click at [1432, 32] on link "The Golden Law Group" at bounding box center [1471, 32] width 153 height 29
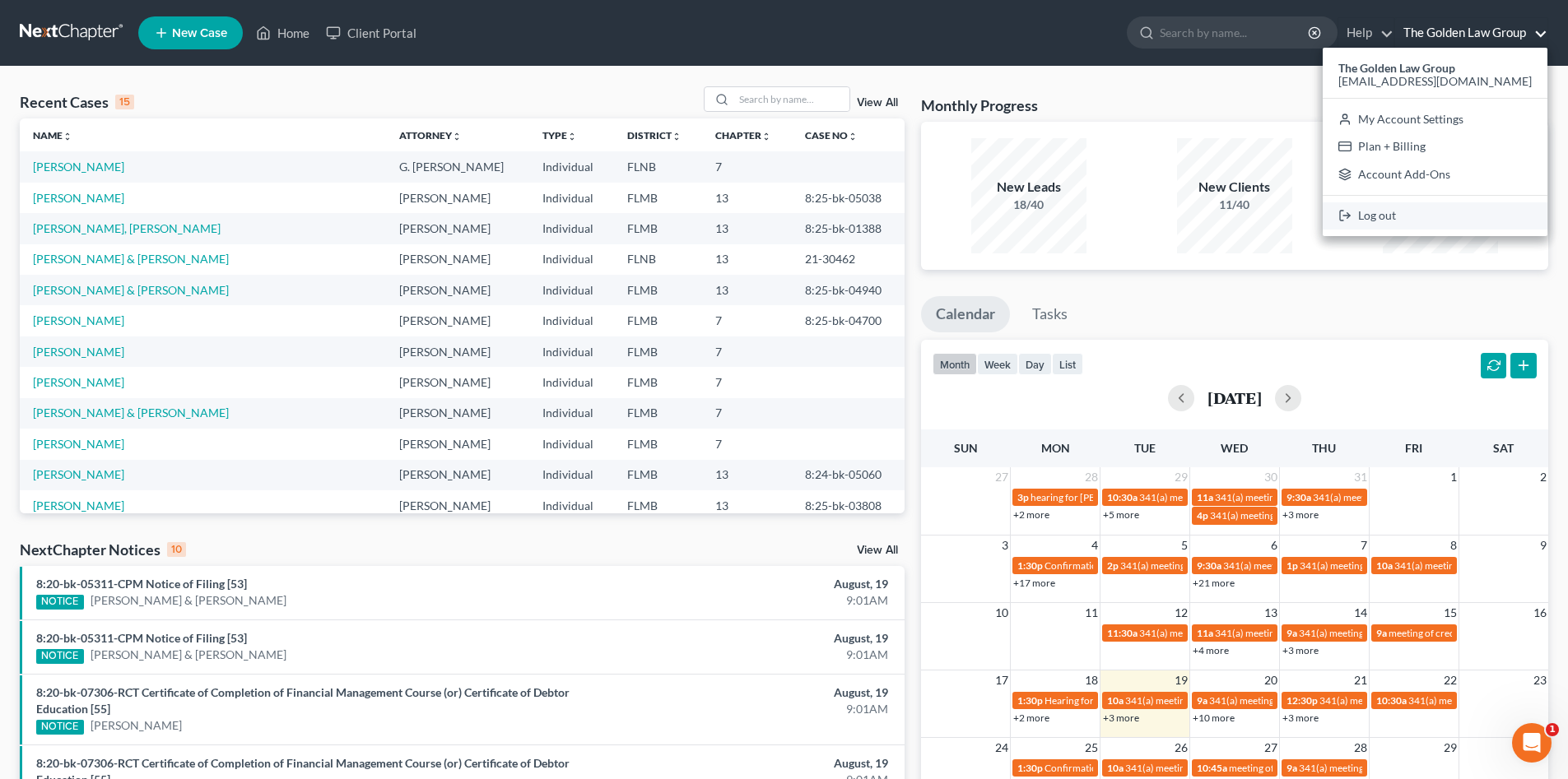
click at [1463, 214] on link "Log out" at bounding box center [1434, 217] width 225 height 28
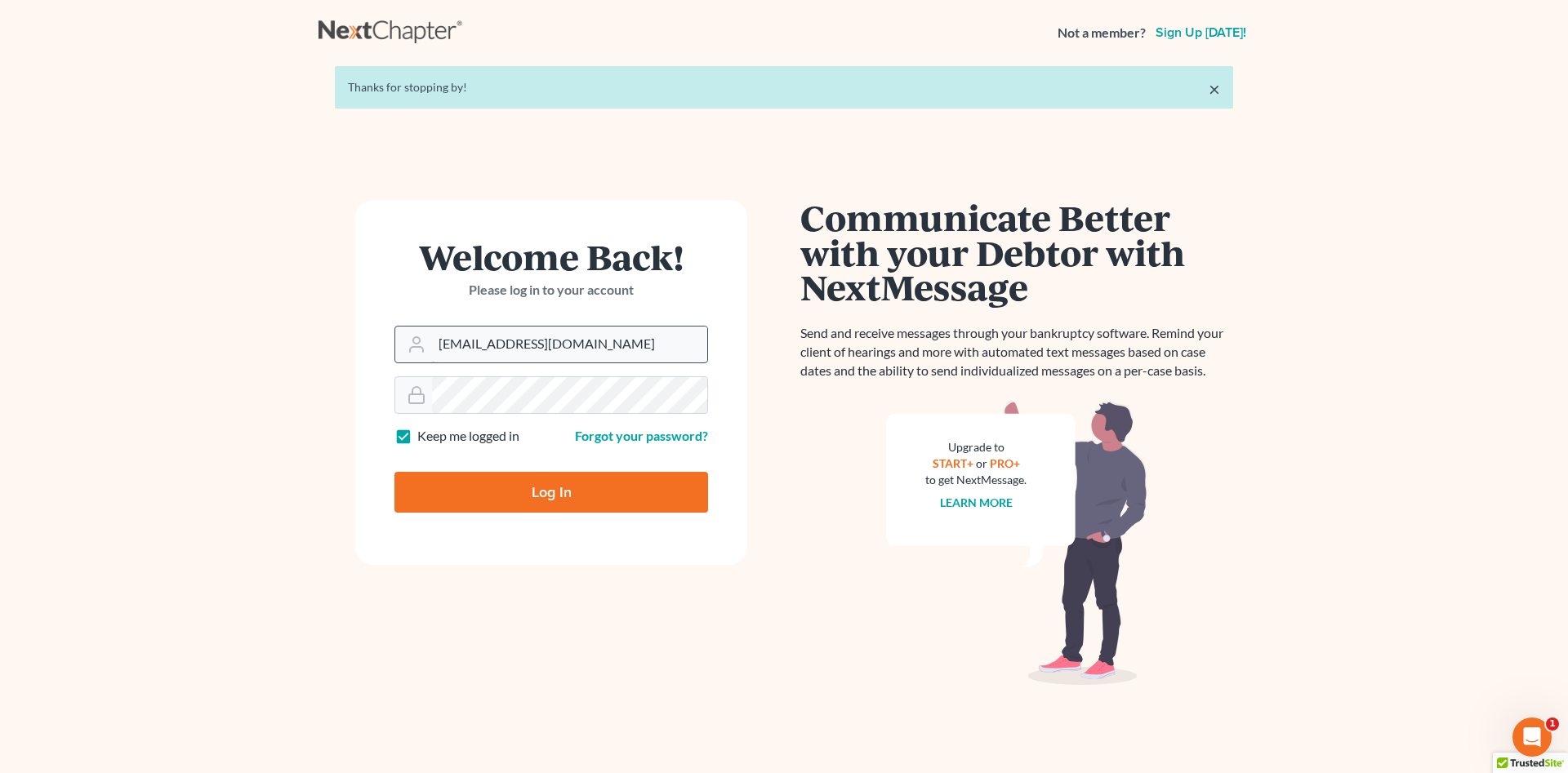
click at [517, 339] on input "[EMAIL_ADDRESS][DOMAIN_NAME]" at bounding box center [569, 344] width 276 height 36
type input "[PERSON_NAME][EMAIL_ADDRESS][DOMAIN_NAME]"
click at [471, 473] on input "Log In" at bounding box center [550, 492] width 313 height 40
type input "Thinking..."
